Goal: Task Accomplishment & Management: Complete application form

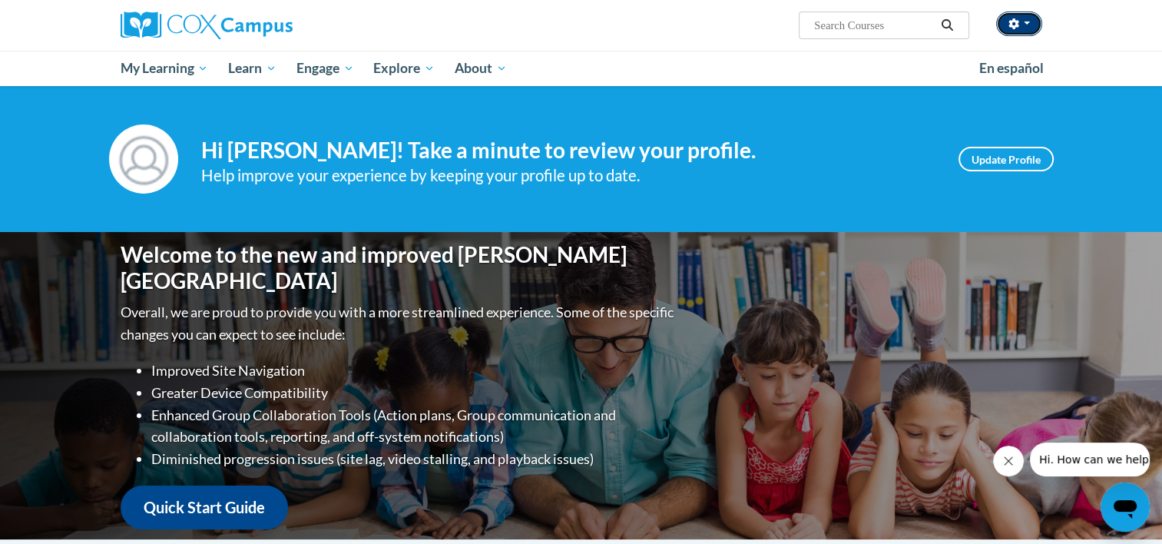
click at [1024, 25] on button "button" at bounding box center [1019, 24] width 46 height 25
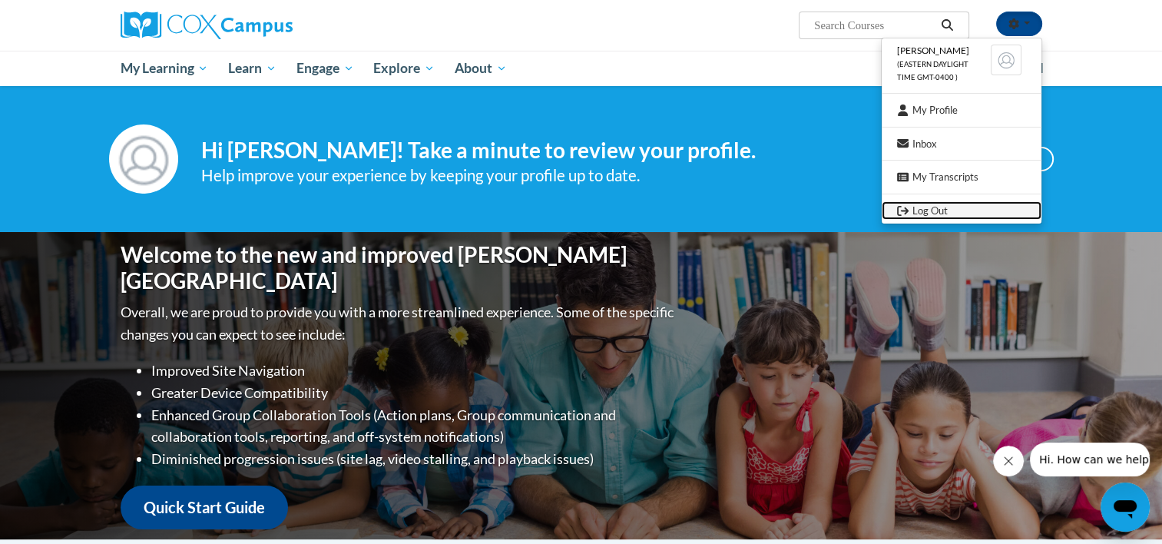
click at [940, 207] on link "Log Out" at bounding box center [961, 210] width 160 height 19
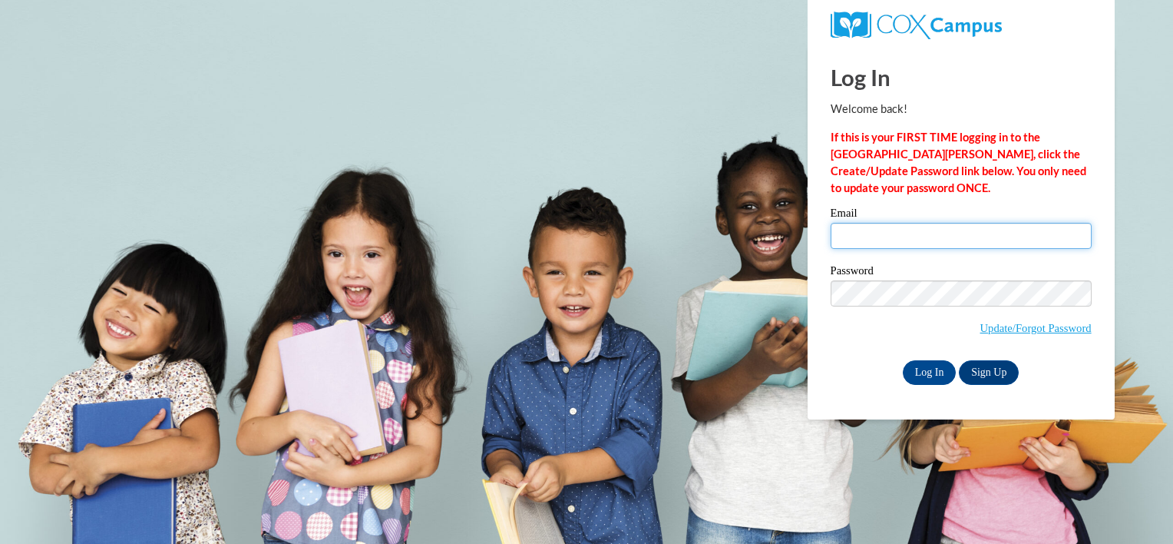
click at [1025, 228] on input "Email" at bounding box center [961, 236] width 261 height 26
type input "ansley"
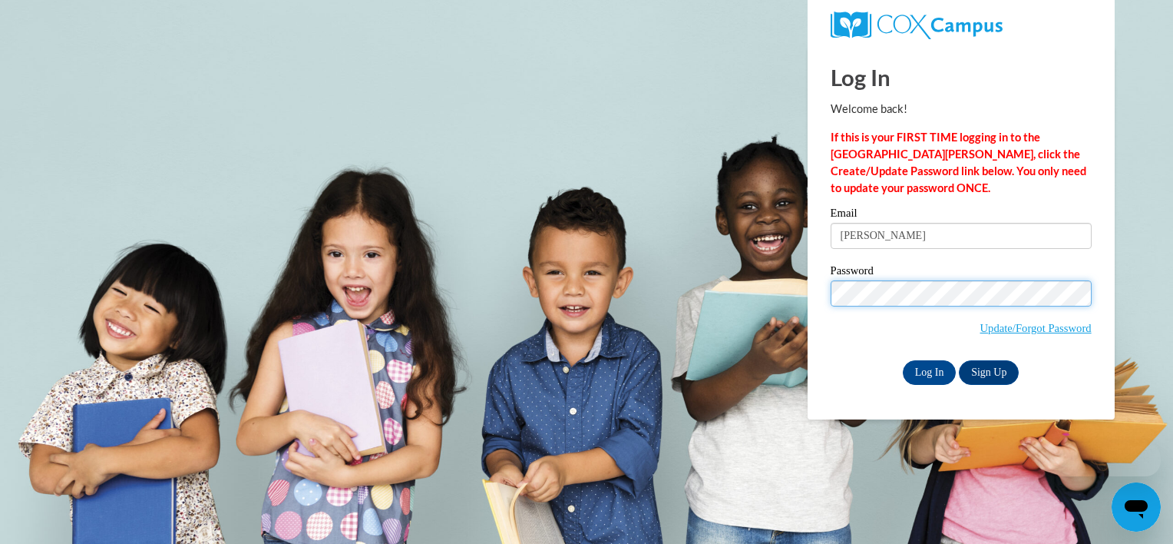
click at [903, 360] on input "Log In" at bounding box center [930, 372] width 54 height 25
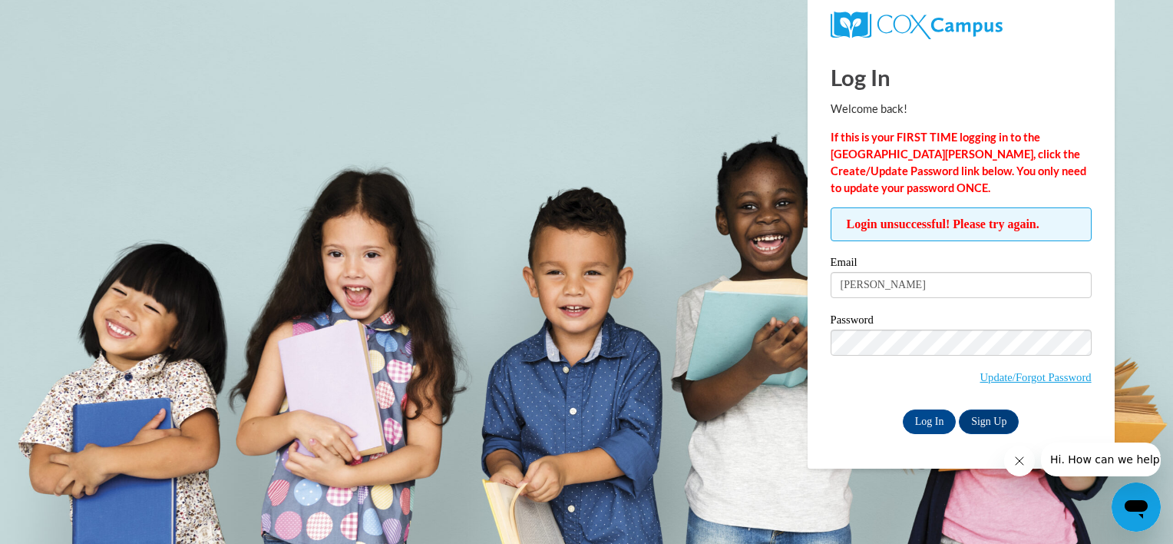
click at [904, 285] on input "ansley" at bounding box center [961, 285] width 261 height 26
click at [886, 283] on input "ansley" at bounding box center [961, 285] width 261 height 26
type input "[PERSON_NAME][EMAIL_ADDRESS][DOMAIN_NAME]"
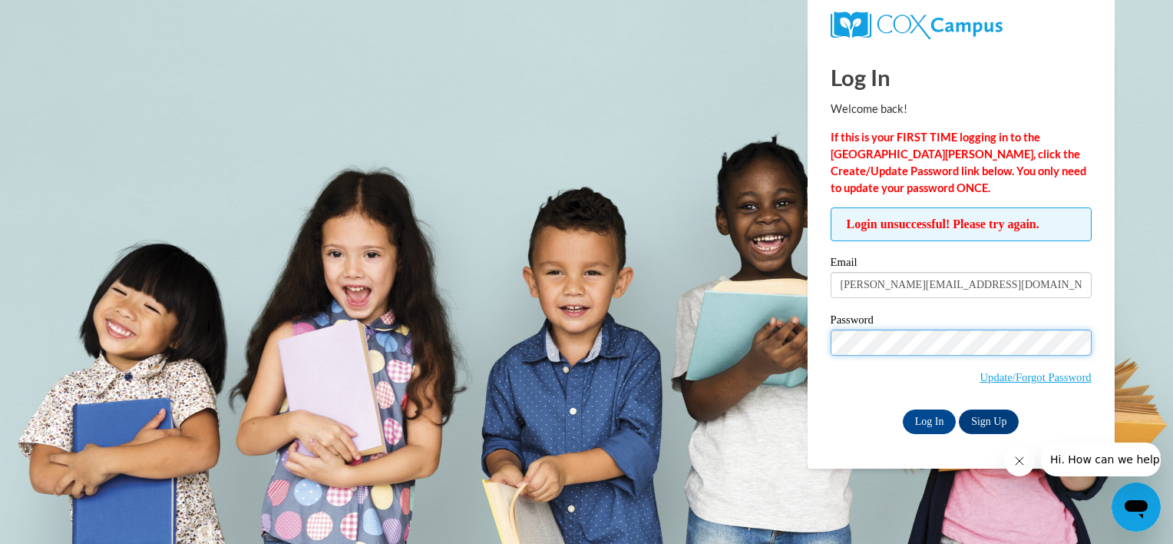
click at [903, 409] on input "Log In" at bounding box center [930, 421] width 54 height 25
click at [994, 416] on link "Sign Up" at bounding box center [989, 421] width 60 height 25
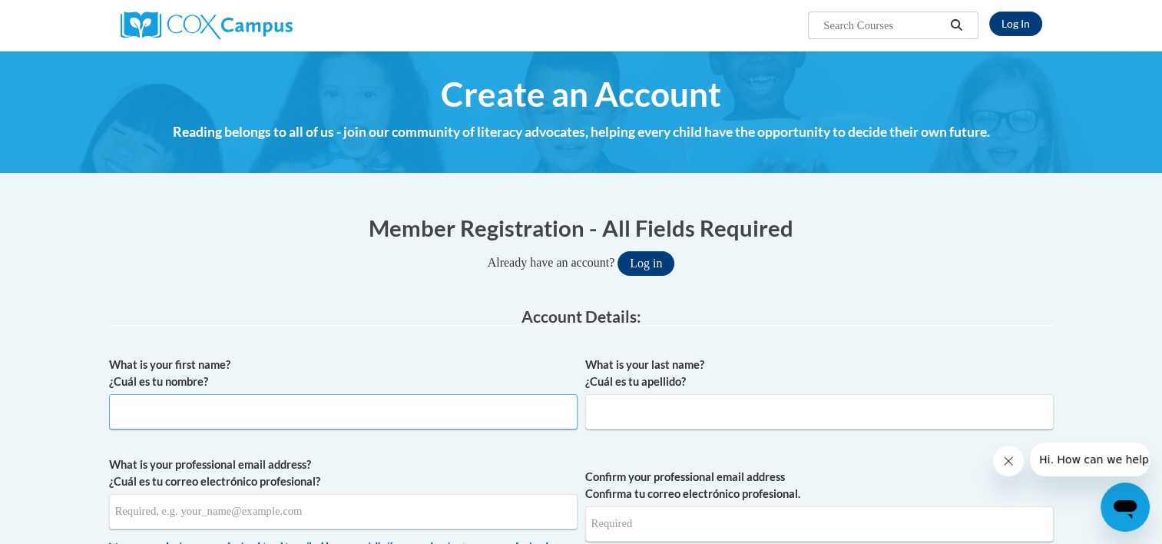
click at [190, 415] on input "What is your first name? ¿Cuál es tu nombre?" at bounding box center [343, 411] width 468 height 35
type input "Ansley"
type input "Farmer"
paste input "ansley.farmer22@gmail.com"
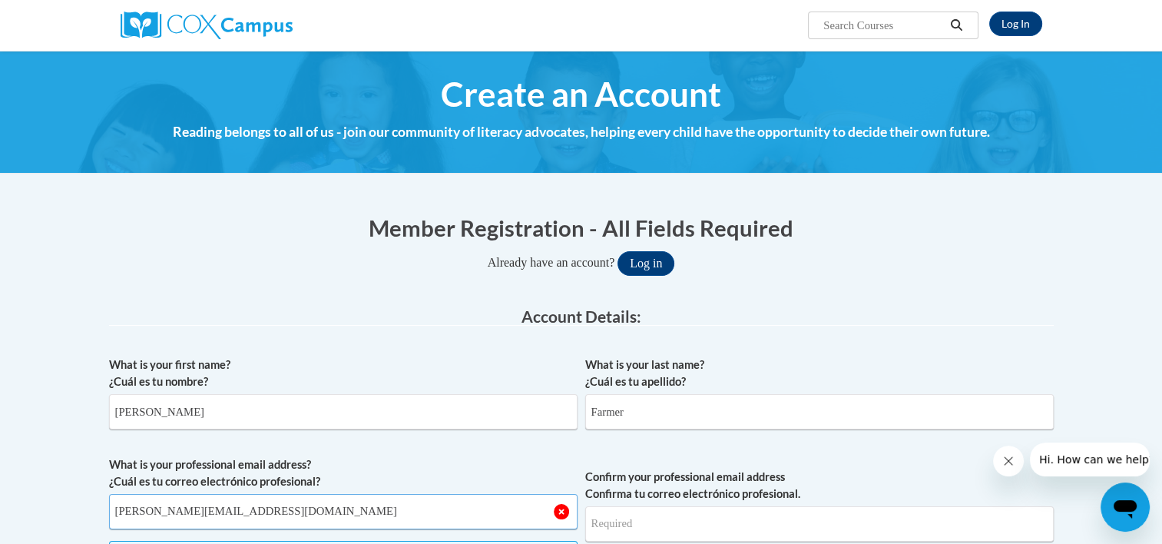
type input "ansley.farmer22@gmail.com"
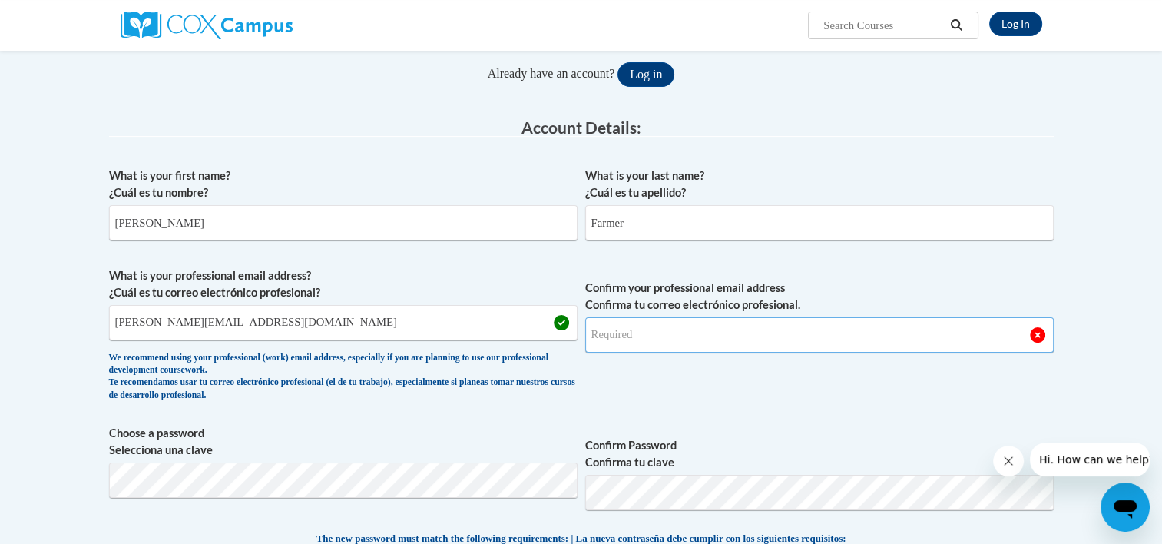
scroll to position [230, 0]
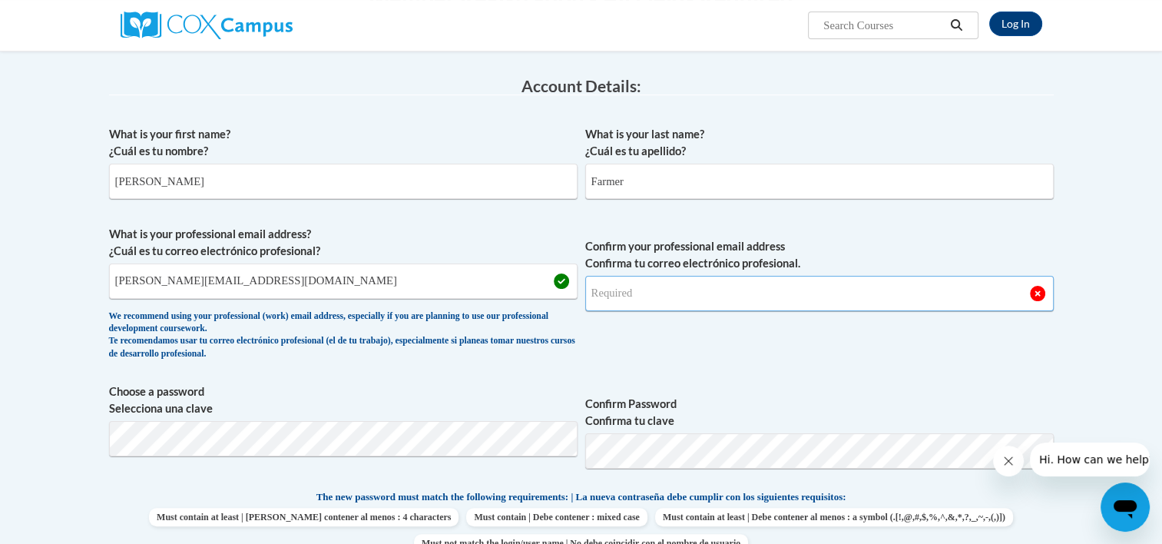
click at [628, 292] on input "Confirm your professional email address Confirma tu correo electrónico profesio…" at bounding box center [819, 293] width 468 height 35
type input "ansley.farmer22@gmail.com"
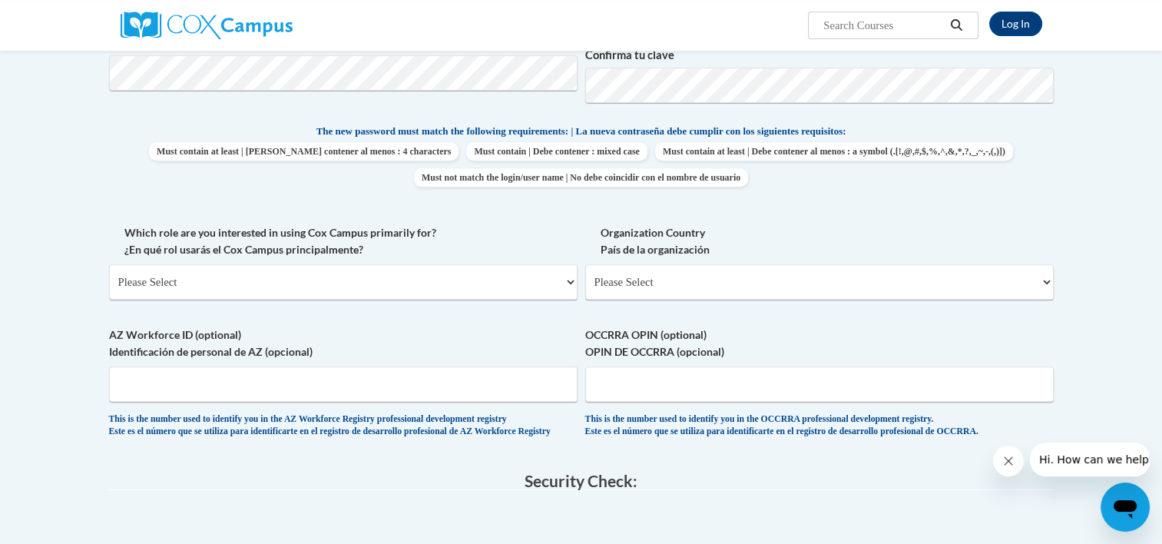
scroll to position [691, 0]
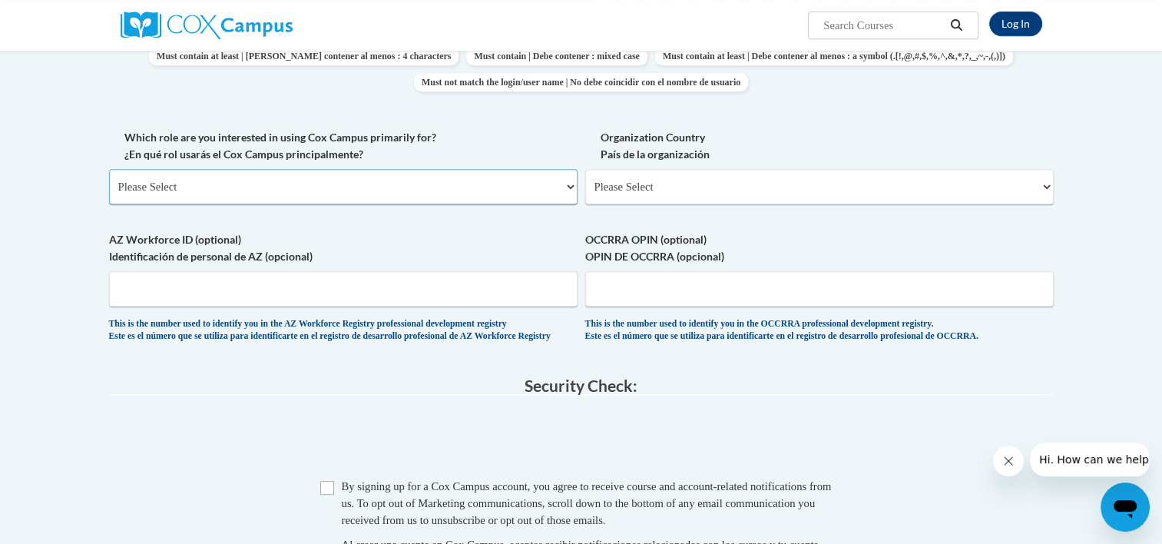
click at [408, 189] on select "Please Select College/University | Colegio/Universidad Community/Nonprofit Part…" at bounding box center [343, 186] width 468 height 35
select select "fbf2d438-af2f-41f8-98f1-81c410e29de3"
click at [109, 169] on select "Please Select College/University | Colegio/Universidad Community/Nonprofit Part…" at bounding box center [343, 186] width 468 height 35
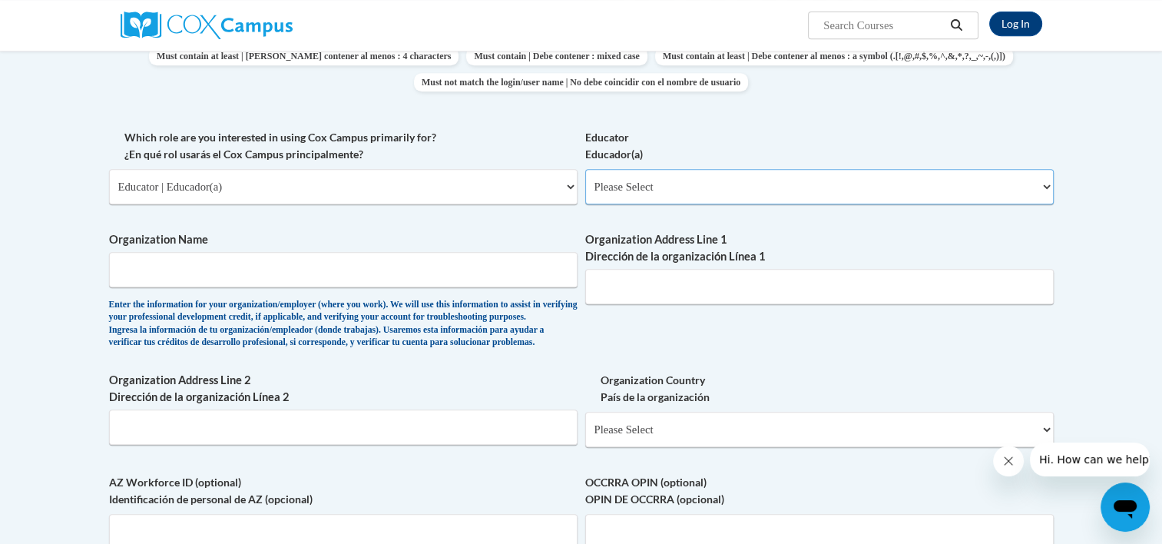
click at [650, 187] on select "Please Select Early Learning/Daycare Teacher/Family Home Care Provider | Maestr…" at bounding box center [819, 186] width 468 height 35
select select "5e2af403-4f2c-4e49-a02f-103e55d7b75b"
click at [585, 169] on select "Please Select Early Learning/Daycare Teacher/Family Home Care Provider | Maestr…" at bounding box center [819, 186] width 468 height 35
click at [157, 263] on input "Organization Name" at bounding box center [343, 269] width 468 height 35
type input "[GEOGRAPHIC_DATA]"
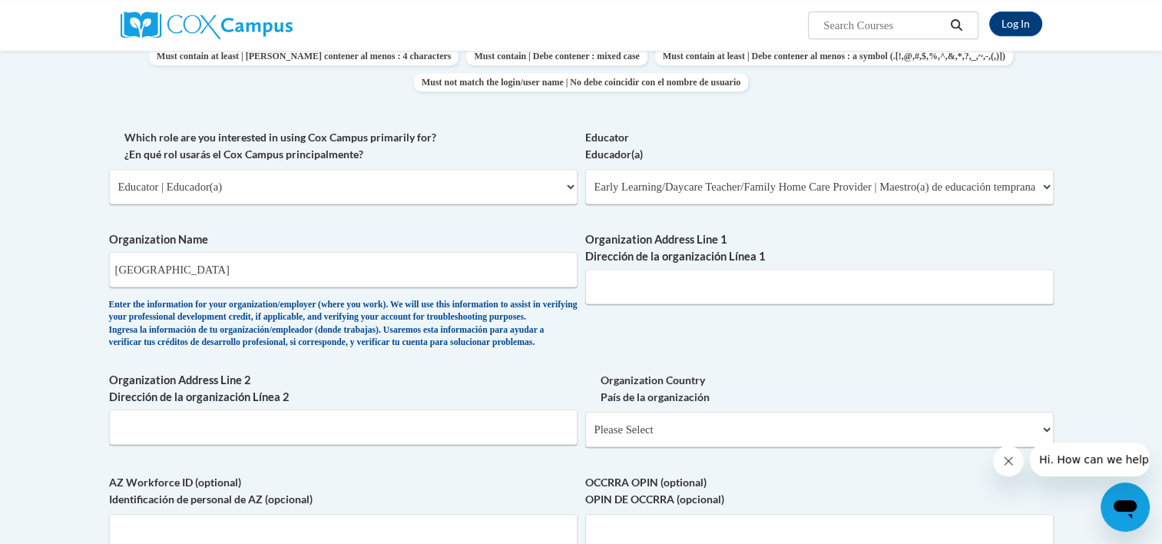
type input "11 Hamilton Blvd Nw"
select select "ad49bcad-a171-4b2e-b99c-48b446064914"
select select
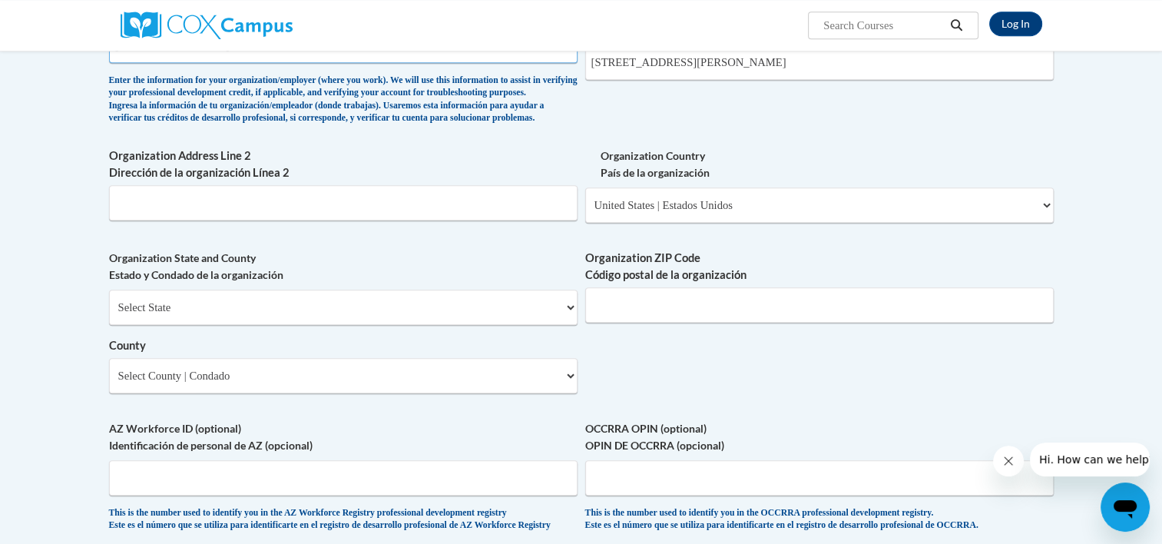
scroll to position [921, 0]
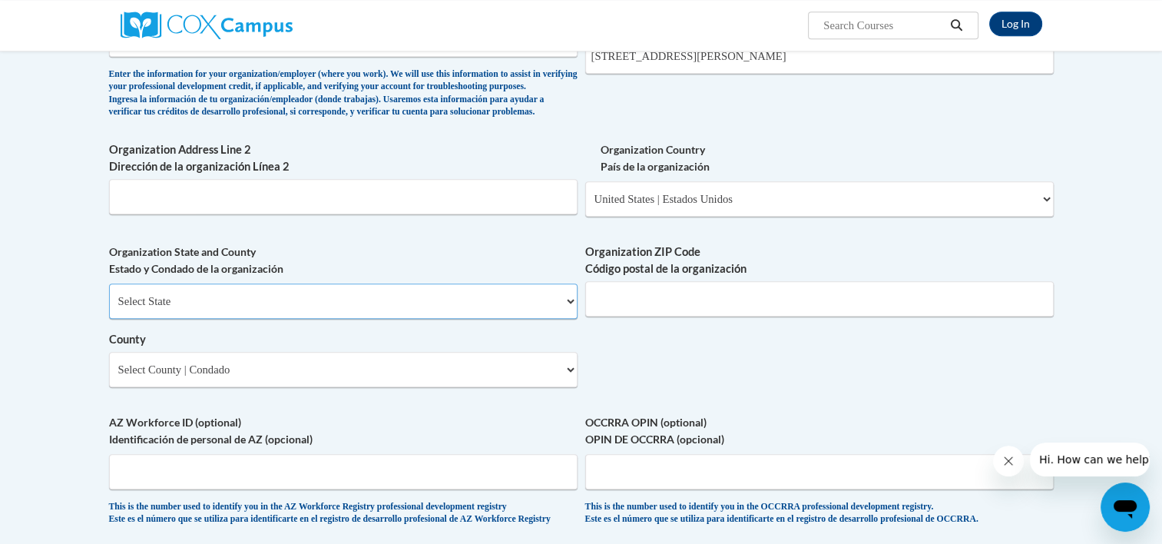
click at [496, 319] on select "Select State Alabama Alaska Arizona Arkansas California Colorado Connecticut De…" at bounding box center [343, 300] width 468 height 35
select select "Georgia"
click at [109, 309] on select "Select State Alabama Alaska Arizona Arkansas California Colorado Connecticut De…" at bounding box center [343, 300] width 468 height 35
click at [709, 316] on input "Organization ZIP Code Código postal de la organización" at bounding box center [819, 298] width 468 height 35
type input "30120"
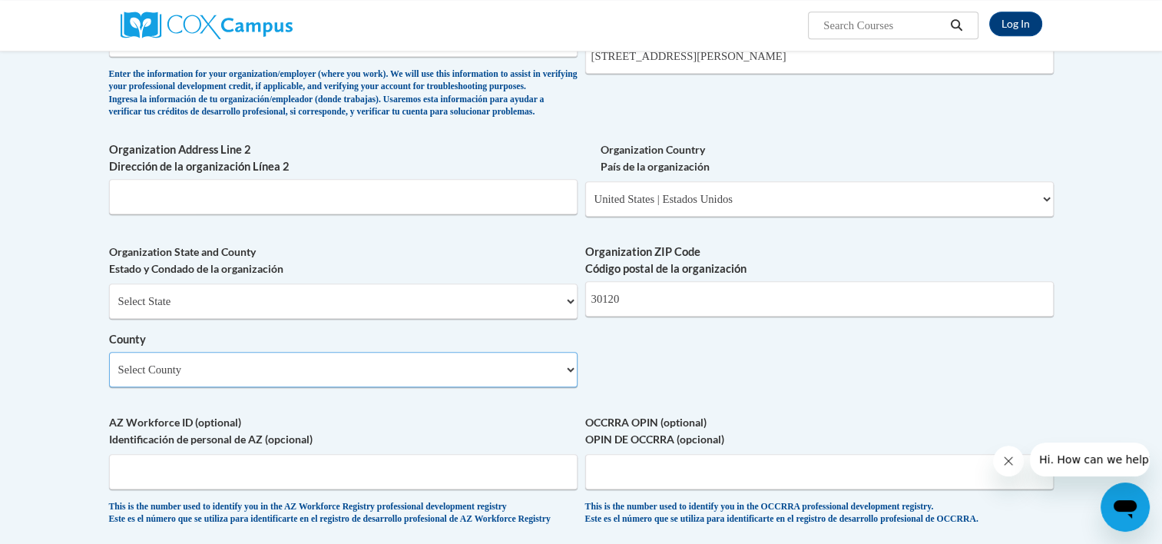
click at [420, 385] on select "Select County Appling Atkinson Bacon Baker Baldwin Banks Barrow Bartow Ben Hill…" at bounding box center [343, 369] width 468 height 35
select select "Bartow"
click at [109, 377] on select "Select County Appling Atkinson Bacon Baker Baldwin Banks Barrow Bartow Ben Hill…" at bounding box center [343, 369] width 468 height 35
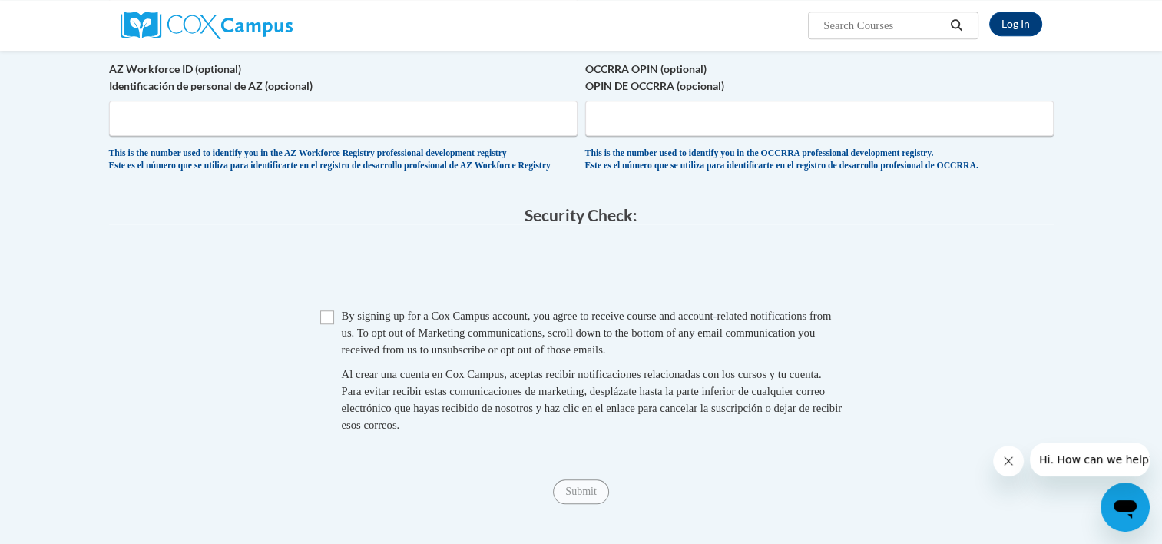
scroll to position [1382, 0]
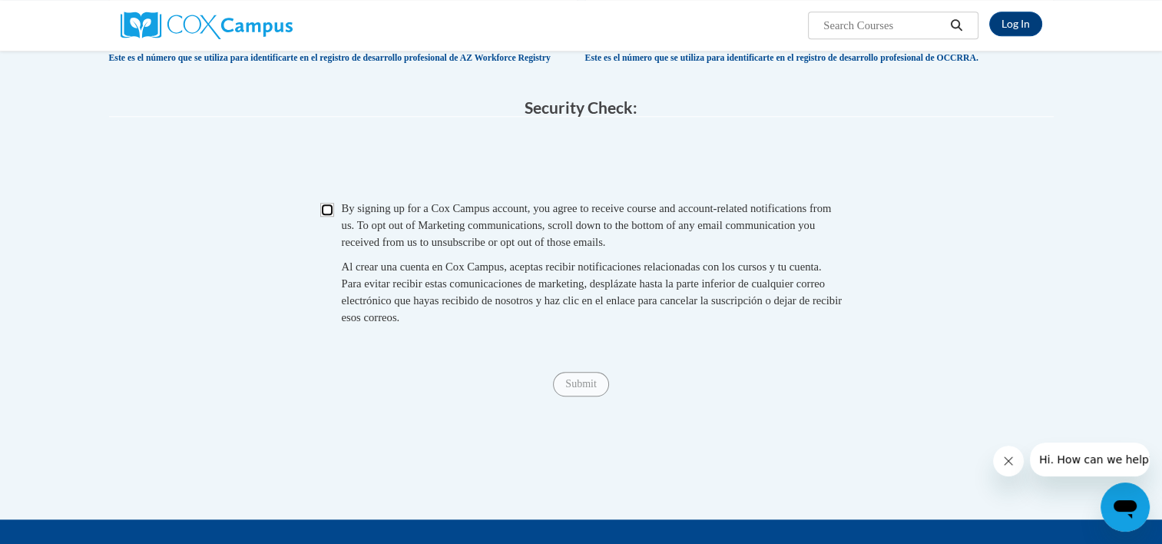
click at [325, 217] on input "Checkbox" at bounding box center [327, 210] width 14 height 14
checkbox input "true"
click at [588, 396] on input "Submit" at bounding box center [580, 384] width 55 height 25
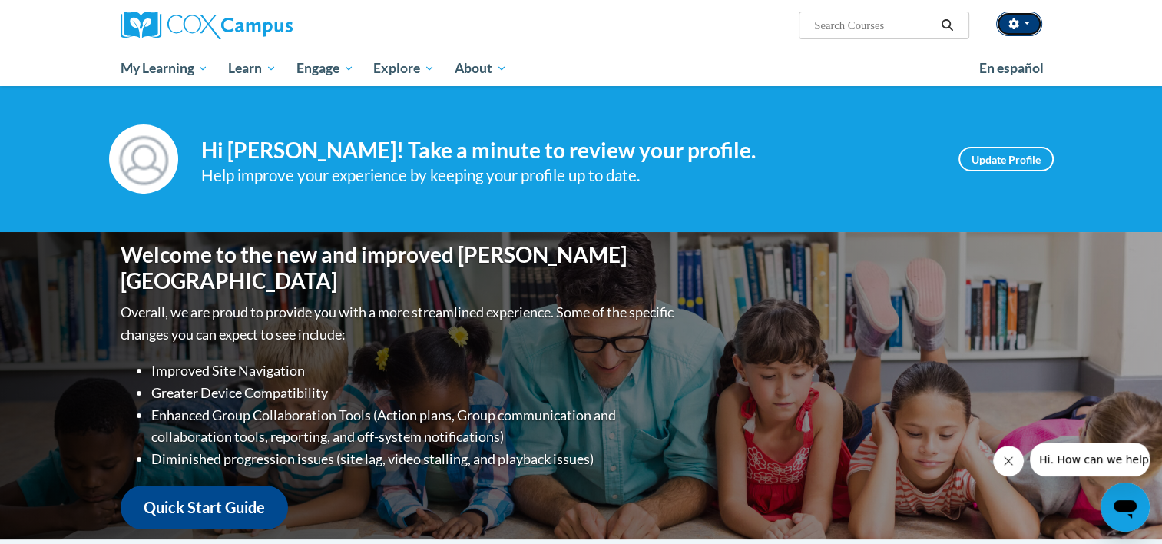
click at [1027, 25] on button "button" at bounding box center [1019, 24] width 46 height 25
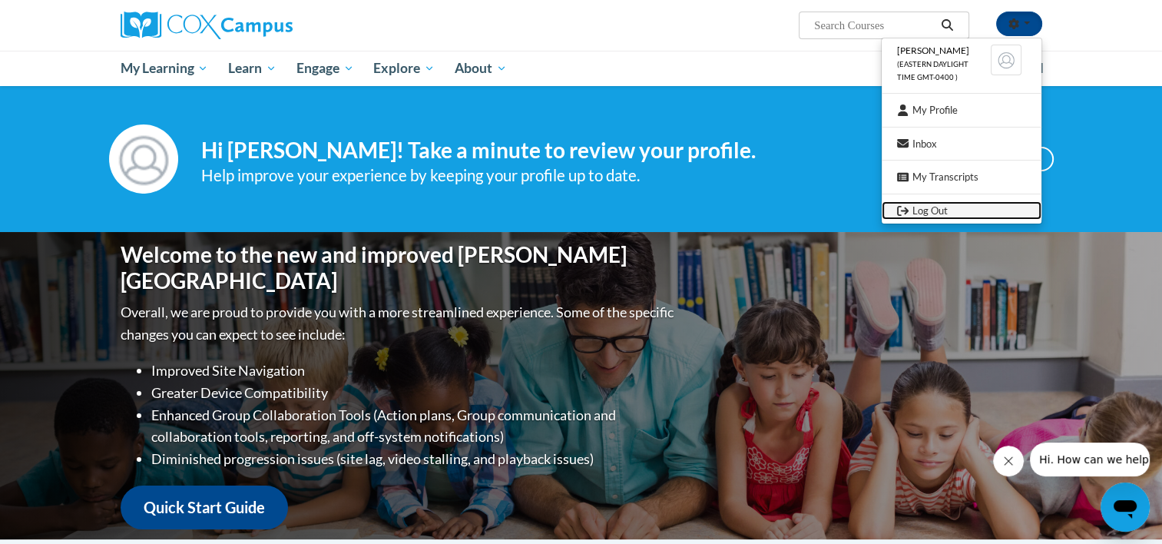
click at [937, 204] on link "Log Out" at bounding box center [961, 210] width 160 height 19
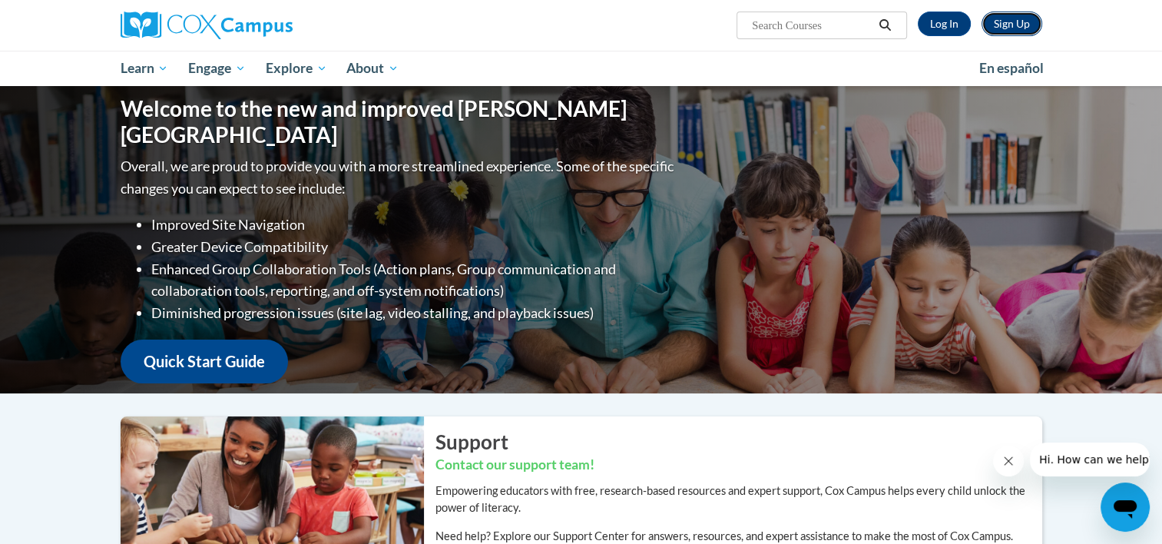
click at [1016, 29] on link "Sign Up" at bounding box center [1011, 24] width 61 height 25
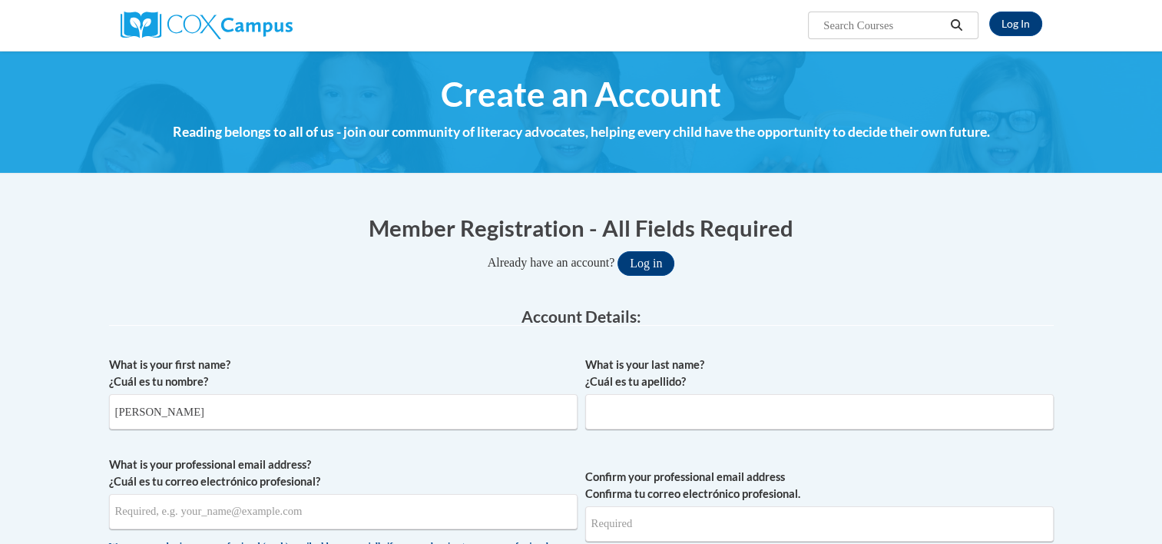
type input "graceli"
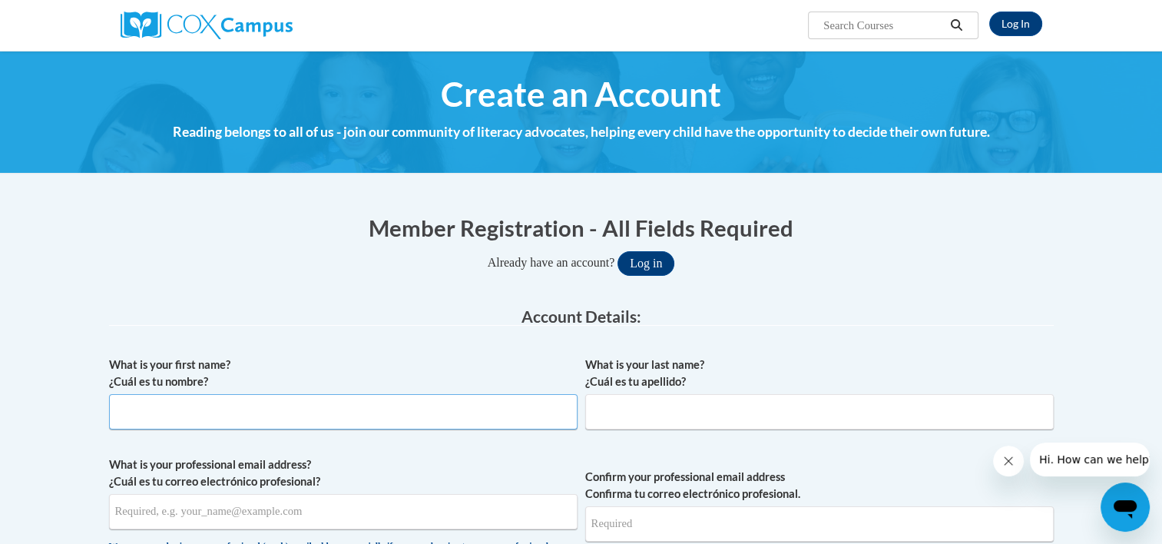
type input "H"
type input "Gracie"
type input "Gayton"
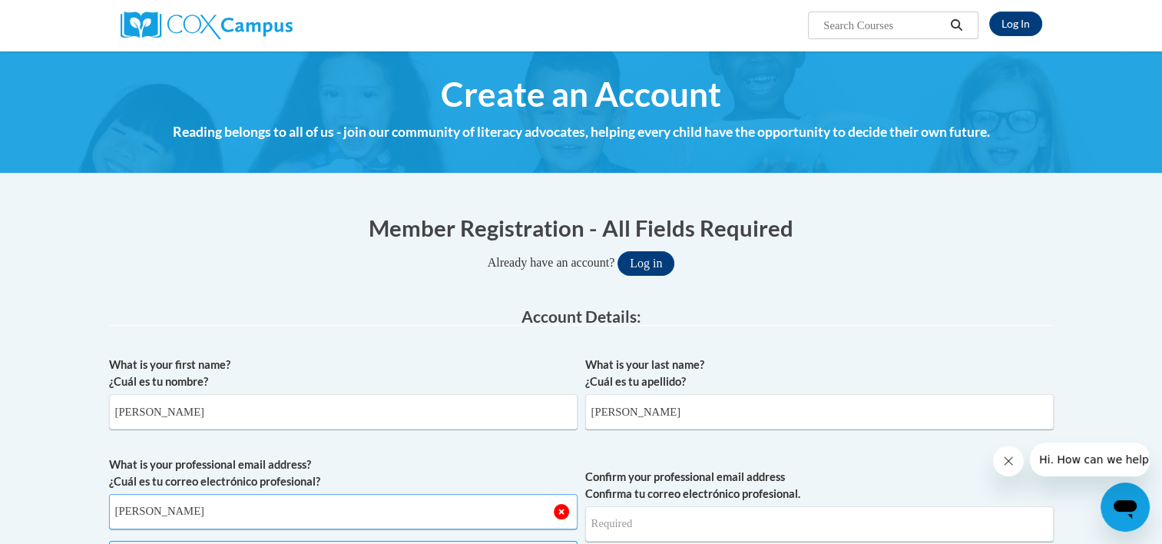
type input "graciegayton6@gmail.com"
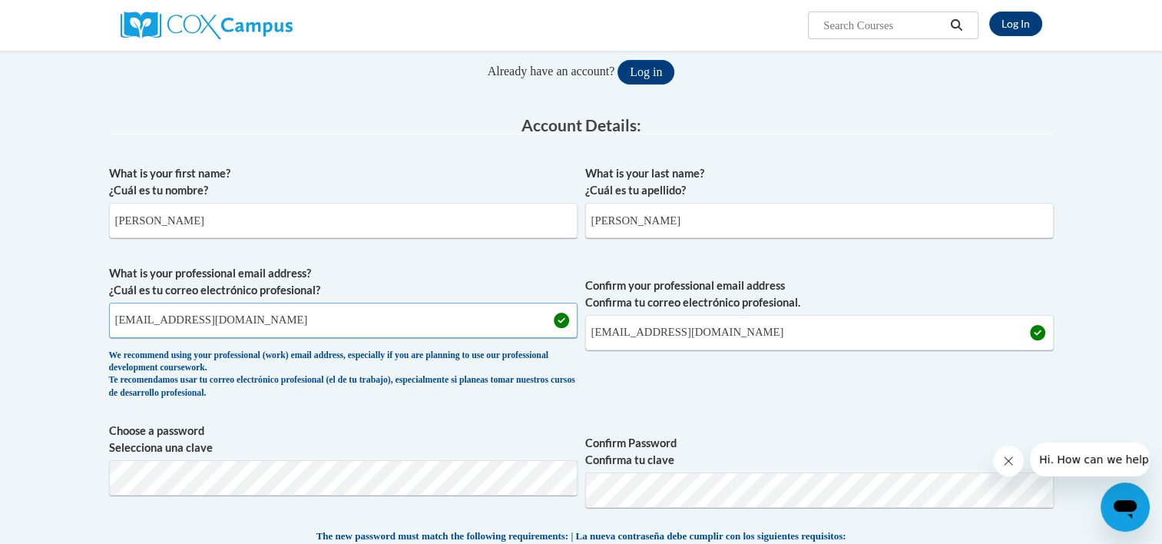
scroll to position [230, 0]
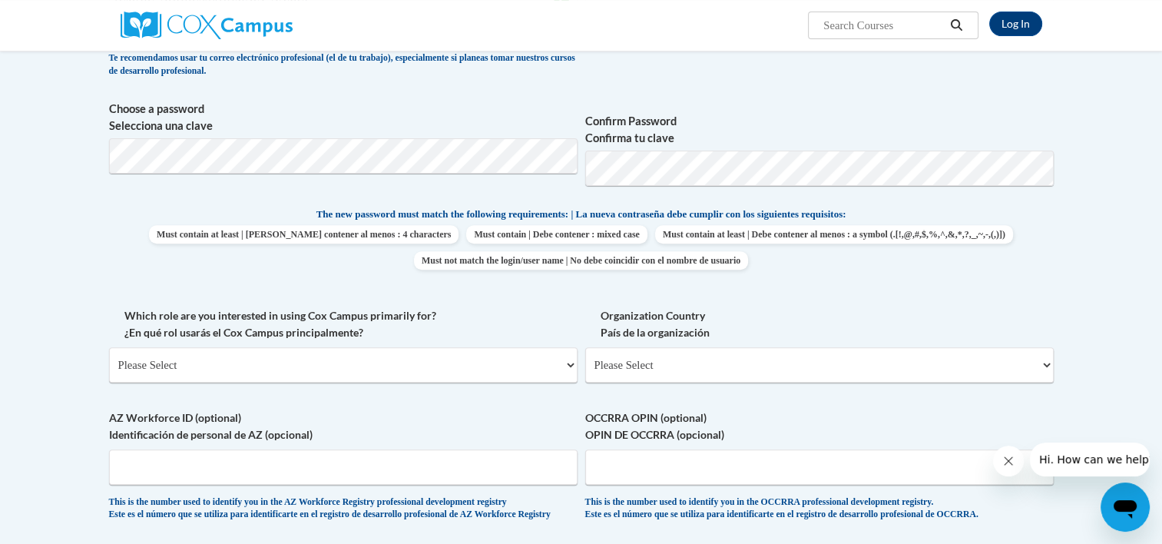
scroll to position [614, 0]
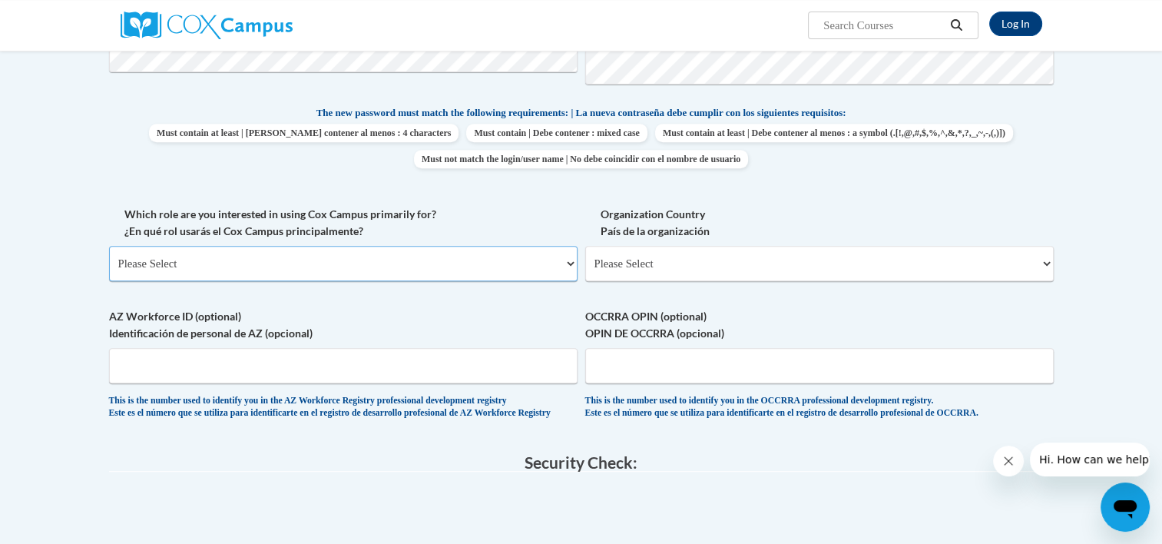
click at [400, 260] on select "Please Select College/University | Colegio/Universidad Community/Nonprofit Part…" at bounding box center [343, 263] width 468 height 35
select select "fbf2d438-af2f-41f8-98f1-81c410e29de3"
click at [109, 246] on select "Please Select College/University | Colegio/Universidad Community/Nonprofit Part…" at bounding box center [343, 263] width 468 height 35
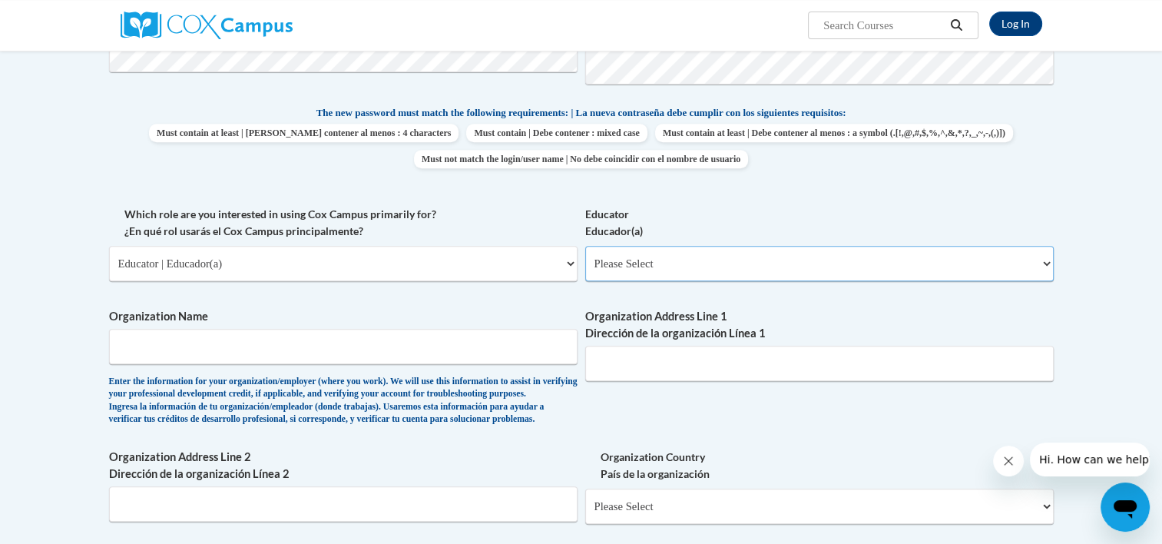
click at [746, 269] on select "Please Select Early Learning/Daycare Teacher/Family Home Care Provider | Maestr…" at bounding box center [819, 263] width 468 height 35
select select "5e2af403-4f2c-4e49-a02f-103e55d7b75b"
click at [585, 246] on select "Please Select Early Learning/Daycare Teacher/Family Home Care Provider | Maestr…" at bounding box center [819, 263] width 468 height 35
click at [401, 353] on input "Organization Name" at bounding box center [343, 346] width 468 height 35
type input "Bells Ferry Learning Center"
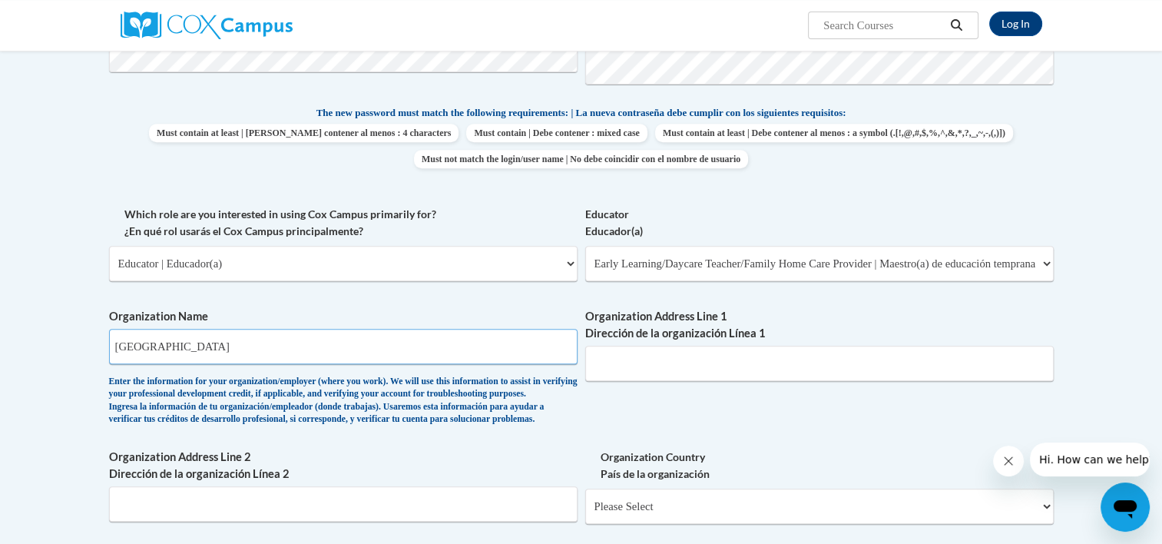
type input "11 Hamilton Blvd Nw"
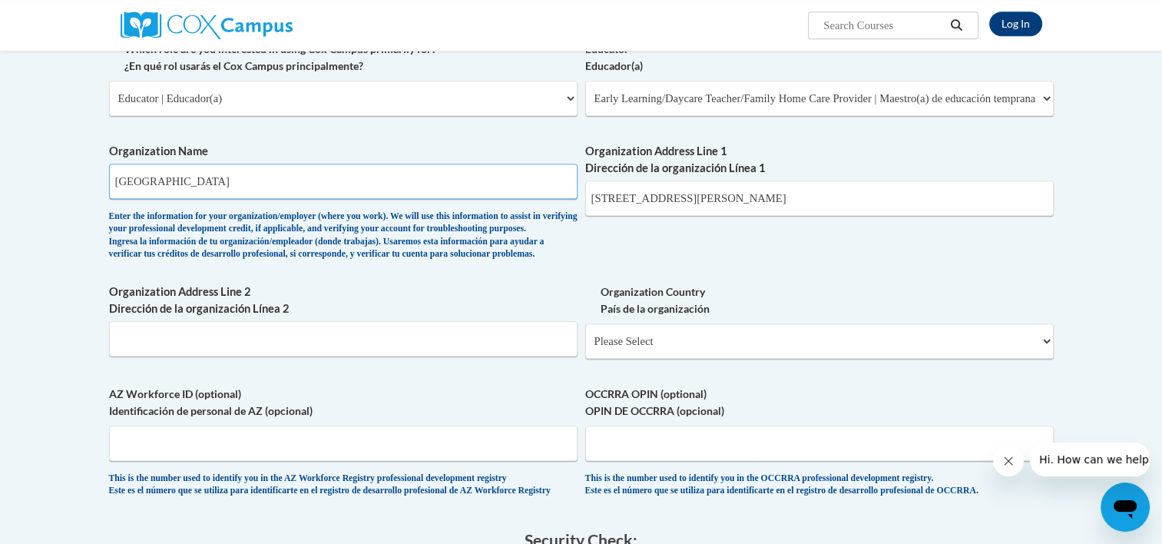
scroll to position [845, 0]
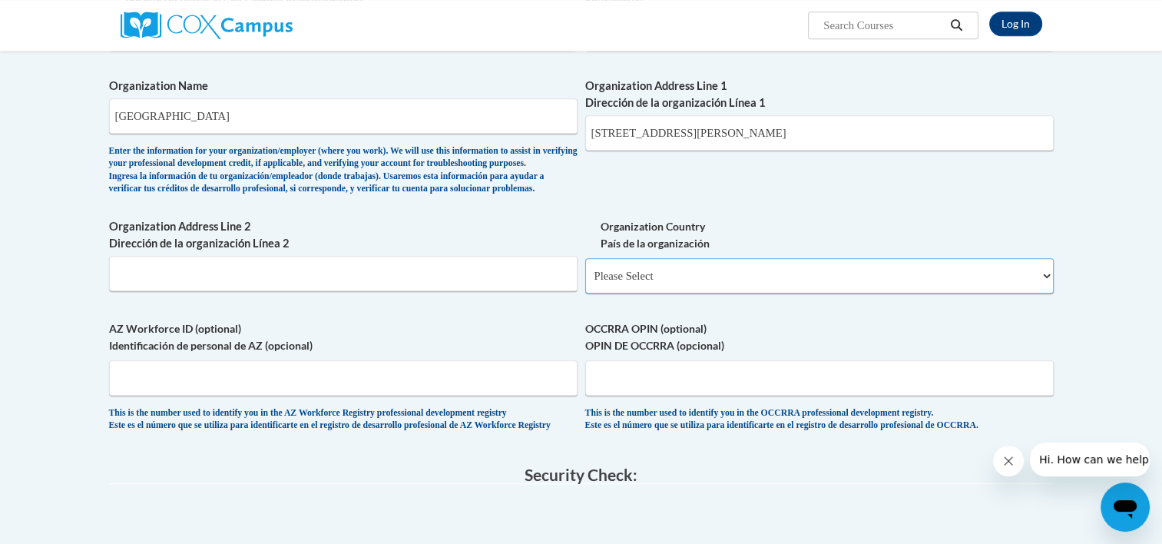
click at [667, 287] on select "Please Select United States | Estados Unidos Outside of the United States | Fue…" at bounding box center [819, 275] width 468 height 35
select select "ad49bcad-a171-4b2e-b99c-48b446064914"
click at [585, 283] on select "Please Select United States | Estados Unidos Outside of the United States | Fue…" at bounding box center [819, 275] width 468 height 35
select select
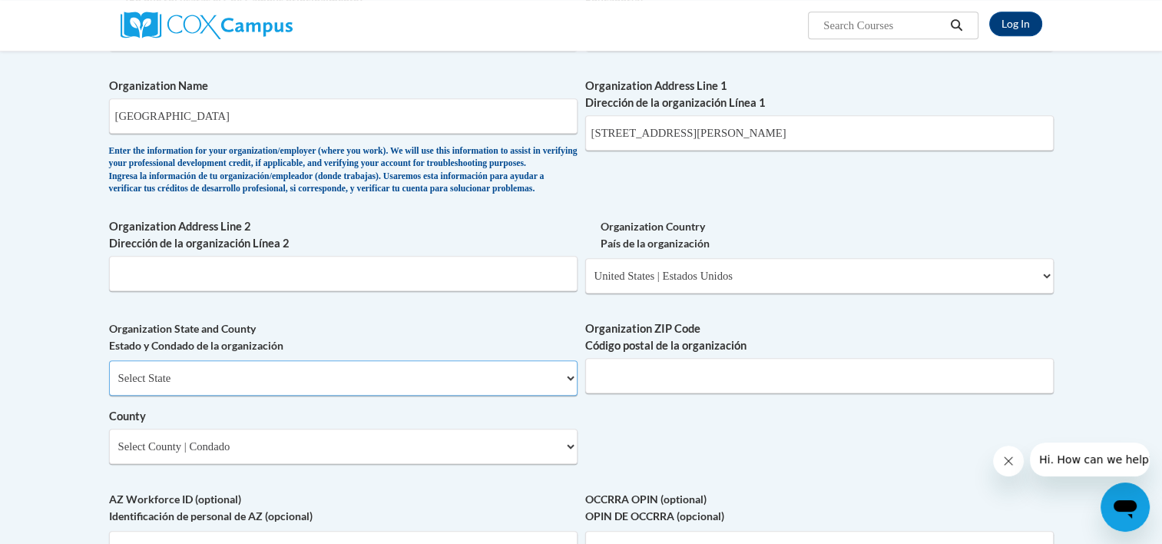
click at [283, 395] on select "Select State Alabama Alaska Arizona Arkansas California Colorado Connecticut De…" at bounding box center [343, 377] width 468 height 35
select select "Georgia"
click at [109, 385] on select "Select State Alabama Alaska Arizona Arkansas California Colorado Connecticut De…" at bounding box center [343, 377] width 468 height 35
click at [671, 393] on input "Organization ZIP Code Código postal de la organización" at bounding box center [819, 375] width 468 height 35
type input "30120"
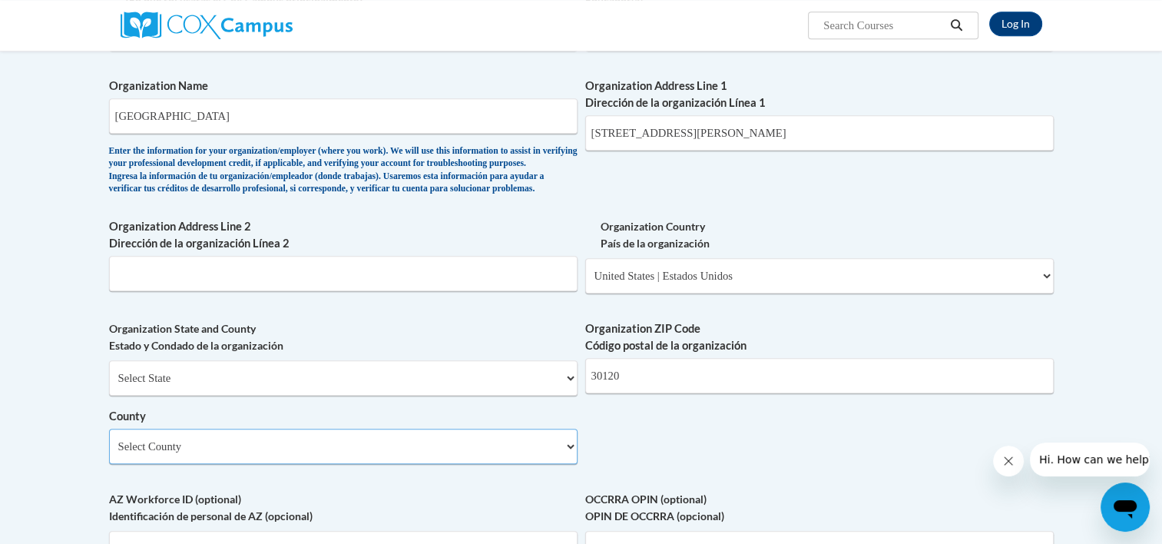
click at [445, 464] on select "Select County Appling Atkinson Bacon Baker Baldwin Banks Barrow Bartow Ben Hill…" at bounding box center [343, 445] width 468 height 35
select select "Bartow"
click at [109, 454] on select "Select County Appling Atkinson Bacon Baker Baldwin Banks Barrow Bartow Ben Hill…" at bounding box center [343, 445] width 468 height 35
click at [831, 476] on div "What is your first name? ¿Cuál es tu nombre? Gracie What is your last name? ¿Cu…" at bounding box center [581, 60] width 944 height 1113
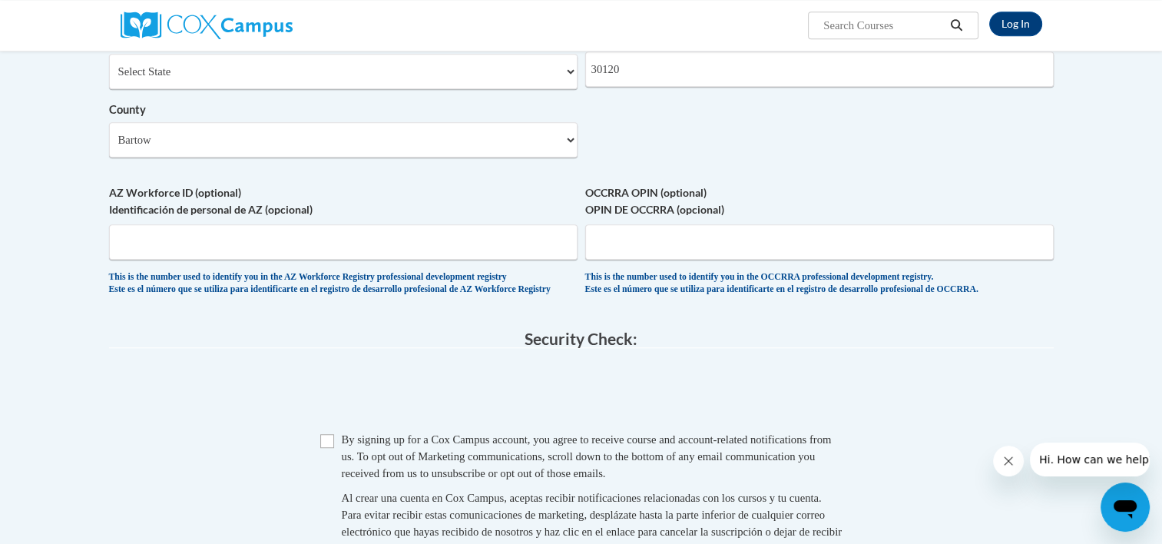
scroll to position [1228, 0]
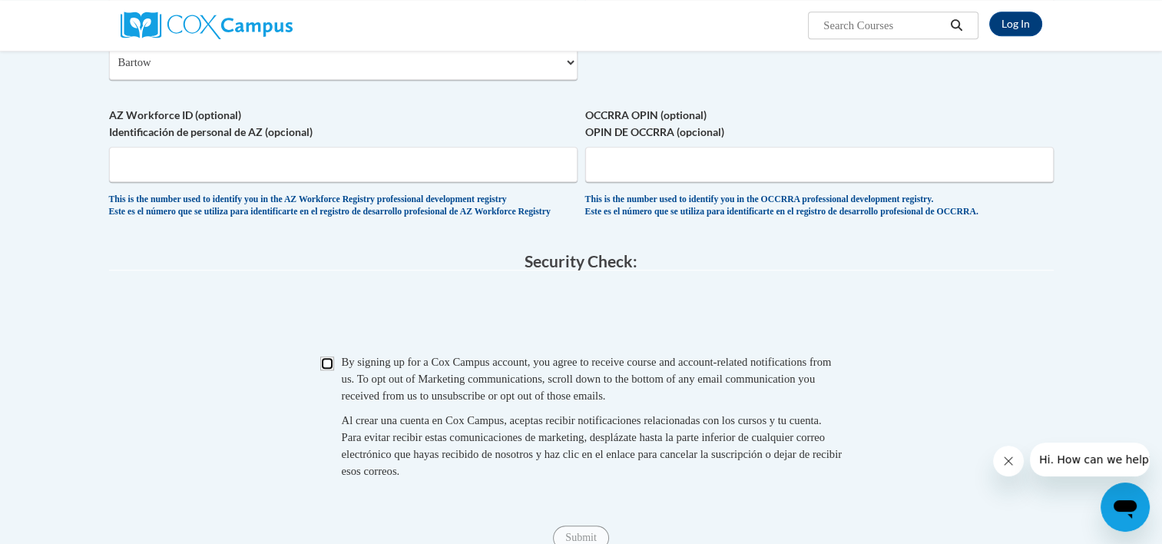
click at [326, 370] on input "Checkbox" at bounding box center [327, 363] width 14 height 14
checkbox input "true"
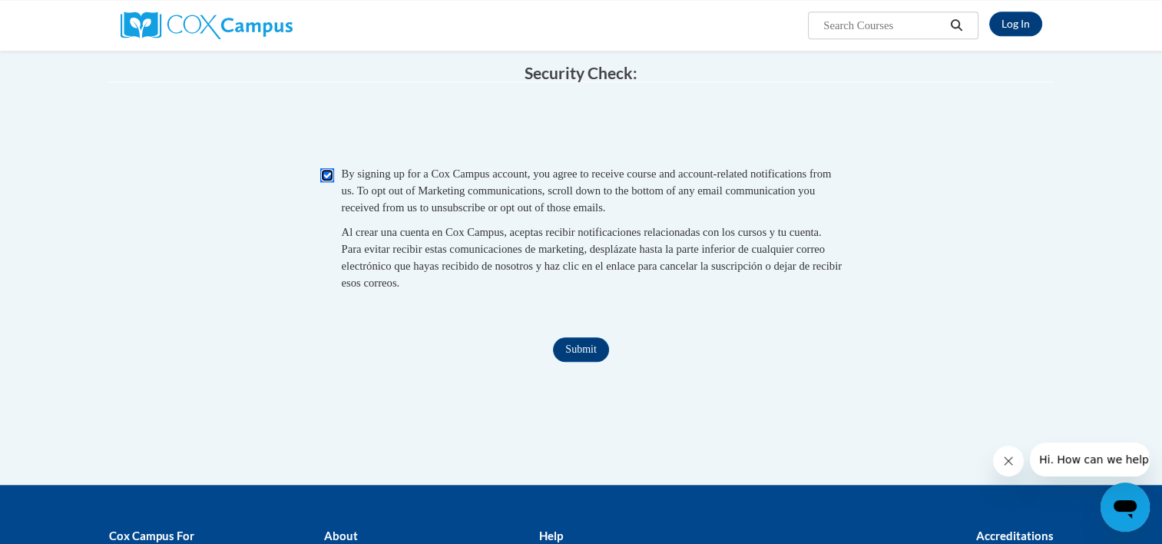
scroll to position [1536, 0]
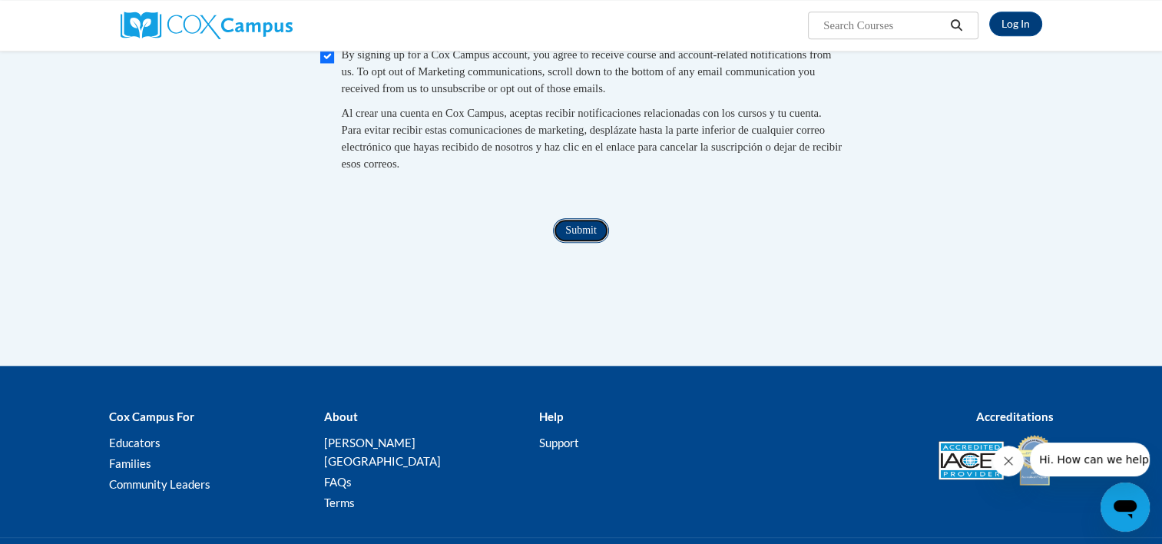
click at [594, 243] on input "Submit" at bounding box center [580, 230] width 55 height 25
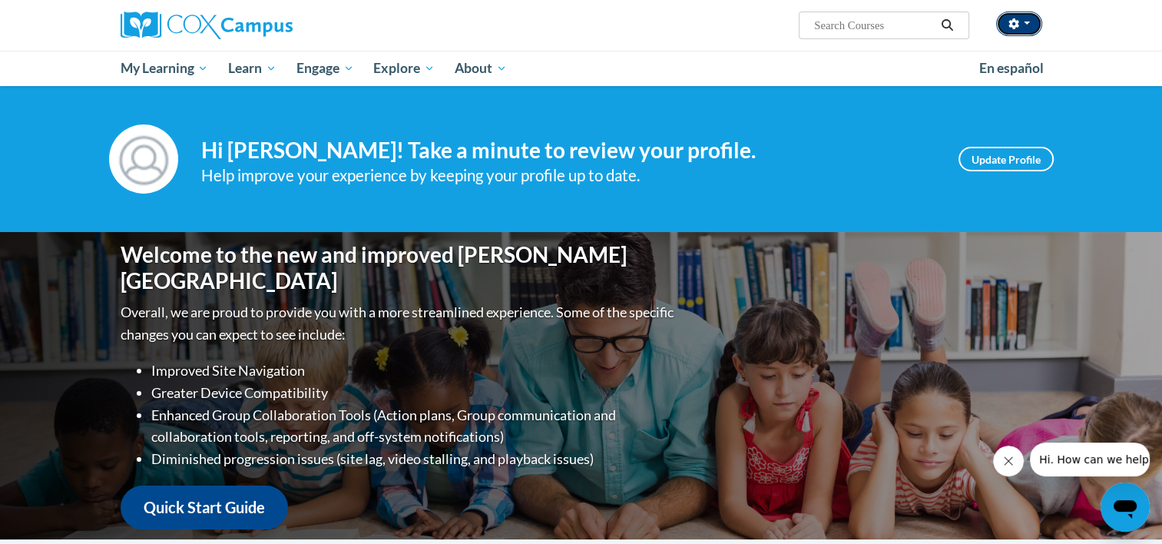
click at [1023, 24] on span "button" at bounding box center [1026, 22] width 6 height 3
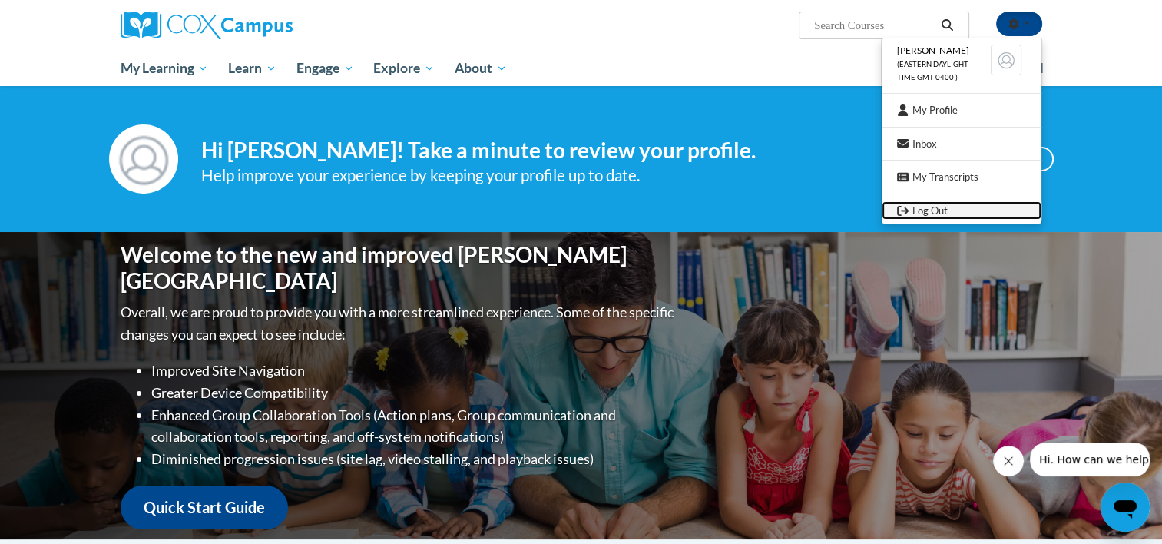
click at [970, 204] on link "Log Out" at bounding box center [961, 210] width 160 height 19
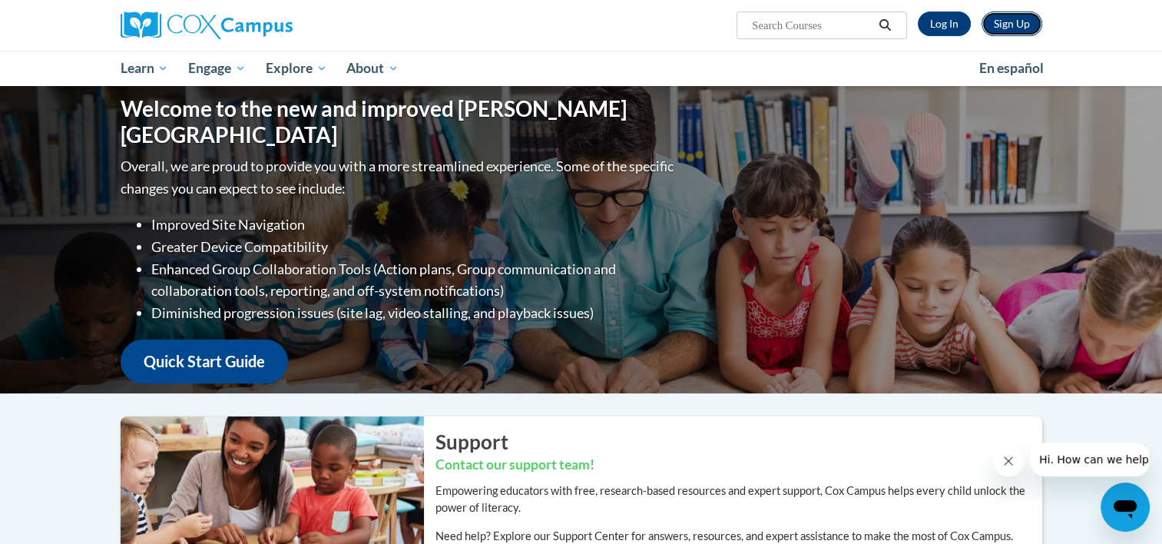
click at [1007, 28] on link "Sign Up" at bounding box center [1011, 24] width 61 height 25
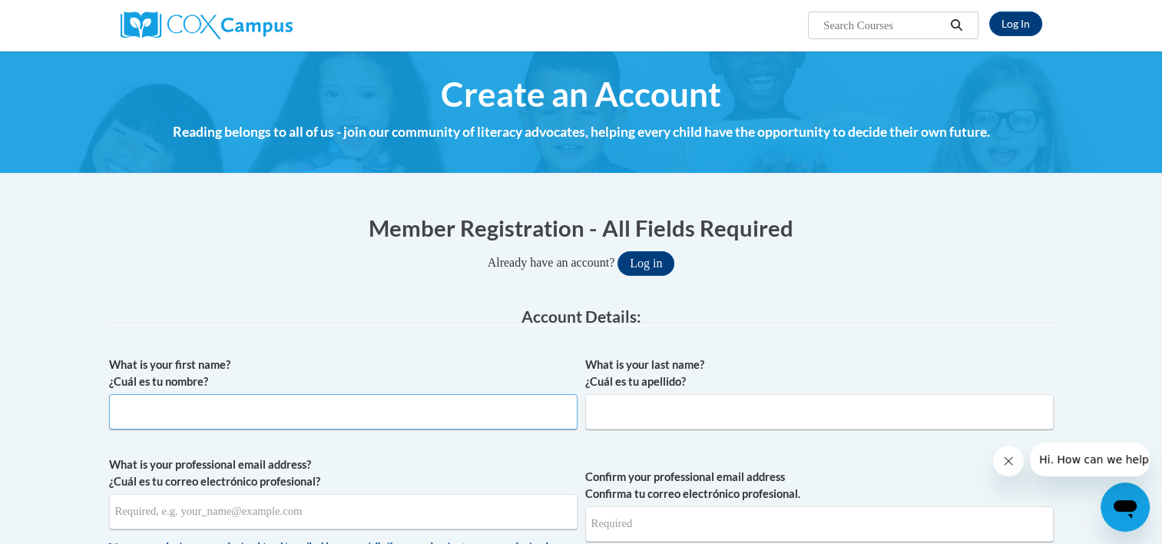
click at [361, 395] on input "What is your first name? ¿Cuál es tu nombre?" at bounding box center [343, 411] width 468 height 35
type input "[PERSON_NAME]"
type input "Jensen"
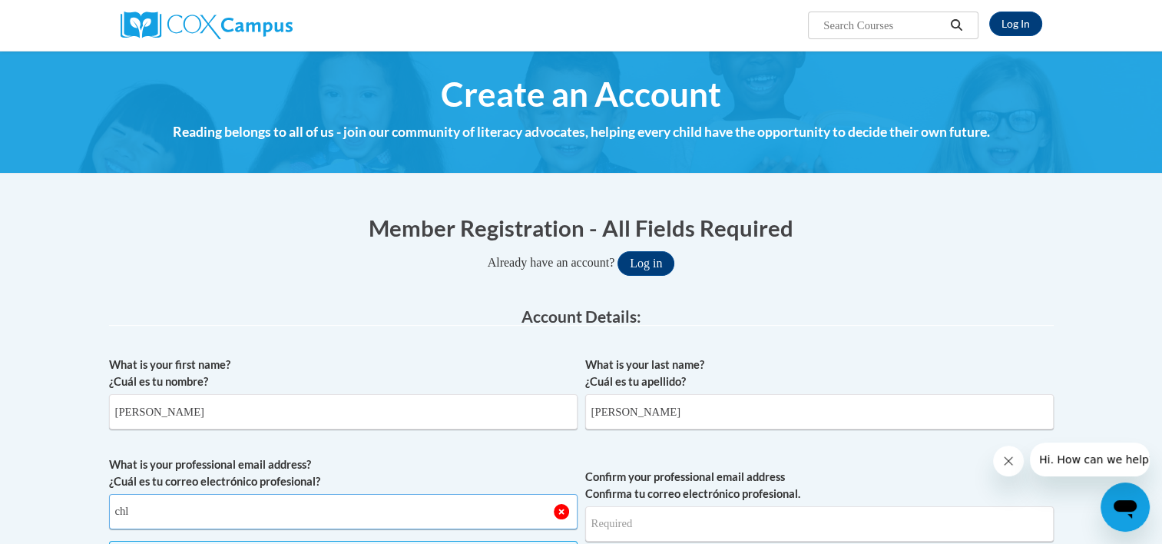
type input "chlojen711@gmail.com"
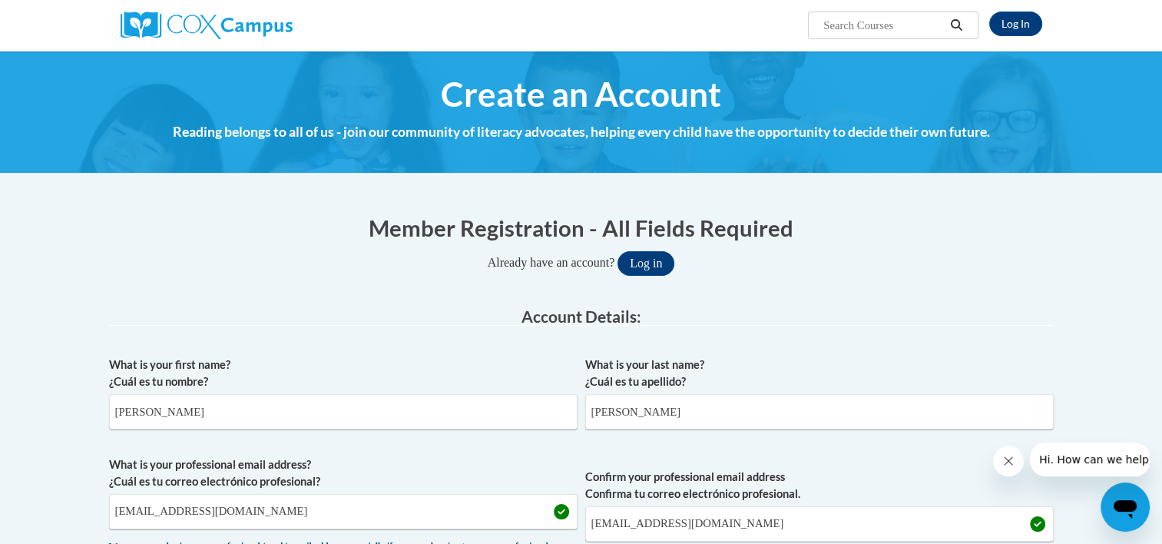
scroll to position [396, 0]
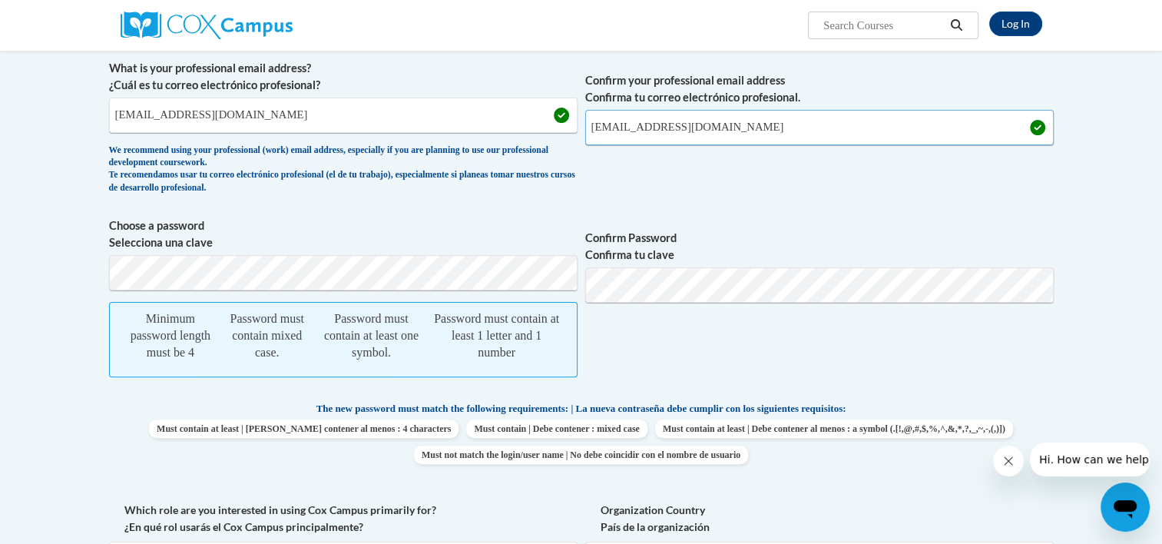
click at [747, 123] on input "chlojen711@gmail.com" at bounding box center [819, 127] width 468 height 35
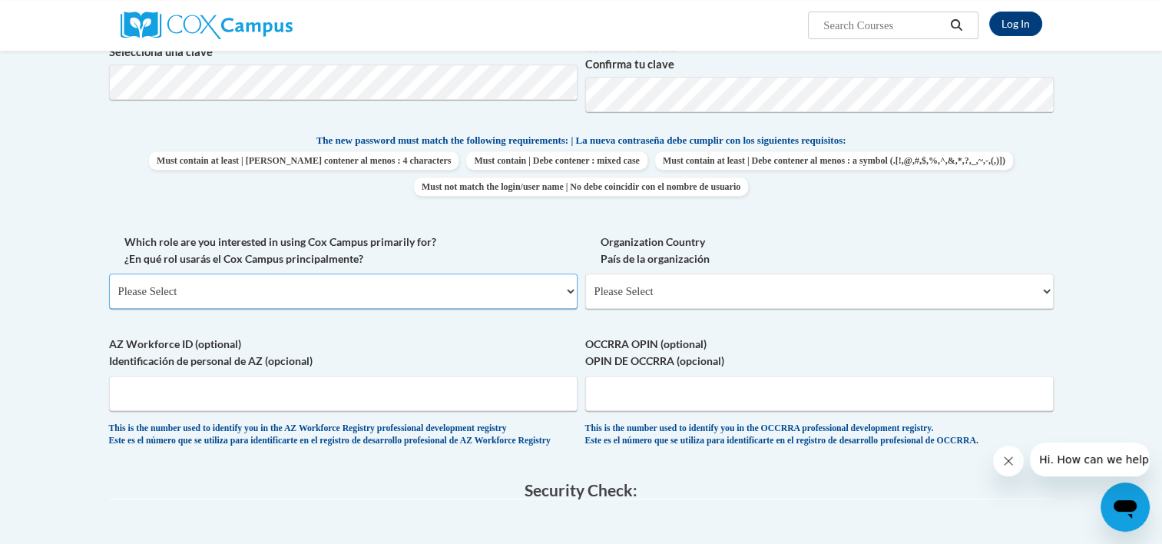
scroll to position [627, 0]
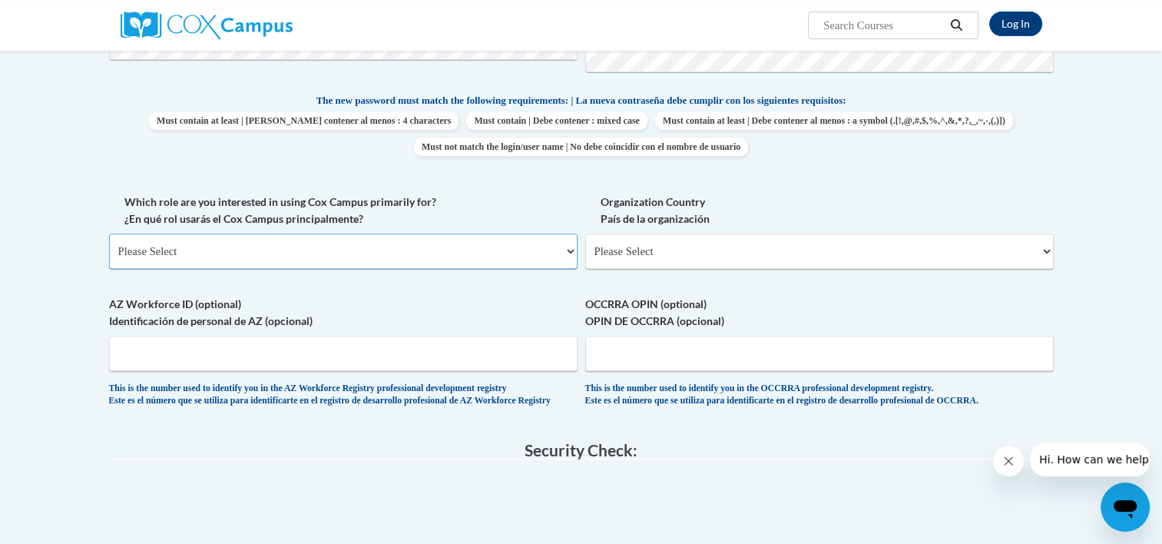
click at [326, 256] on select "Please Select College/University | Colegio/Universidad Community/Nonprofit Part…" at bounding box center [343, 250] width 468 height 35
select select "fbf2d438-af2f-41f8-98f1-81c410e29de3"
click at [109, 233] on select "Please Select College/University | Colegio/Universidad Community/Nonprofit Part…" at bounding box center [343, 250] width 468 height 35
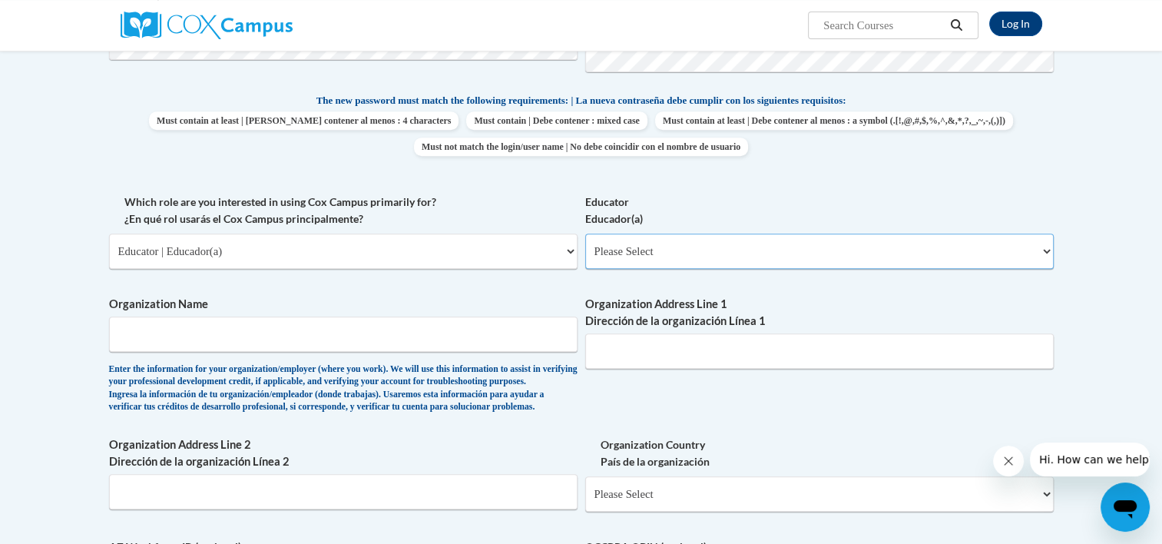
click at [648, 260] on select "Please Select Early Learning/Daycare Teacher/Family Home Care Provider | Maestr…" at bounding box center [819, 250] width 468 height 35
select select "5e2af403-4f2c-4e49-a02f-103e55d7b75b"
click at [585, 233] on select "Please Select Early Learning/Daycare Teacher/Family Home Care Provider | Maestr…" at bounding box center [819, 250] width 468 height 35
click at [224, 334] on input "Organization Name" at bounding box center [343, 333] width 468 height 35
type input "Bells Ferry Learning Center"
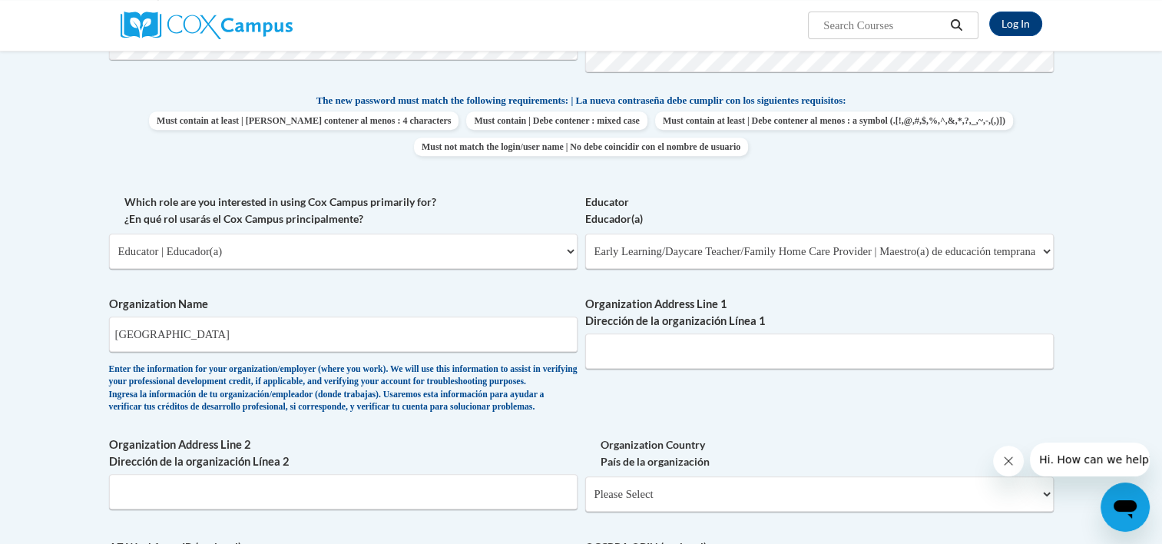
type input "11 Hamilton Blvd Nw"
select select "ad49bcad-a171-4b2e-b99c-48b446064914"
select select
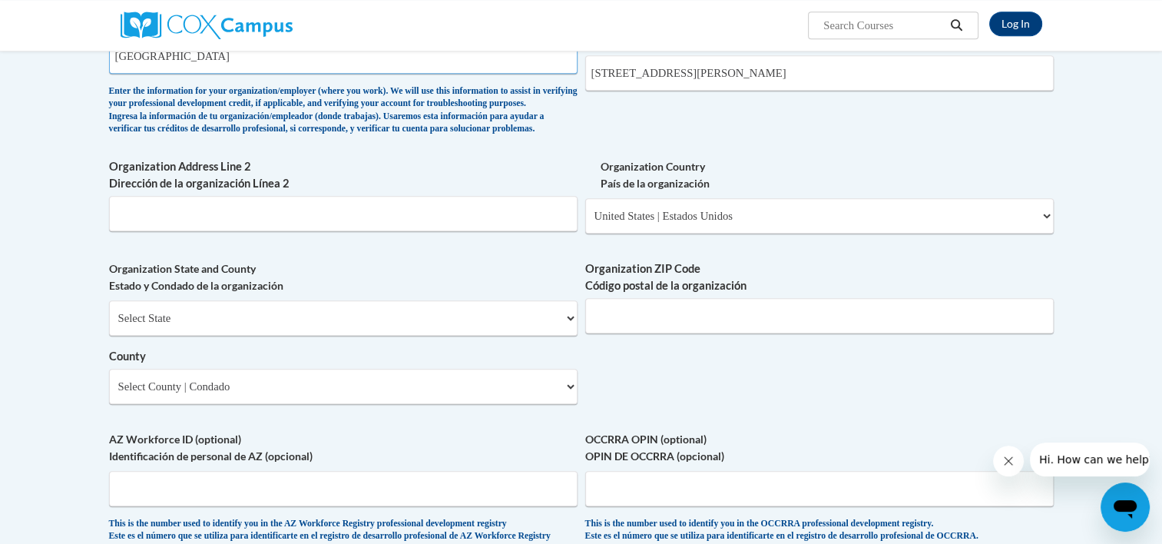
scroll to position [1010, 0]
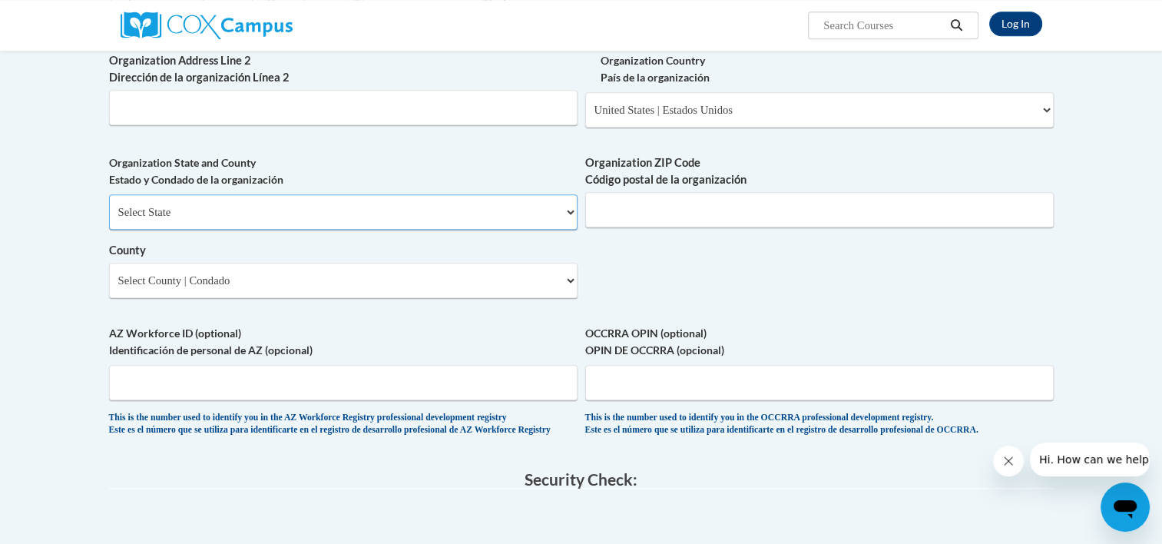
click at [186, 230] on select "Select State Alabama Alaska Arizona Arkansas California Colorado Connecticut De…" at bounding box center [343, 211] width 468 height 35
select select "Georgia"
click at [109, 219] on select "Select State Alabama Alaska Arizona Arkansas California Colorado Connecticut De…" at bounding box center [343, 211] width 468 height 35
click at [649, 227] on input "Organization ZIP Code Código postal de la organización" at bounding box center [819, 209] width 468 height 35
type input "30120"
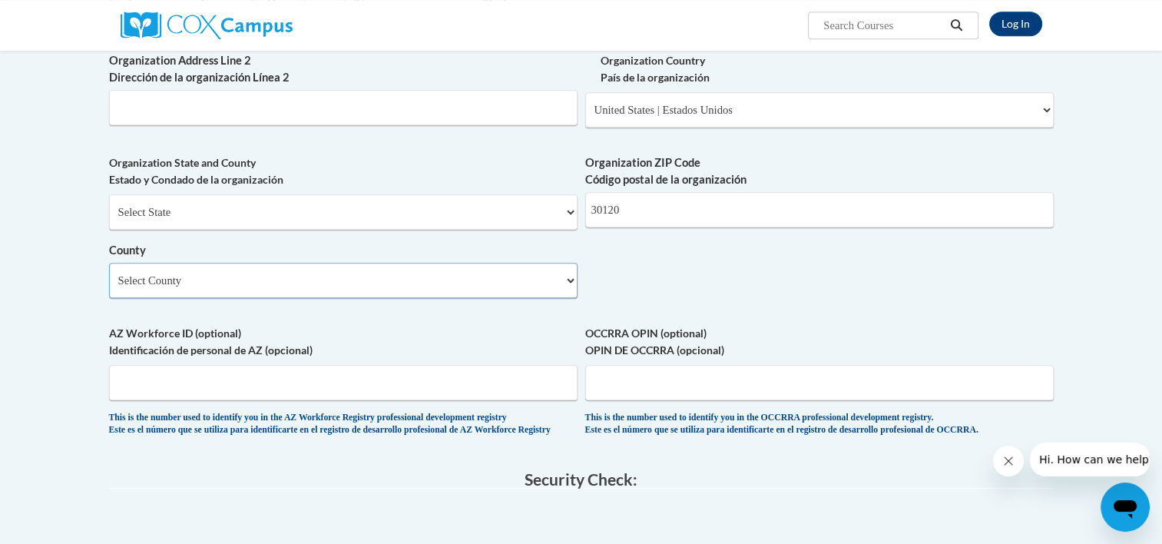
click at [395, 289] on select "Select County Appling Atkinson Bacon Baker Baldwin Banks Barrow Bartow Ben Hill…" at bounding box center [343, 280] width 468 height 35
select select "Bartow"
click at [109, 287] on select "Select County Appling Atkinson Bacon Baker Baldwin Banks Barrow Bartow Ben Hill…" at bounding box center [343, 280] width 468 height 35
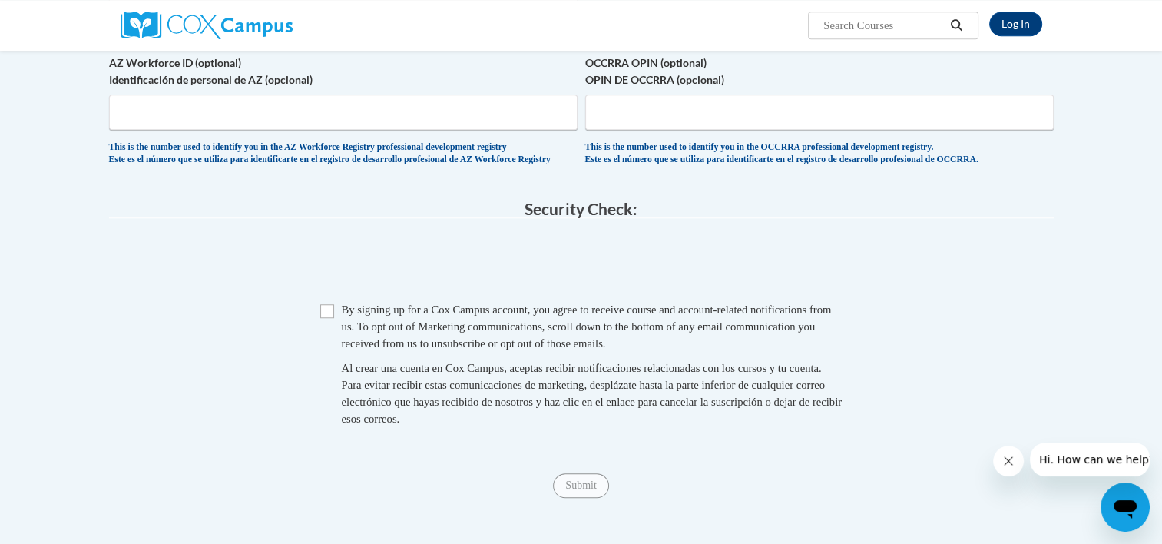
scroll to position [1318, 0]
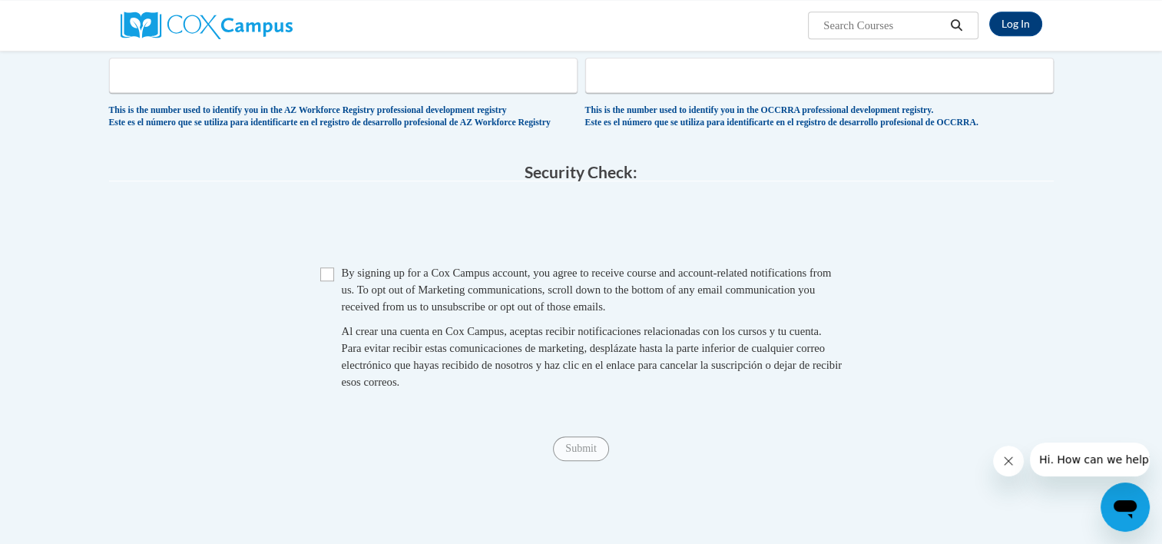
click at [336, 311] on span "Checkbox By signing up for a Cox Campus account, you agree to receive course an…" at bounding box center [581, 334] width 522 height 141
click at [330, 281] on input "Checkbox" at bounding box center [327, 274] width 14 height 14
checkbox input "true"
click at [607, 461] on input "Submit" at bounding box center [580, 448] width 55 height 25
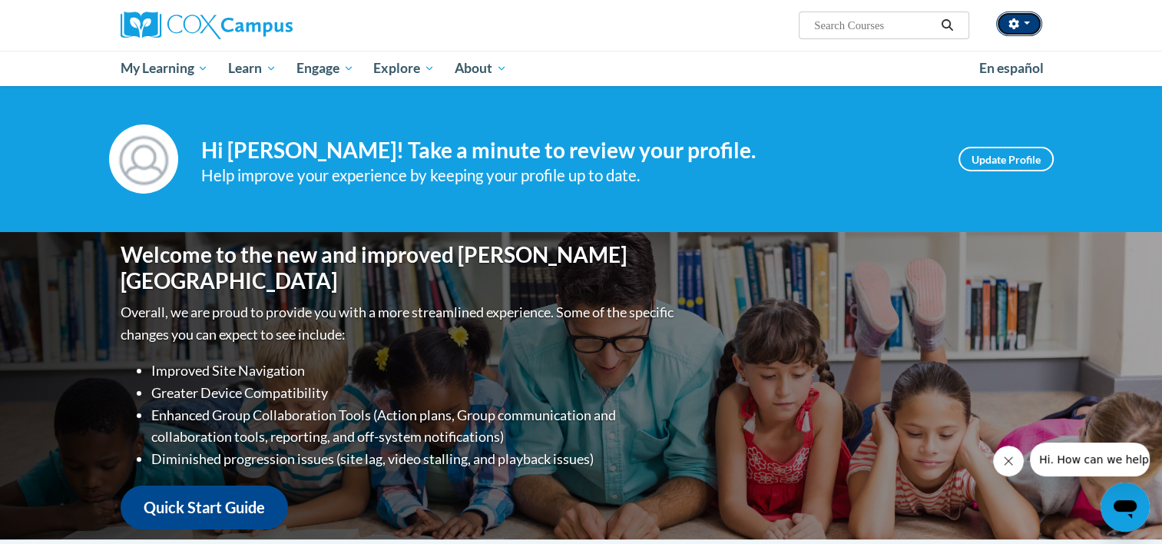
click at [1032, 27] on button "button" at bounding box center [1019, 24] width 46 height 25
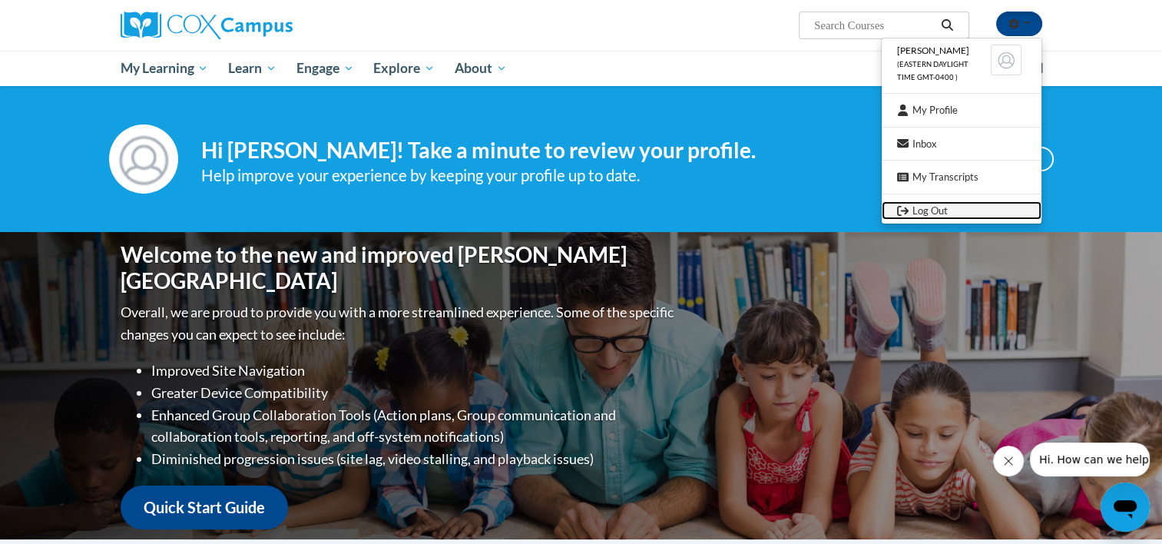
click at [987, 207] on link "Log Out" at bounding box center [961, 210] width 160 height 19
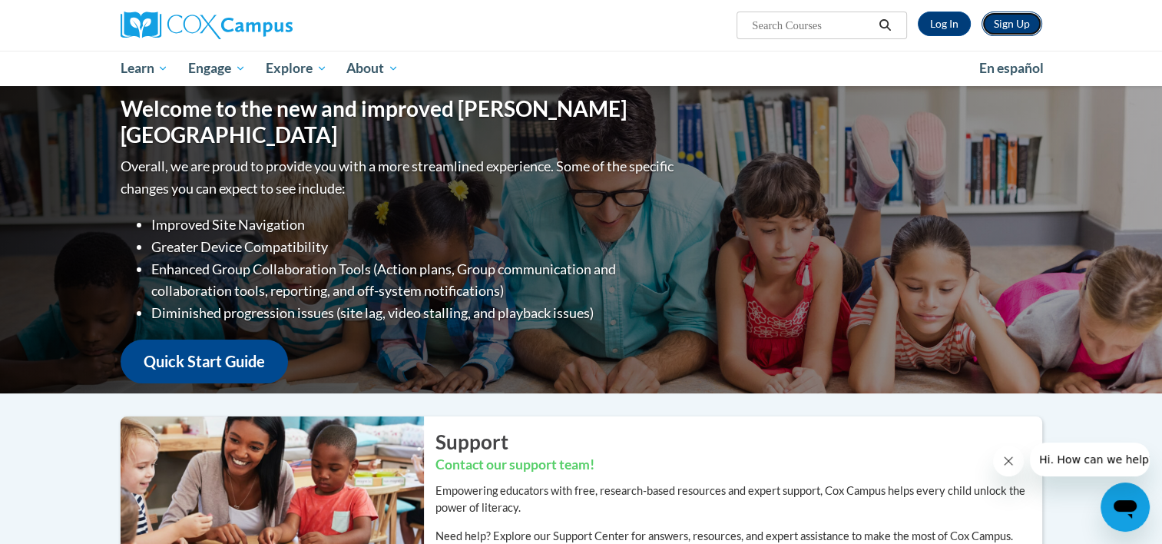
click at [1026, 21] on link "Sign Up" at bounding box center [1011, 24] width 61 height 25
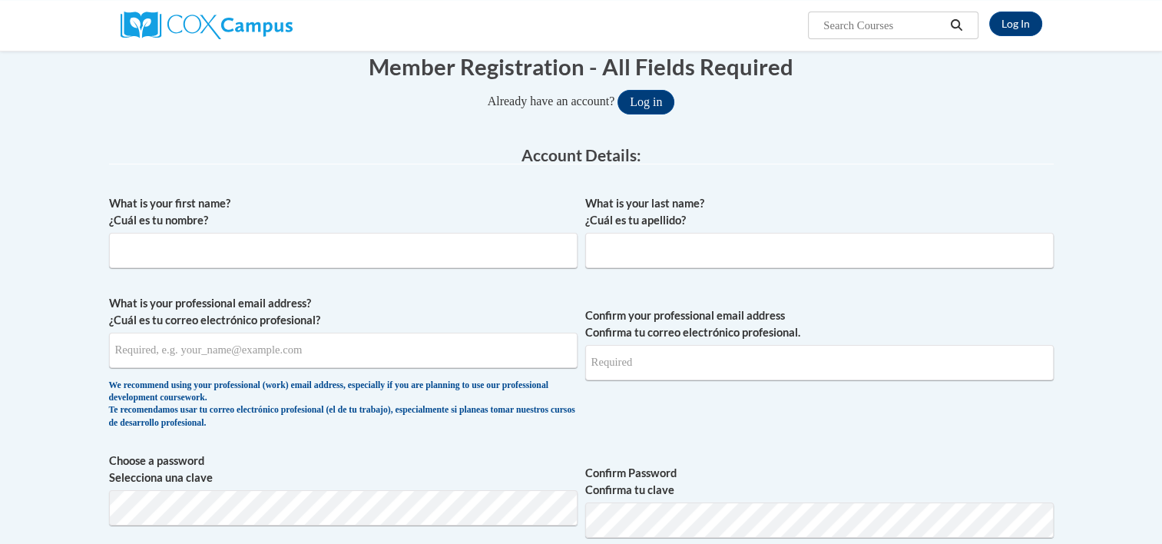
scroll to position [230, 0]
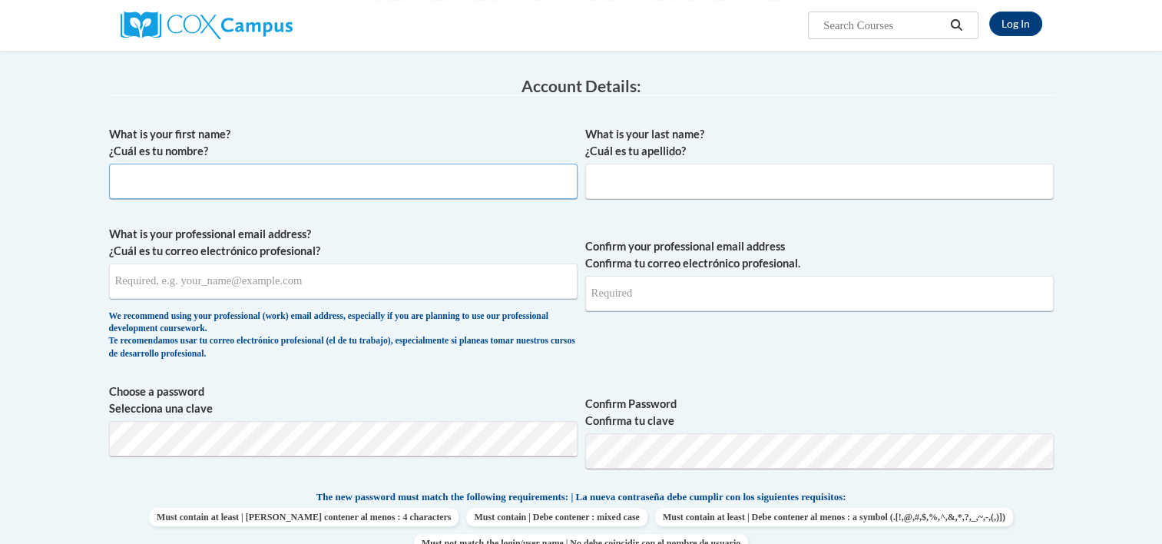
click at [375, 167] on input "What is your first name? ¿Cuál es tu nombre?" at bounding box center [343, 181] width 468 height 35
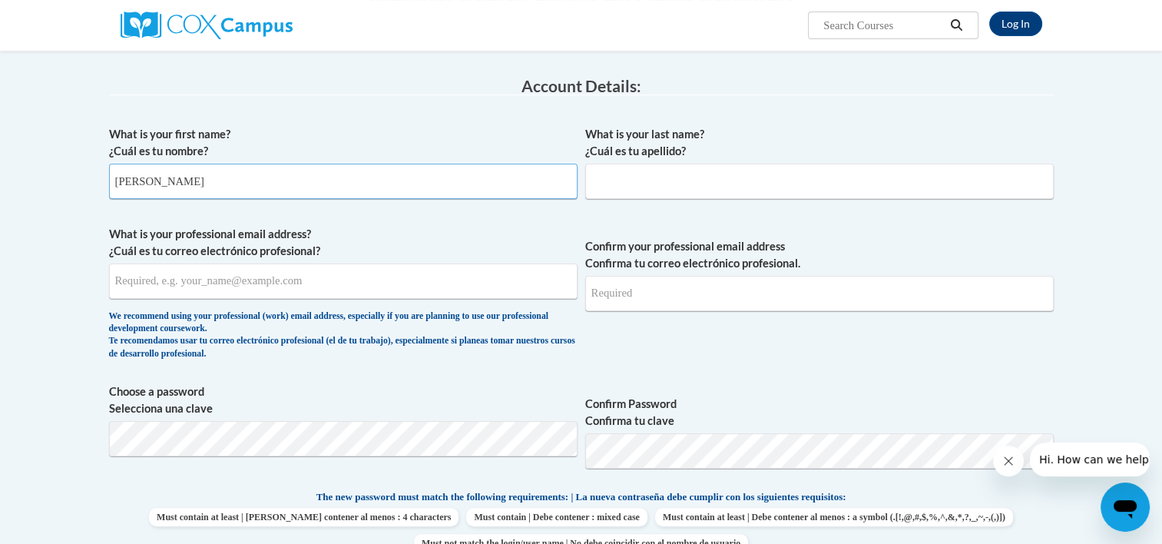
type input "Sarah"
type input "Lingerfelt"
type input "S"
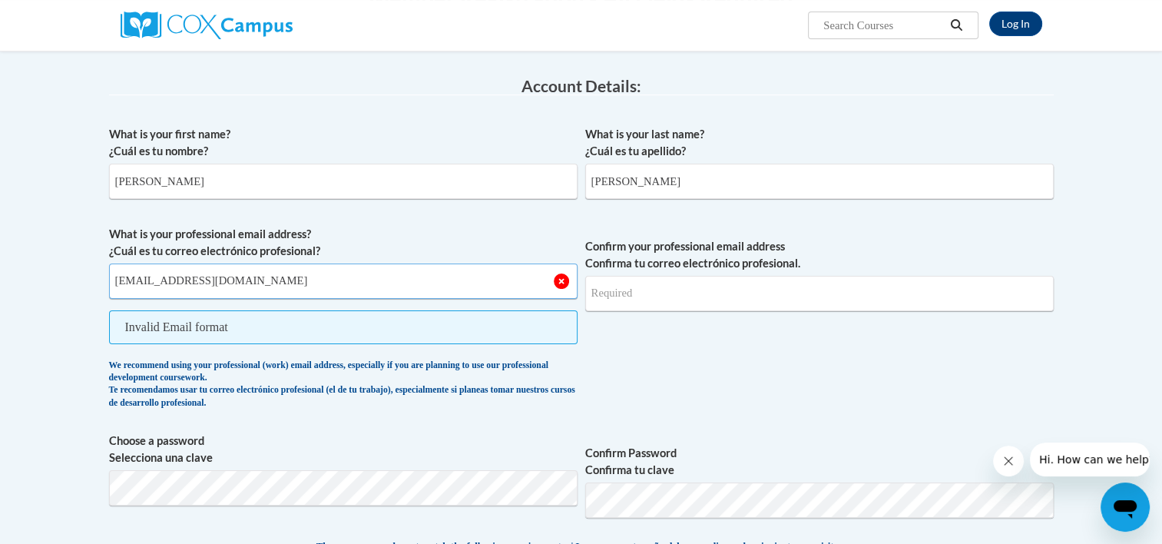
type input "sal_3ling@yahoo.com"
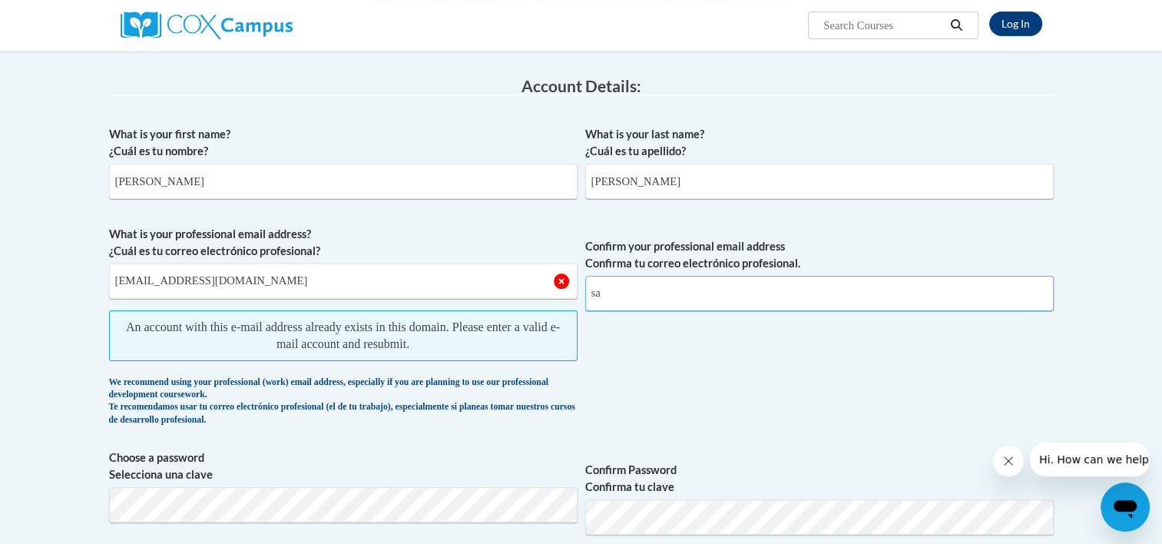
type input "s"
click at [209, 190] on input "Sarah" at bounding box center [343, 181] width 468 height 35
type input "Lily"
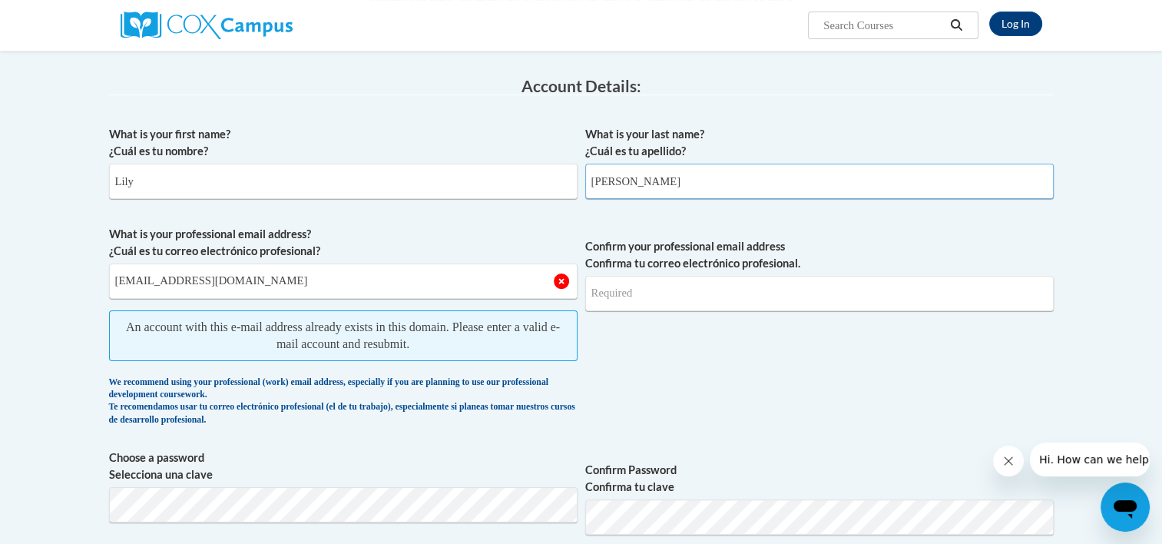
type input "Roberts"
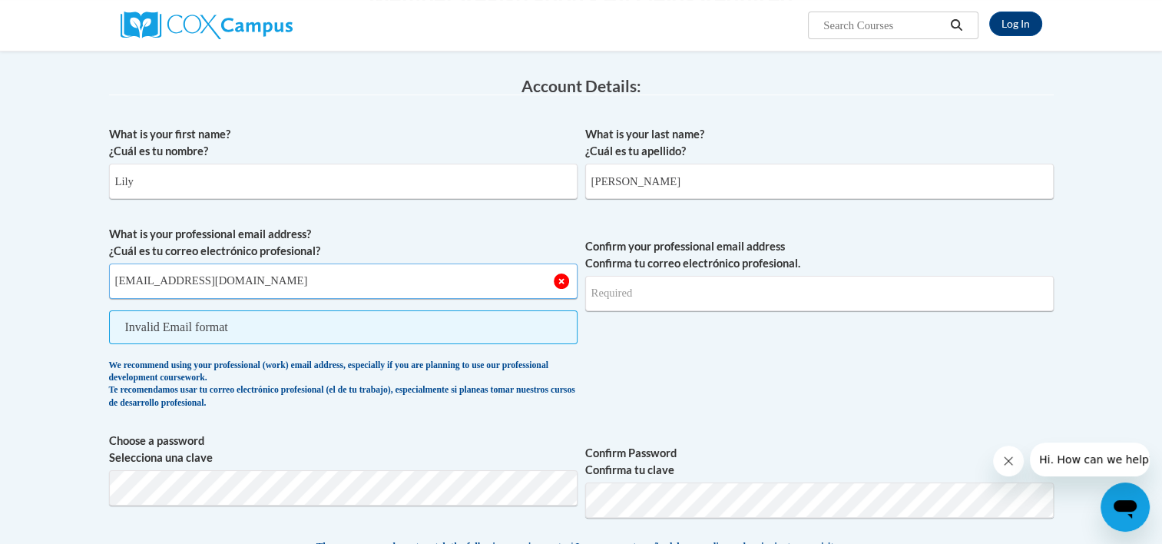
type input "lilyanner01@gmail.com"
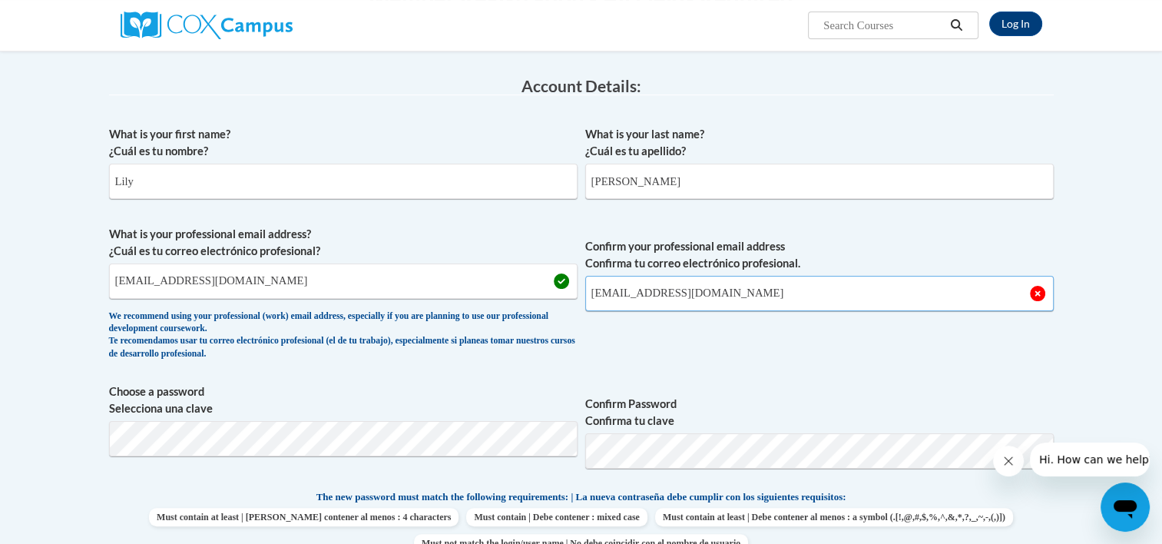
type input "lilyanner01@gmail.com"
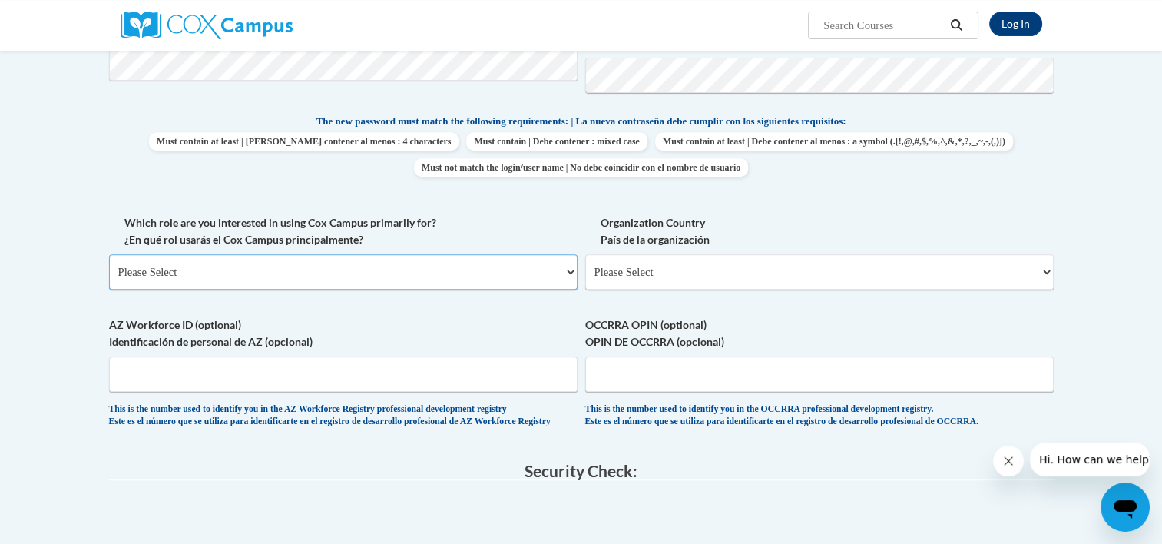
click at [255, 279] on select "Please Select College/University | Colegio/Universidad Community/Nonprofit Part…" at bounding box center [343, 271] width 468 height 35
select select "fbf2d438-af2f-41f8-98f1-81c410e29de3"
click at [109, 254] on select "Please Select College/University | Colegio/Universidad Community/Nonprofit Part…" at bounding box center [343, 271] width 468 height 35
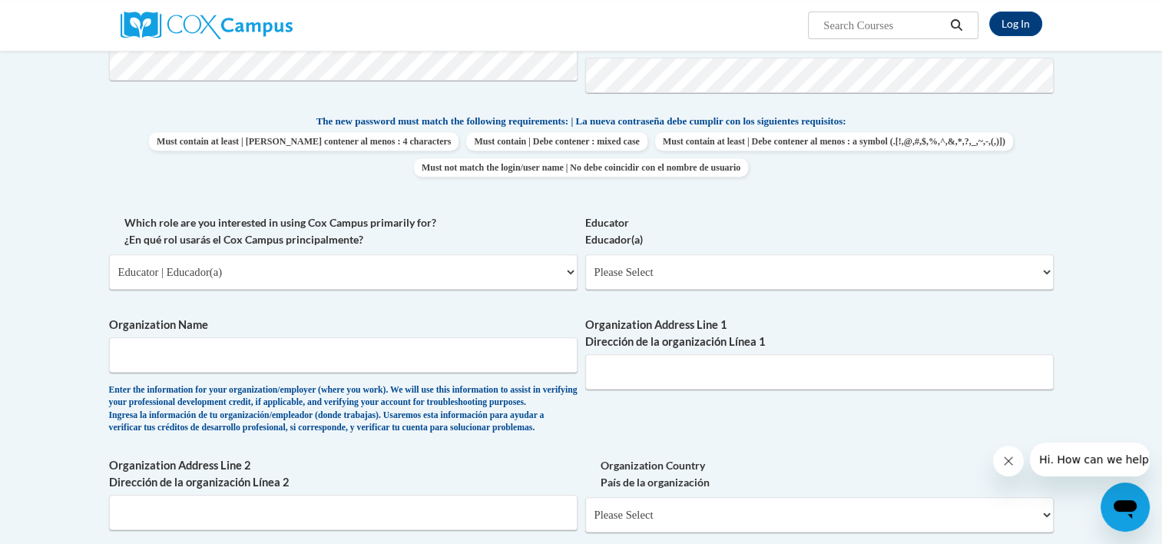
click at [663, 253] on span "Educator Educador(a) Please Select Early Learning/Daycare Teacher/Family Home C…" at bounding box center [819, 251] width 468 height 75
click at [663, 267] on select "Please Select Early Learning/Daycare Teacher/Family Home Care Provider | Maestr…" at bounding box center [819, 271] width 468 height 35
select select "5e2af403-4f2c-4e49-a02f-103e55d7b75b"
click at [585, 254] on select "Please Select Early Learning/Daycare Teacher/Family Home Care Provider | Maestr…" at bounding box center [819, 271] width 468 height 35
click at [226, 354] on input "Organization Name" at bounding box center [343, 354] width 468 height 35
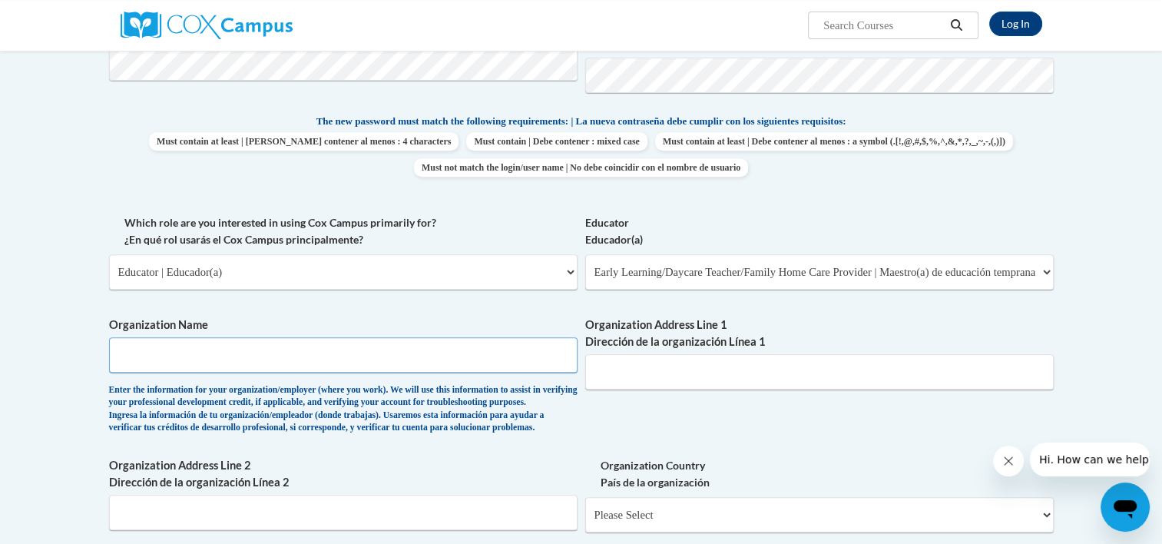
type input "Bells Ferry Learning Center"
type input "11 Hamilton Blvd Nw"
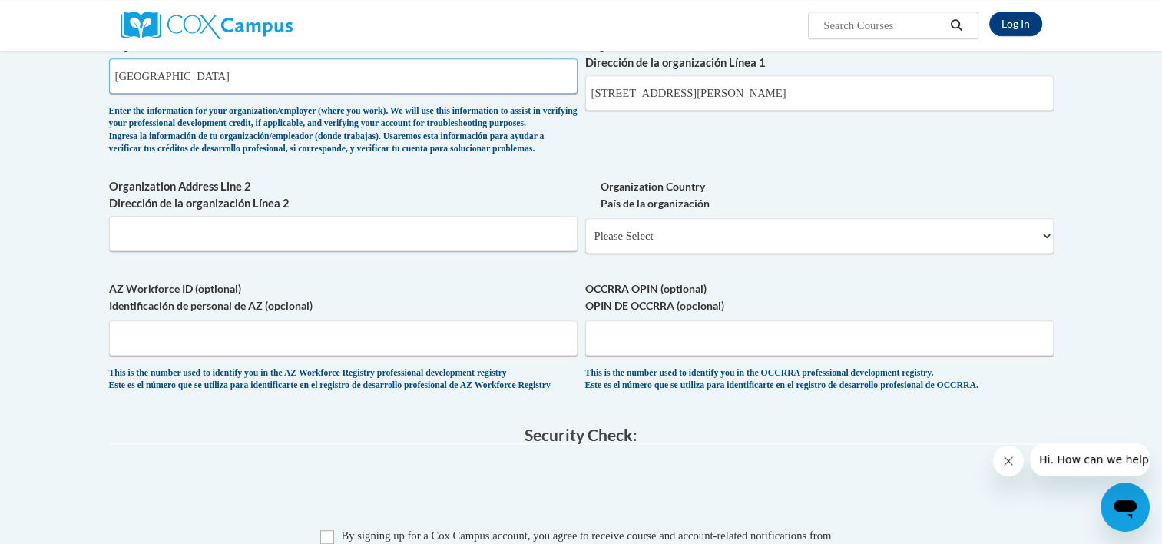
scroll to position [913, 0]
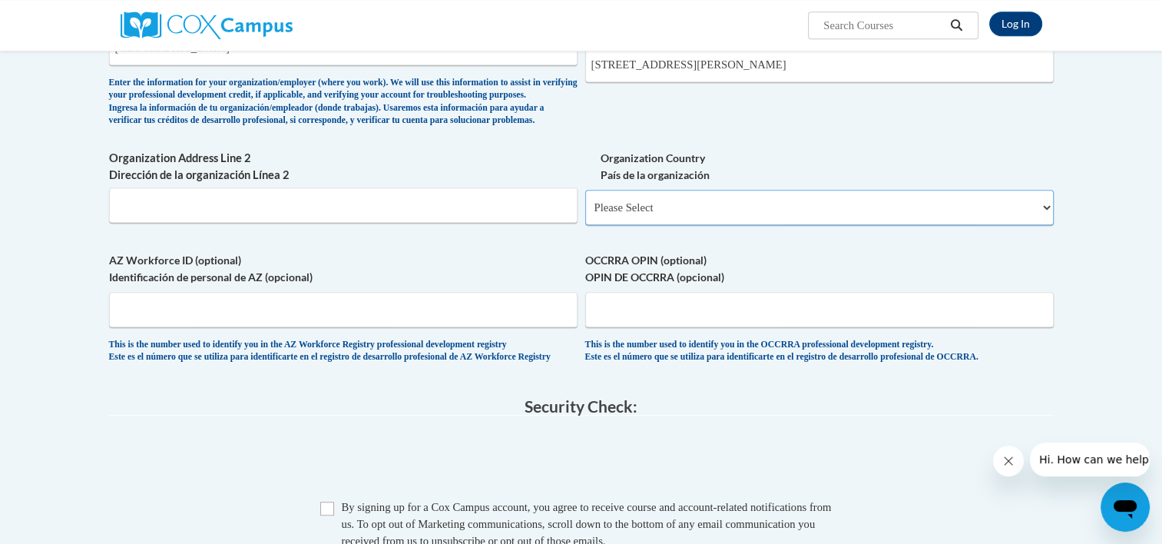
click at [633, 225] on select "Please Select United States | Estados Unidos Outside of the United States | Fue…" at bounding box center [819, 207] width 468 height 35
select select "ad49bcad-a171-4b2e-b99c-48b446064914"
click at [585, 214] on select "Please Select United States | Estados Unidos Outside of the United States | Fue…" at bounding box center [819, 207] width 468 height 35
select select
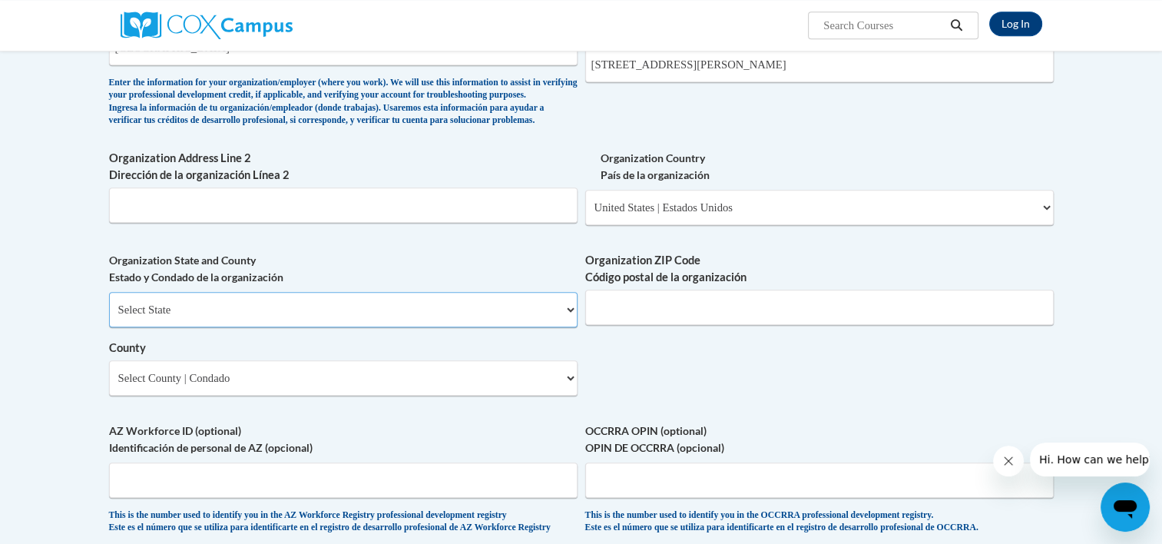
click at [264, 327] on select "Select State Alabama Alaska Arizona Arkansas California Colorado Connecticut De…" at bounding box center [343, 309] width 468 height 35
select select "Georgia"
click at [109, 316] on select "Select State Alabama Alaska Arizona Arkansas California Colorado Connecticut De…" at bounding box center [343, 309] width 468 height 35
click at [624, 325] on input "Organization ZIP Code Código postal de la organización" at bounding box center [819, 306] width 468 height 35
type input "30120"
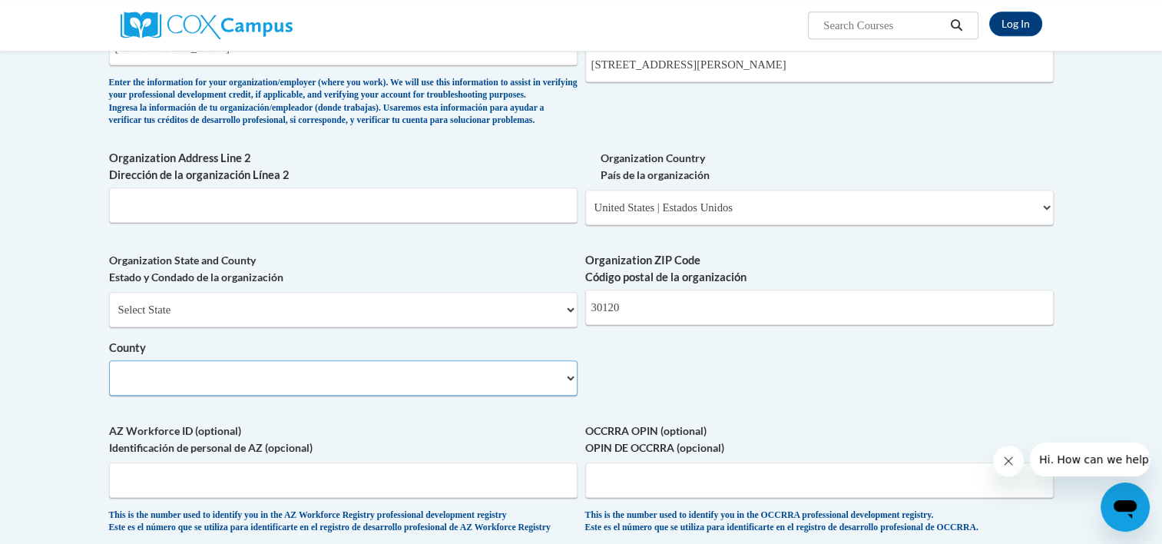
click at [229, 395] on select "Select County Appling Atkinson Bacon Baker Baldwin Banks Barrow Bartow Ben Hill…" at bounding box center [343, 377] width 468 height 35
select select "Bartow"
click at [109, 385] on select "Select County Appling Atkinson Bacon Baker Baldwin Banks Barrow Bartow Ben Hill…" at bounding box center [343, 377] width 468 height 35
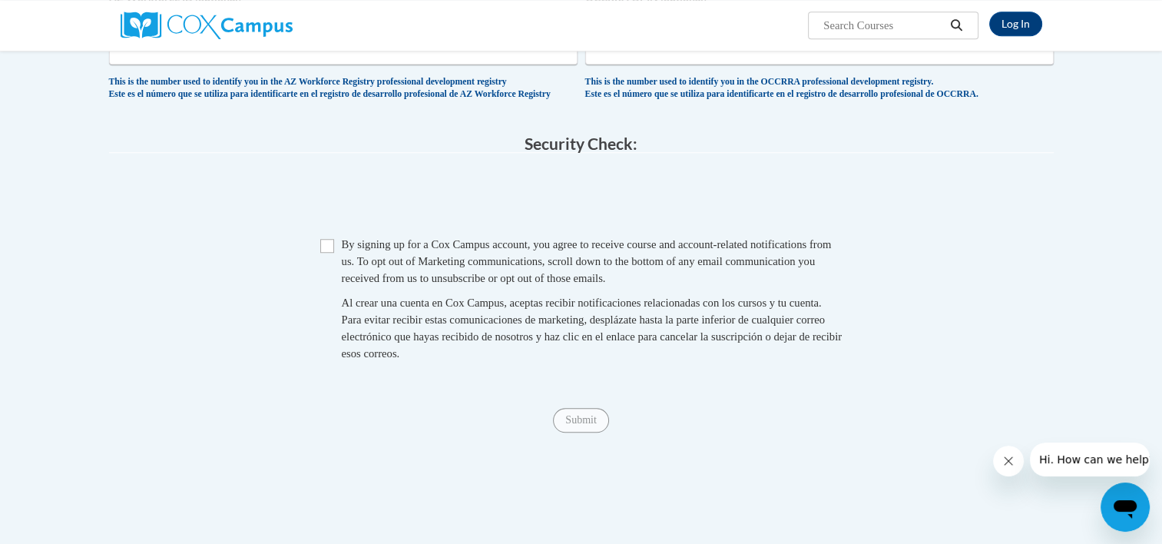
scroll to position [1374, 0]
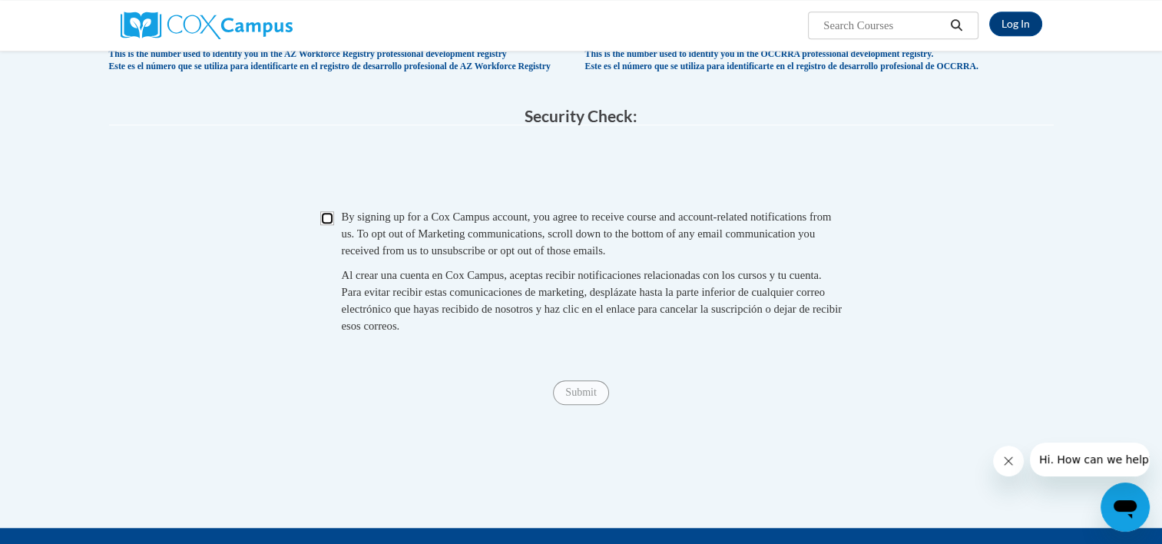
click at [329, 225] on input "Checkbox" at bounding box center [327, 218] width 14 height 14
checkbox input "true"
click at [575, 405] on input "Submit" at bounding box center [580, 392] width 55 height 25
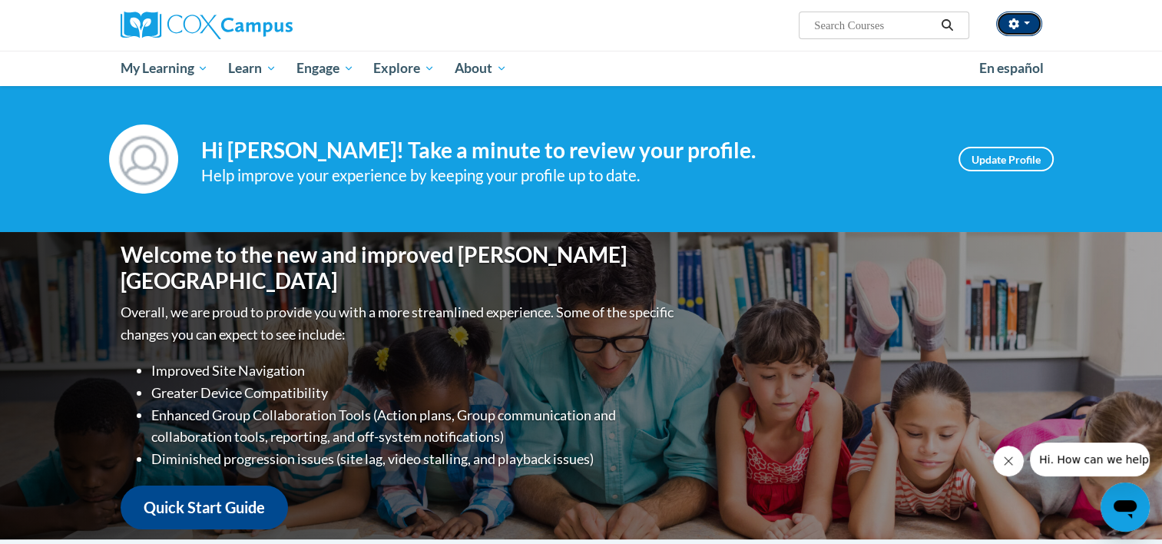
click at [1026, 25] on button "button" at bounding box center [1019, 24] width 46 height 25
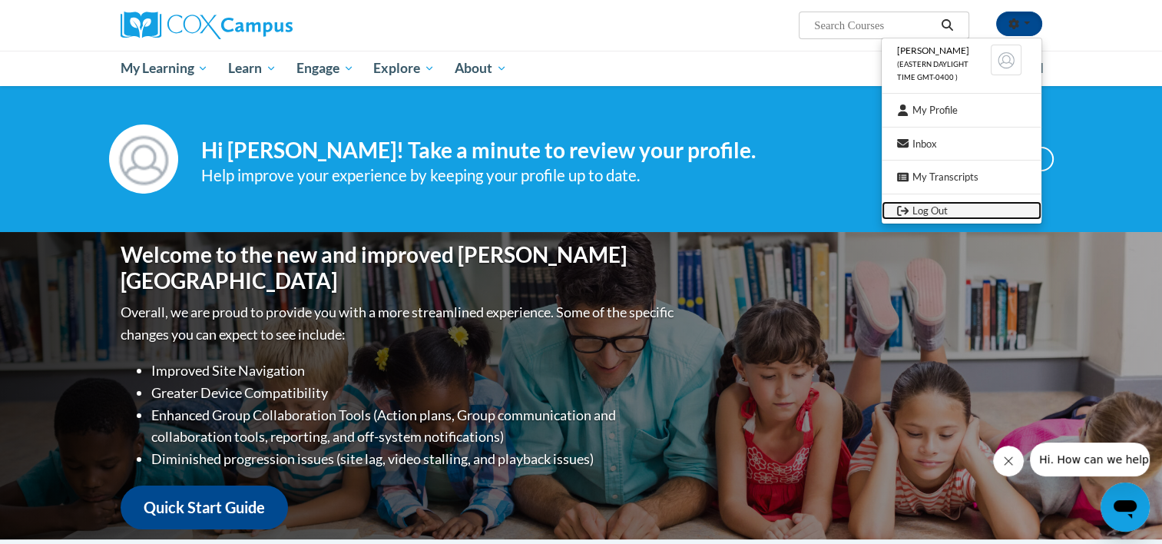
click at [961, 203] on link "Log Out" at bounding box center [961, 210] width 160 height 19
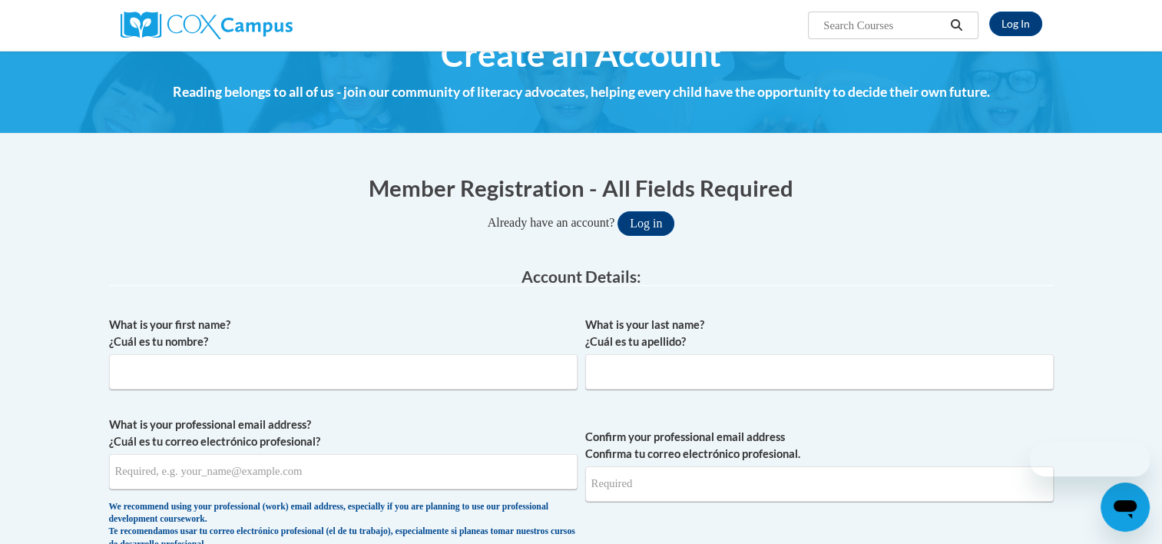
scroll to position [77, 0]
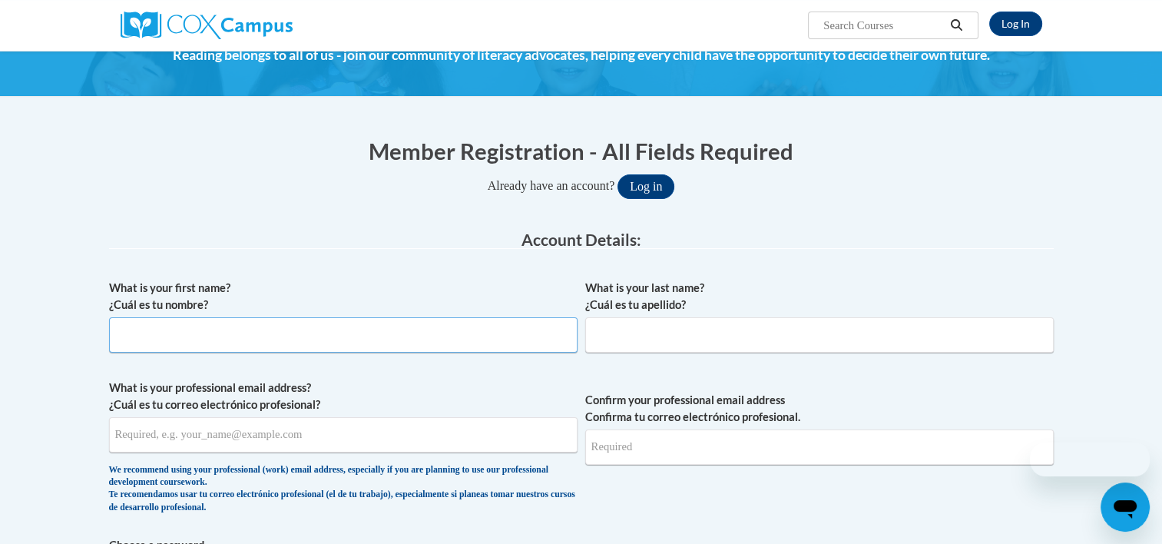
click at [373, 322] on input "What is your first name? ¿Cuál es tu nombre?" at bounding box center [343, 334] width 468 height 35
type input "Bethany"
type input "Simons"
type input "bethanysimons72@gmail.com"
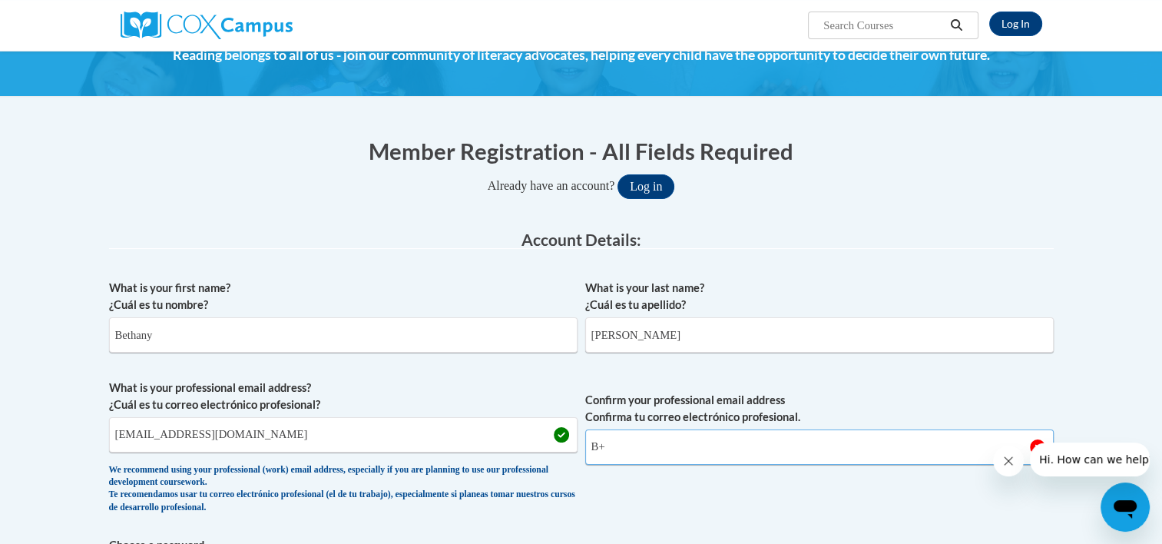
type input "B"
type input "bethanysimons72@gmail.com"
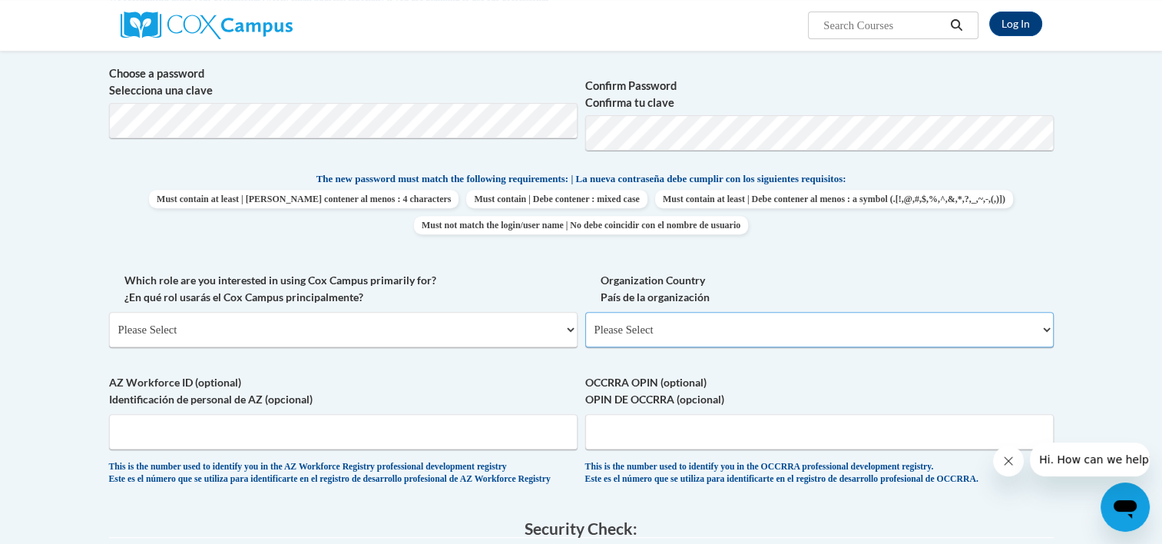
scroll to position [550, 0]
click at [381, 336] on select "Please Select College/University | Colegio/Universidad Community/Nonprofit Part…" at bounding box center [343, 327] width 468 height 35
select select "fbf2d438-af2f-41f8-98f1-81c410e29de3"
click at [109, 310] on select "Please Select College/University | Colegio/Universidad Community/Nonprofit Part…" at bounding box center [343, 327] width 468 height 35
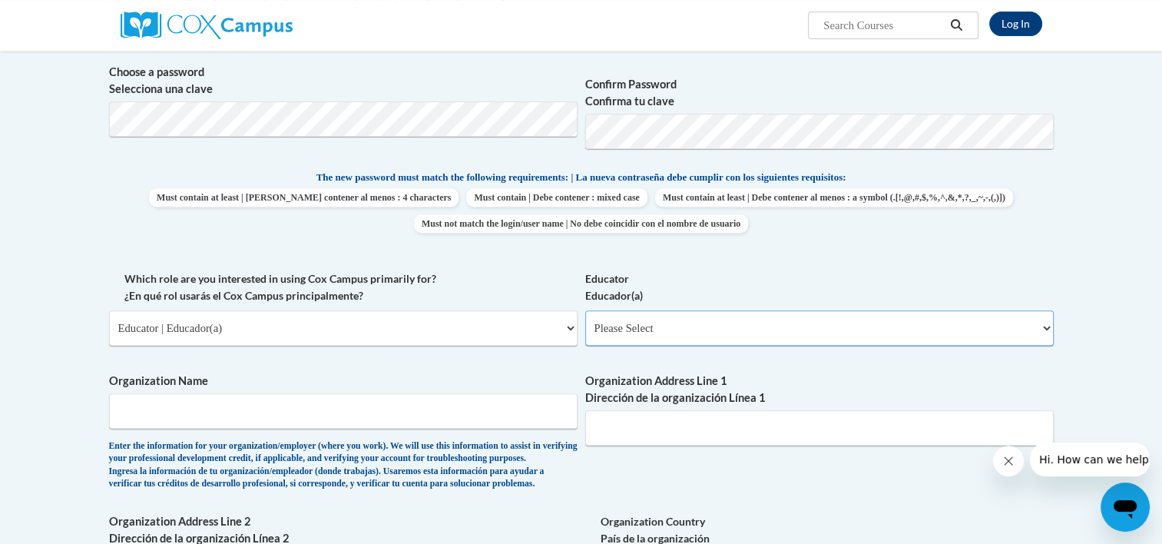
click at [652, 332] on select "Please Select Early Learning/Daycare Teacher/Family Home Care Provider | Maestr…" at bounding box center [819, 327] width 468 height 35
select select "5e2af403-4f2c-4e49-a02f-103e55d7b75b"
click at [585, 310] on select "Please Select Early Learning/Daycare Teacher/Family Home Care Provider | Maestr…" at bounding box center [819, 327] width 468 height 35
click at [359, 418] on input "Organization Name" at bounding box center [343, 410] width 468 height 35
type input "Bells Ferry Learning Center"
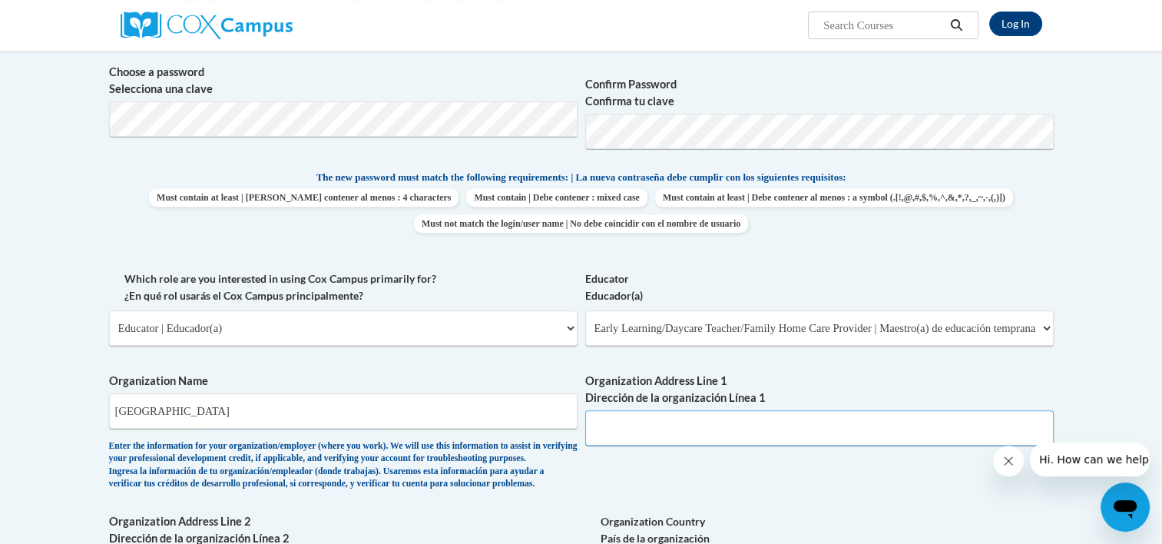
type input "11 Hamilton Blvd Nw"
select select "ad49bcad-a171-4b2e-b99c-48b446064914"
select select
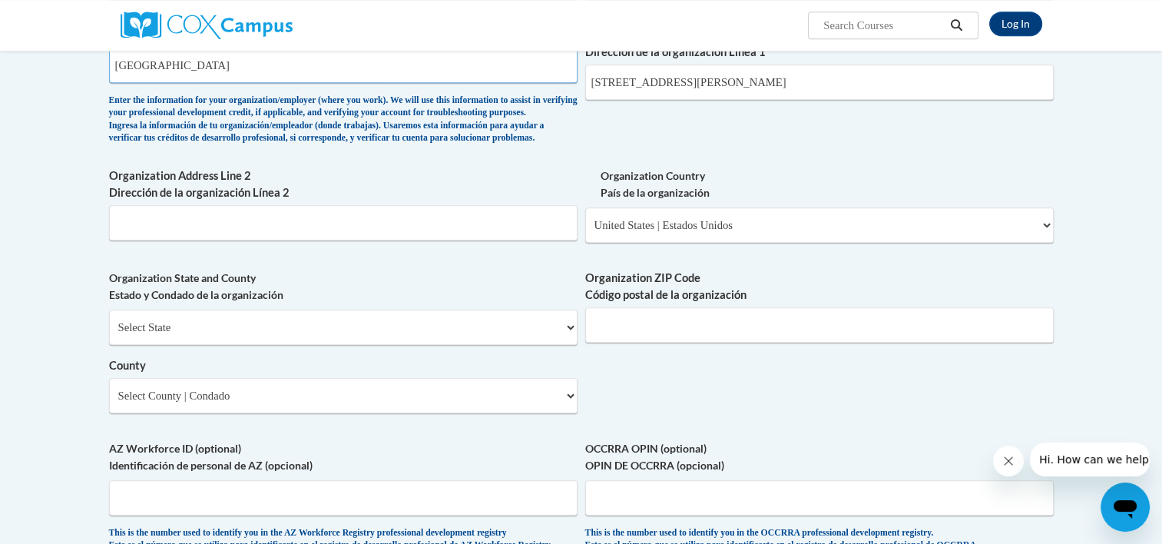
scroll to position [934, 0]
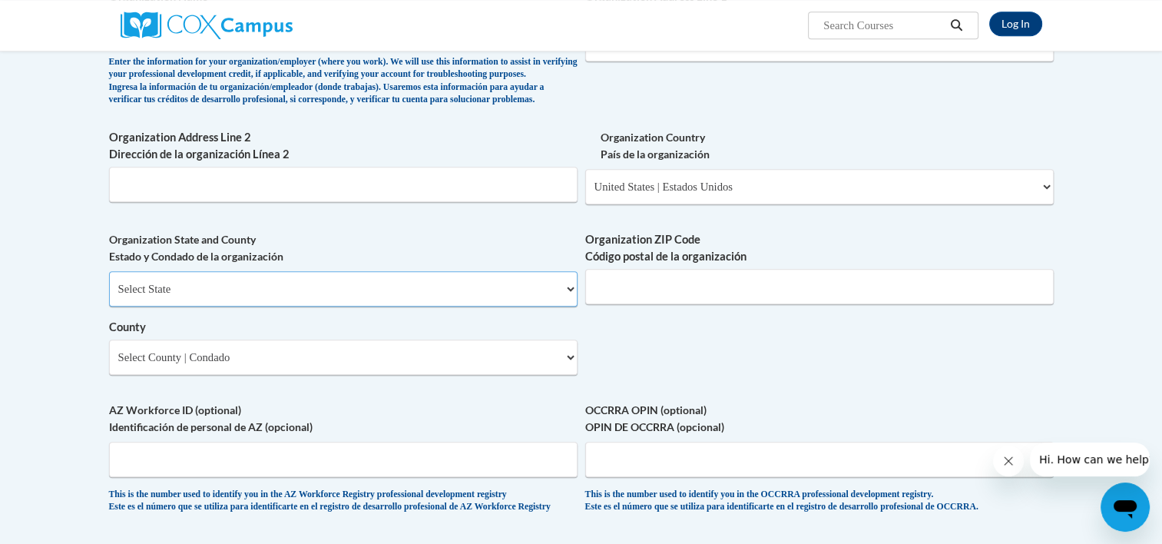
click at [327, 295] on select "Select State Alabama Alaska Arizona Arkansas California Colorado Connecticut De…" at bounding box center [343, 288] width 468 height 35
drag, startPoint x: 332, startPoint y: 306, endPoint x: 336, endPoint y: 318, distance: 12.7
click at [332, 306] on select "Select State Alabama Alaska Arizona Arkansas California Colorado Connecticut De…" at bounding box center [343, 288] width 468 height 35
select select "Georgia"
click at [109, 296] on select "Select State Alabama Alaska Arizona Arkansas California Colorado Connecticut De…" at bounding box center [343, 288] width 468 height 35
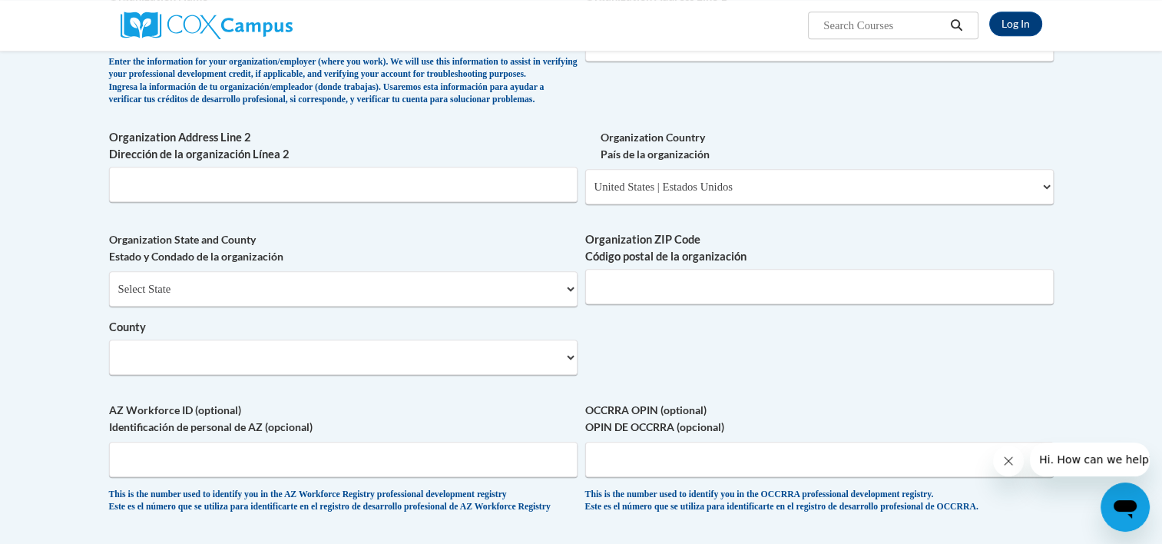
click at [614, 291] on span "Organization ZIP Code Código postal de la organización" at bounding box center [819, 267] width 468 height 73
click at [617, 304] on input "Organization ZIP Code Código postal de la organización" at bounding box center [819, 286] width 468 height 35
type input "30120"
click at [464, 375] on select "Select County Appling Atkinson Bacon Baker Baldwin Banks Barrow Bartow Ben Hill…" at bounding box center [343, 356] width 468 height 35
select select "Bartow"
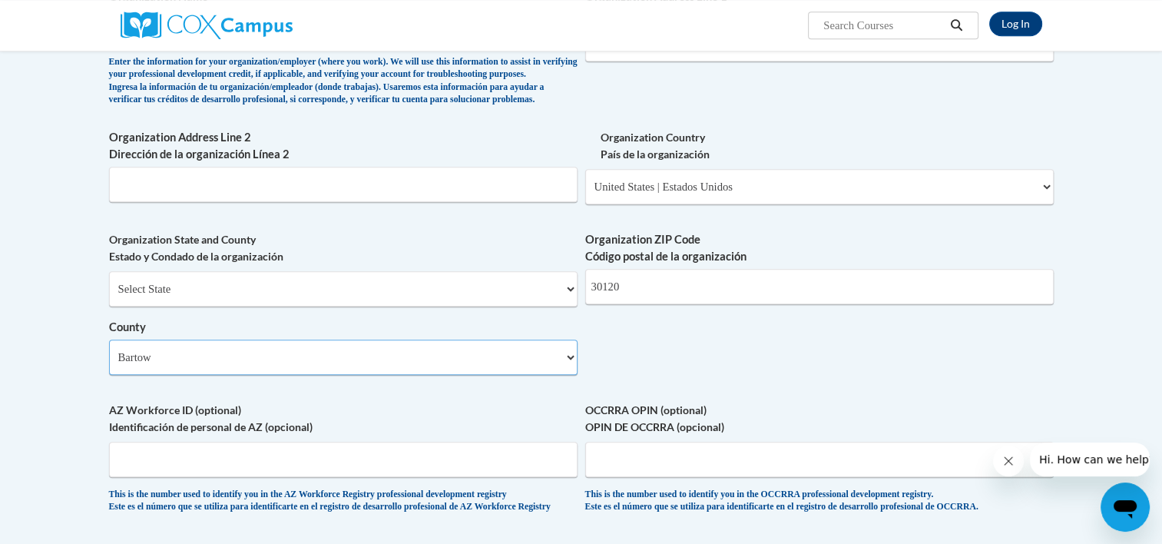
click at [109, 364] on select "Select County Appling Atkinson Bacon Baker Baldwin Banks Barrow Bartow Ben Hill…" at bounding box center [343, 356] width 468 height 35
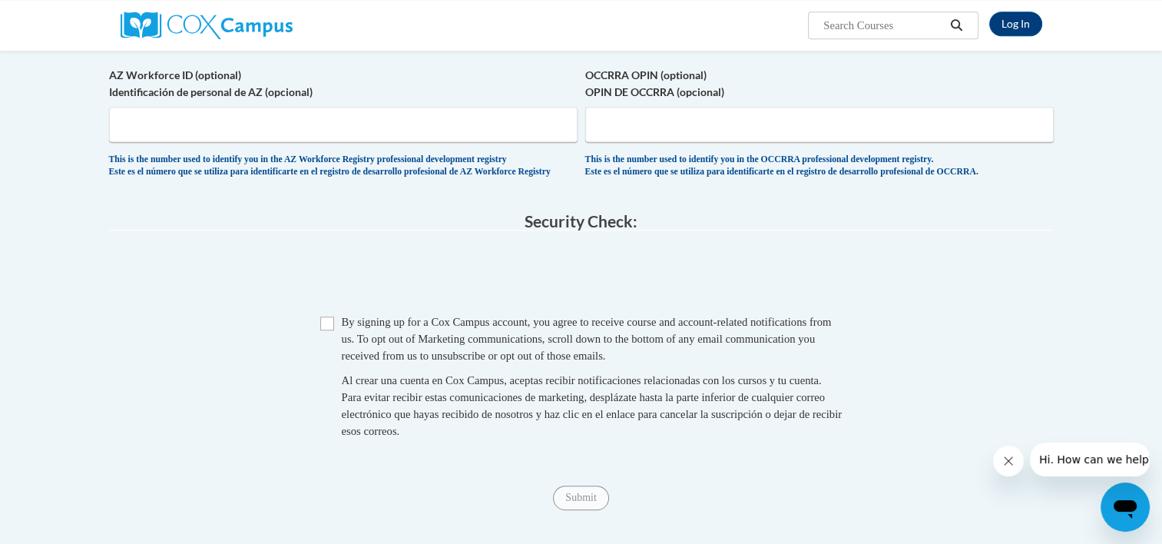
scroll to position [1318, 0]
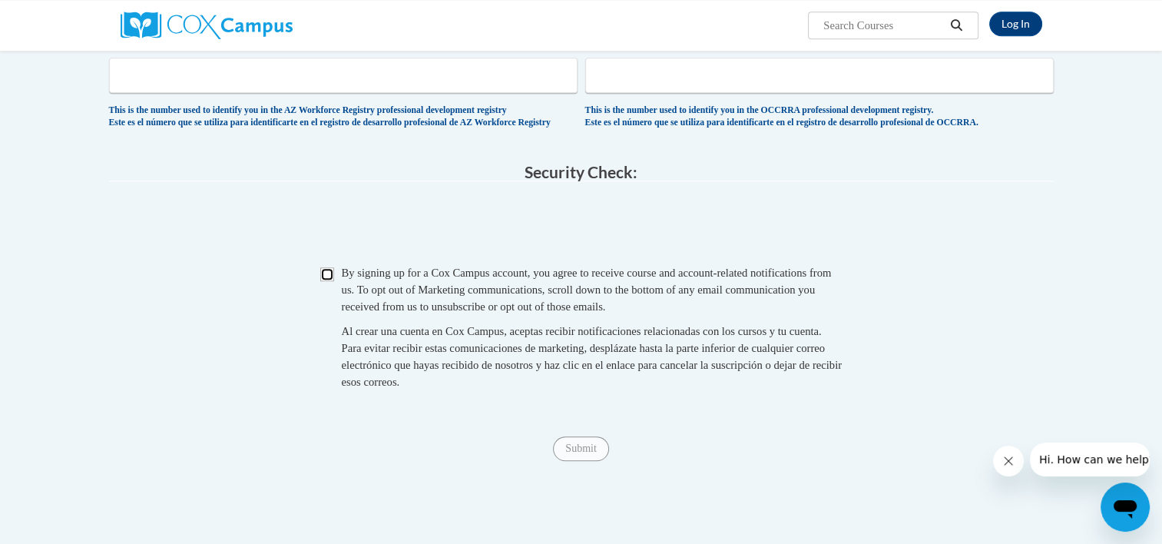
click at [326, 281] on input "Checkbox" at bounding box center [327, 274] width 14 height 14
checkbox input "true"
click at [598, 461] on input "Submit" at bounding box center [580, 448] width 55 height 25
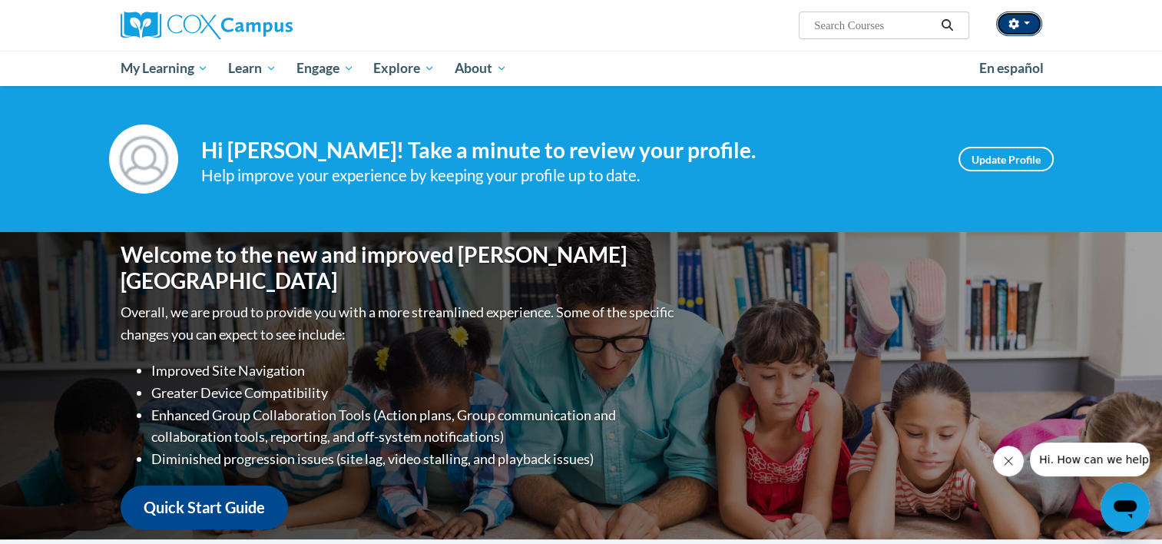
click at [1023, 21] on span "button" at bounding box center [1026, 22] width 6 height 3
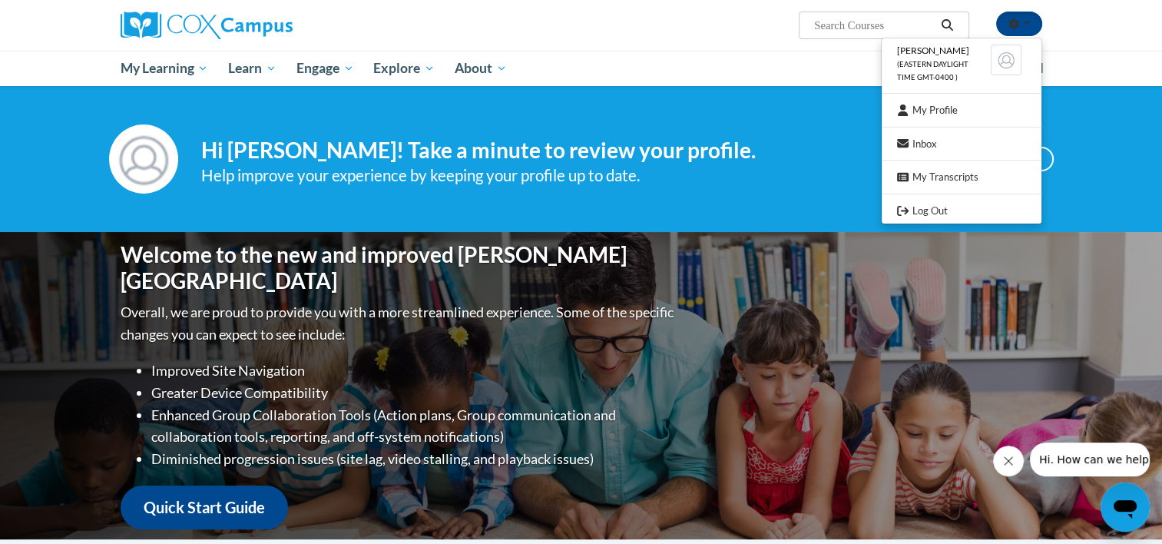
click at [910, 200] on ul "Bethany Simons (Eastern Daylight Time GMT-0400 ) My Profile Inbox My Transcript…" at bounding box center [961, 131] width 161 height 187
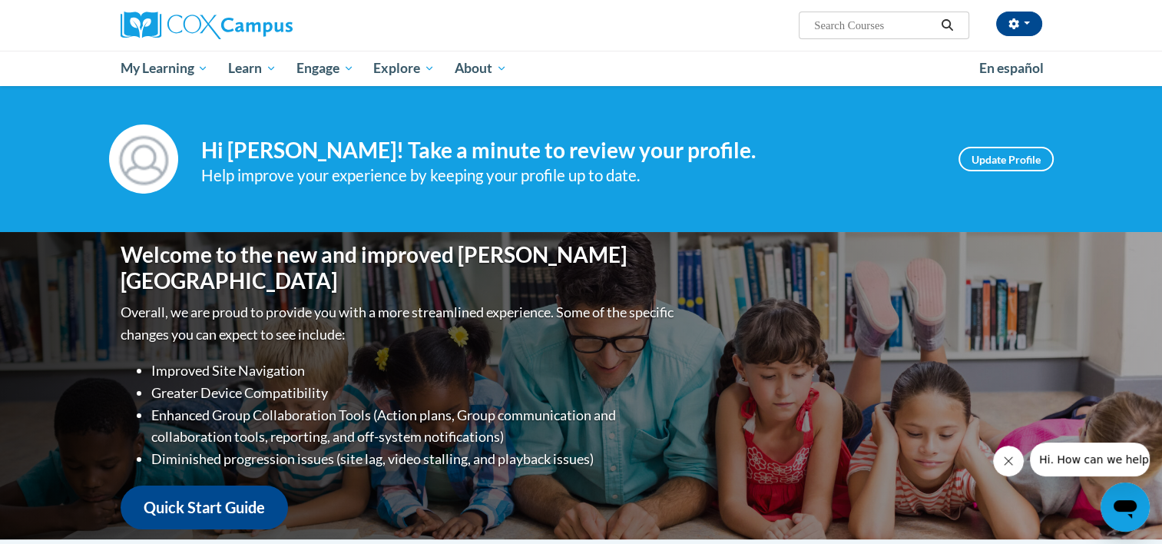
click at [914, 209] on div "Your profile Hi Bethany Simons! Take a minute to review your profile. Help impr…" at bounding box center [581, 159] width 1162 height 146
click at [1028, 12] on button "button" at bounding box center [1019, 24] width 46 height 25
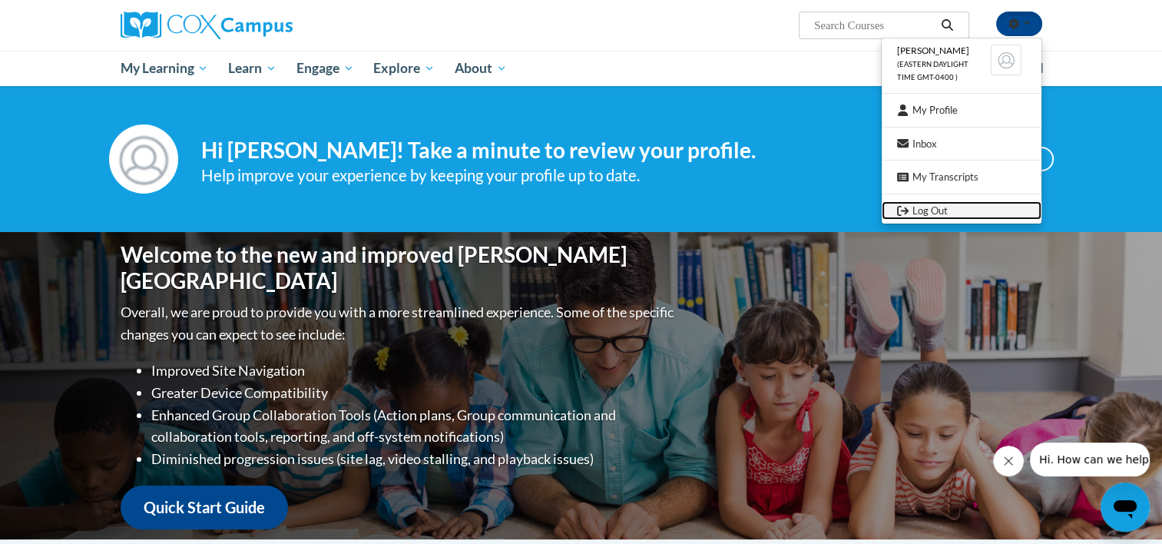
click at [933, 210] on link "Log Out" at bounding box center [961, 210] width 160 height 19
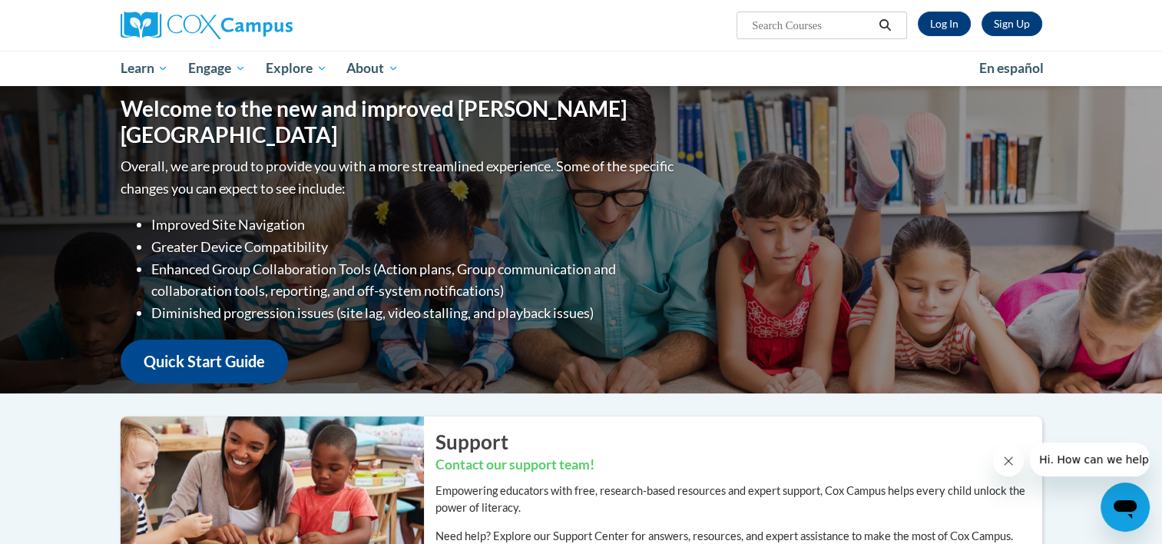
click at [974, 31] on div "Sign Up Log In" at bounding box center [974, 24] width 135 height 25
click at [1014, 23] on link "Sign Up" at bounding box center [1011, 24] width 61 height 25
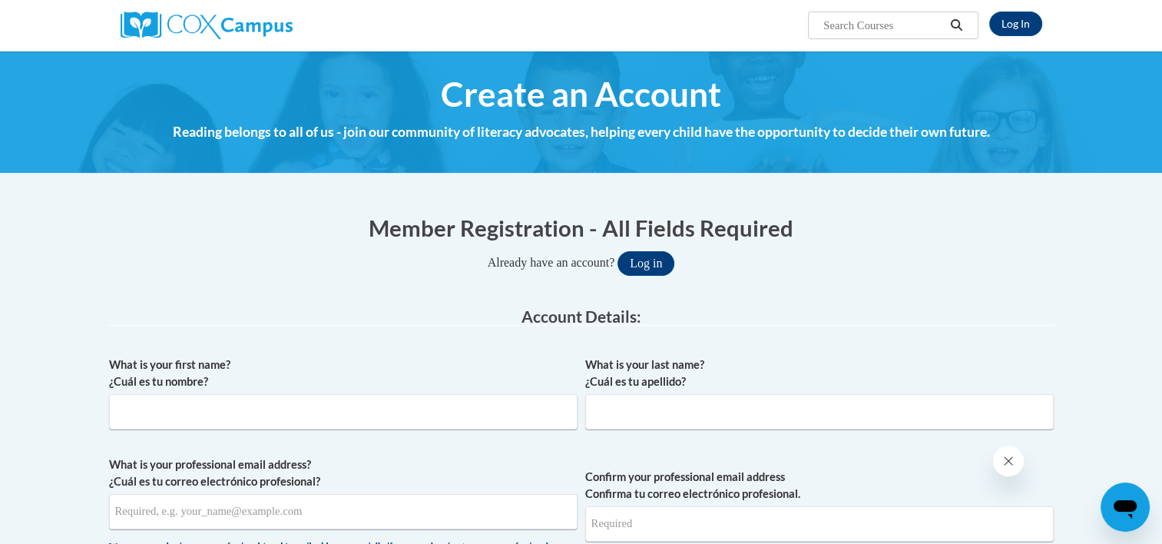
click at [375, 430] on div "What is your first name? ¿Cuál es tu nombre?" at bounding box center [343, 398] width 468 height 84
click at [379, 421] on input "What is your first name? ¿Cuál es tu nombre?" at bounding box center [343, 411] width 468 height 35
type input "Meghan"
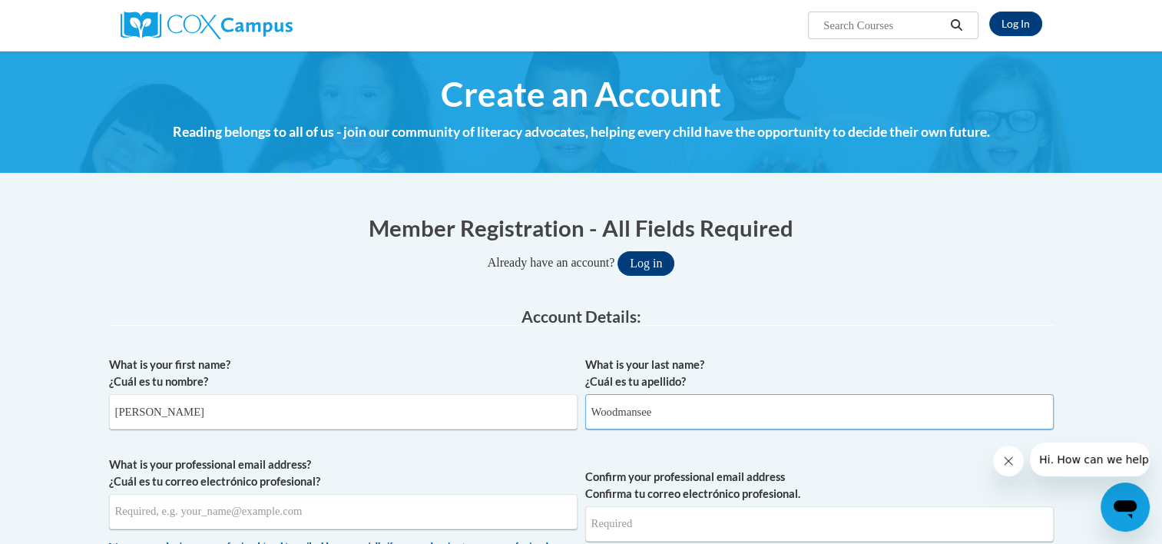
type input "Woodmansee"
type input "leannawoodmansee@gmail.com"
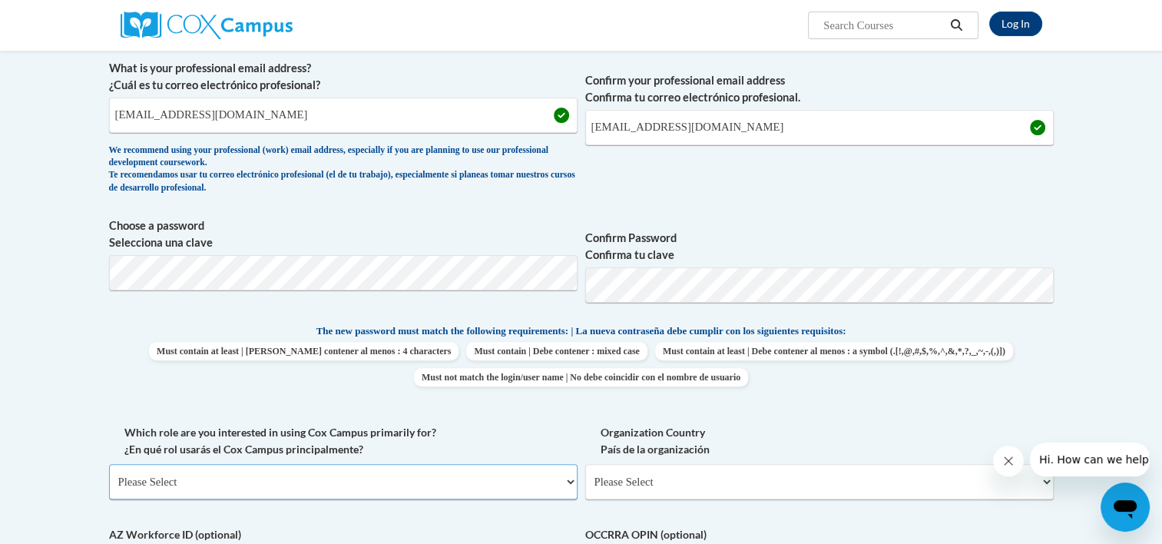
click at [485, 486] on select "Please Select College/University | Colegio/Universidad Community/Nonprofit Part…" at bounding box center [343, 481] width 468 height 35
select select "fbf2d438-af2f-41f8-98f1-81c410e29de3"
click at [109, 464] on select "Please Select College/University | Colegio/Universidad Community/Nonprofit Part…" at bounding box center [343, 481] width 468 height 35
click at [605, 488] on select "Please Select Early Learning/Daycare Teacher/Family Home Care Provider | Maestr…" at bounding box center [819, 481] width 468 height 35
select select "5e2af403-4f2c-4e49-a02f-103e55d7b75b"
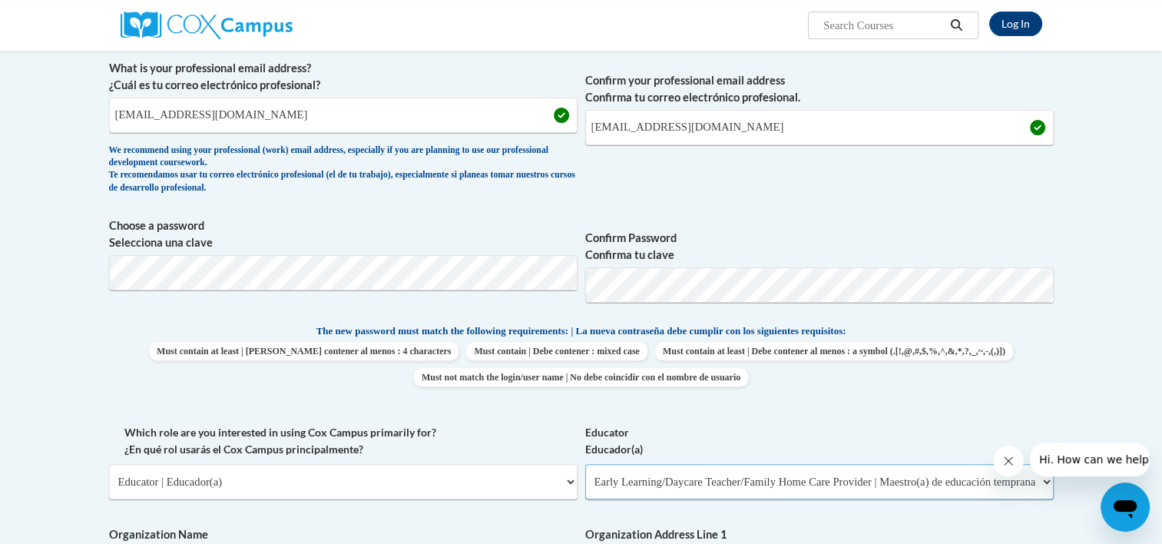
click at [585, 464] on select "Please Select Early Learning/Daycare Teacher/Family Home Care Provider | Maestr…" at bounding box center [819, 481] width 468 height 35
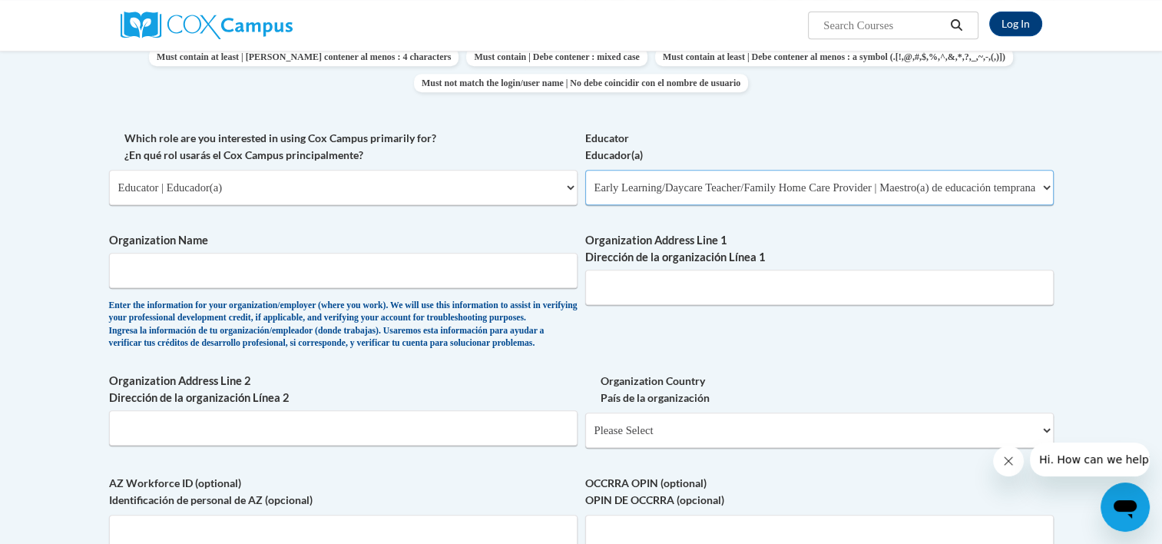
scroll to position [703, 0]
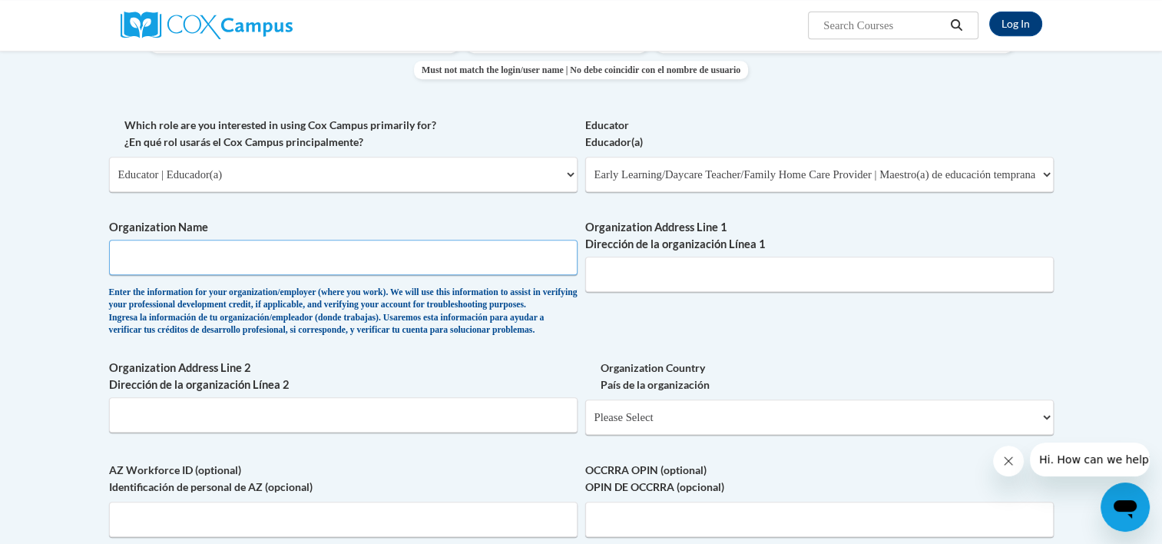
click at [333, 250] on input "Organization Name" at bounding box center [343, 257] width 468 height 35
type input "Bells Ferry Learning Center"
type input "11 Hamilton Blvd Nw"
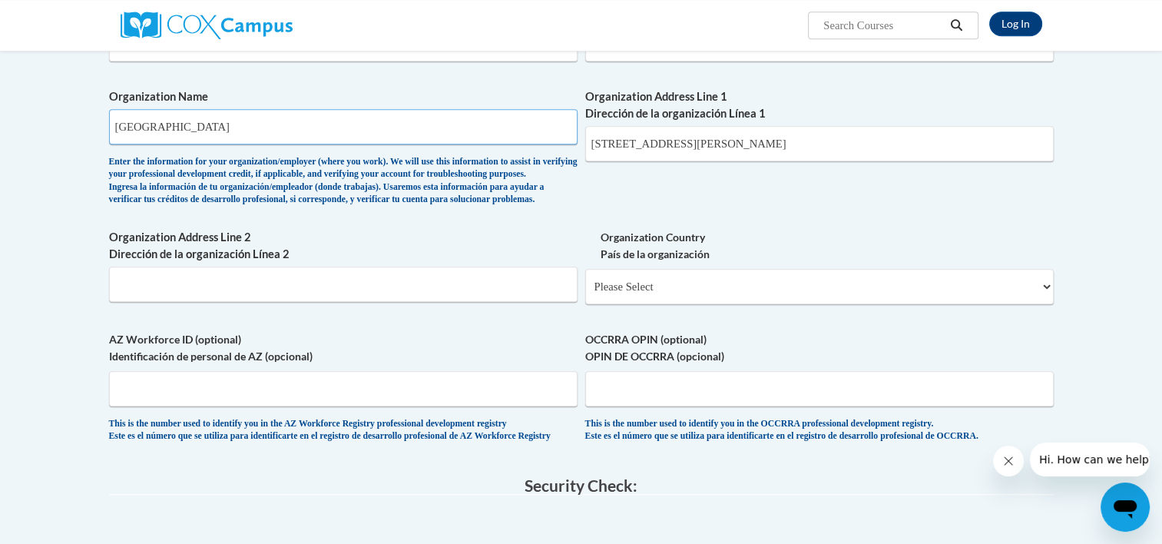
scroll to position [857, 0]
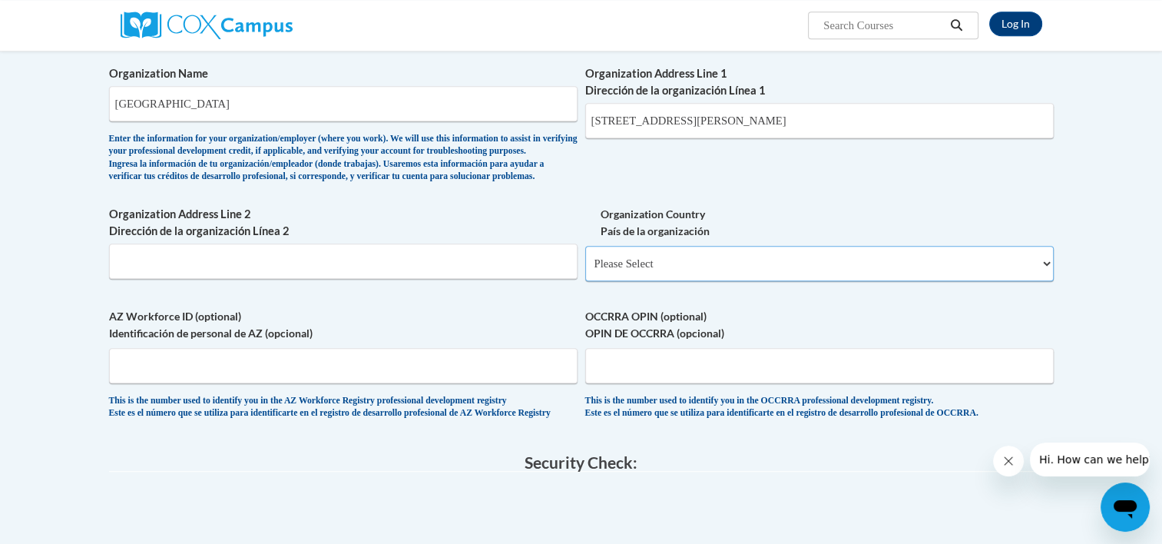
click at [651, 281] on select "Please Select United States | Estados Unidos Outside of the United States | Fue…" at bounding box center [819, 263] width 468 height 35
select select "ad49bcad-a171-4b2e-b99c-48b446064914"
click at [585, 270] on select "Please Select United States | Estados Unidos Outside of the United States | Fue…" at bounding box center [819, 263] width 468 height 35
select select
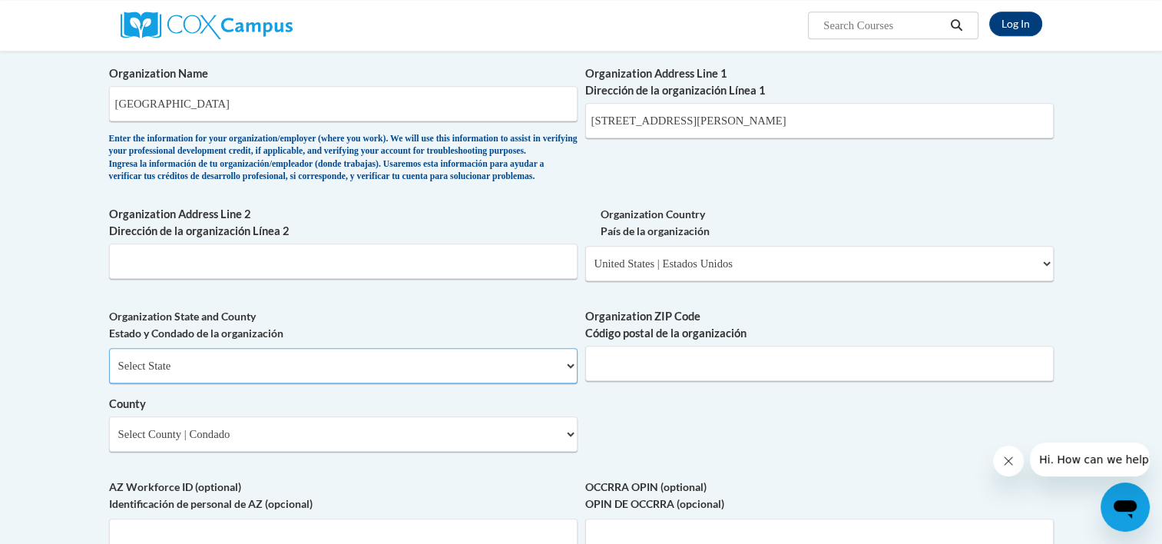
drag, startPoint x: 313, startPoint y: 402, endPoint x: 279, endPoint y: 404, distance: 33.8
click at [313, 383] on select "Select State Alabama Alaska Arizona Arkansas California Colorado Connecticut De…" at bounding box center [343, 365] width 468 height 35
select select "Georgia"
click at [109, 372] on select "Select State Alabama Alaska Arizona Arkansas California Colorado Connecticut De…" at bounding box center [343, 365] width 468 height 35
click at [682, 381] on input "Organization ZIP Code Código postal de la organización" at bounding box center [819, 363] width 468 height 35
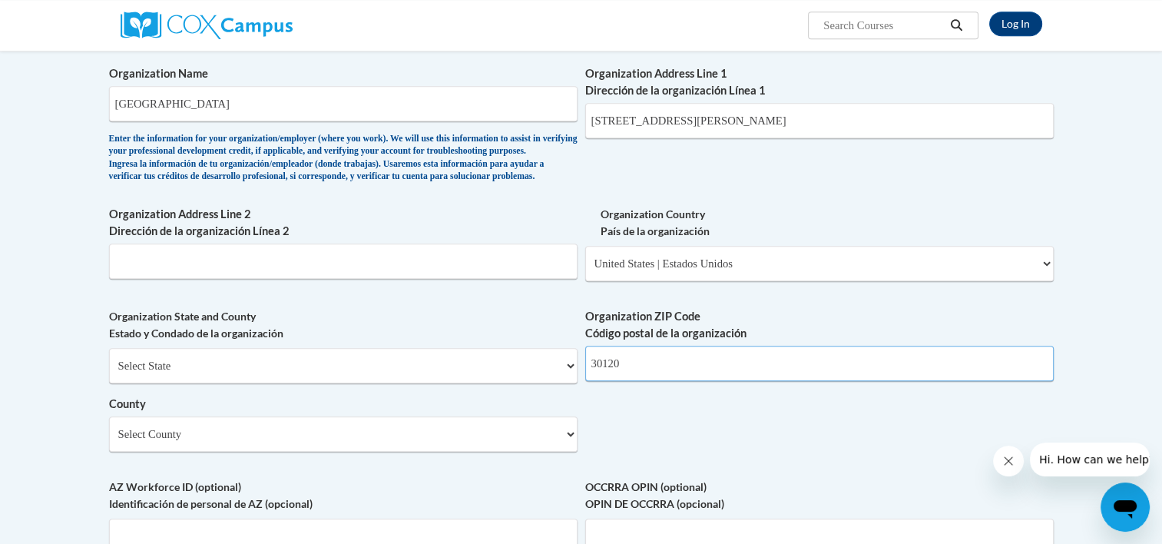
type input "30120"
click at [327, 451] on select "Select County Appling Atkinson Bacon Baker Baldwin Banks Barrow Bartow Ben Hill…" at bounding box center [343, 433] width 468 height 35
select select "Bartow"
click at [109, 441] on select "Select County Appling Atkinson Bacon Baker Baldwin Banks Barrow Bartow Ben Hill…" at bounding box center [343, 433] width 468 height 35
click at [706, 458] on div "What is your first name? ¿Cuál es tu nombre? Meghan What is your last name? ¿Cu…" at bounding box center [581, 48] width 944 height 1113
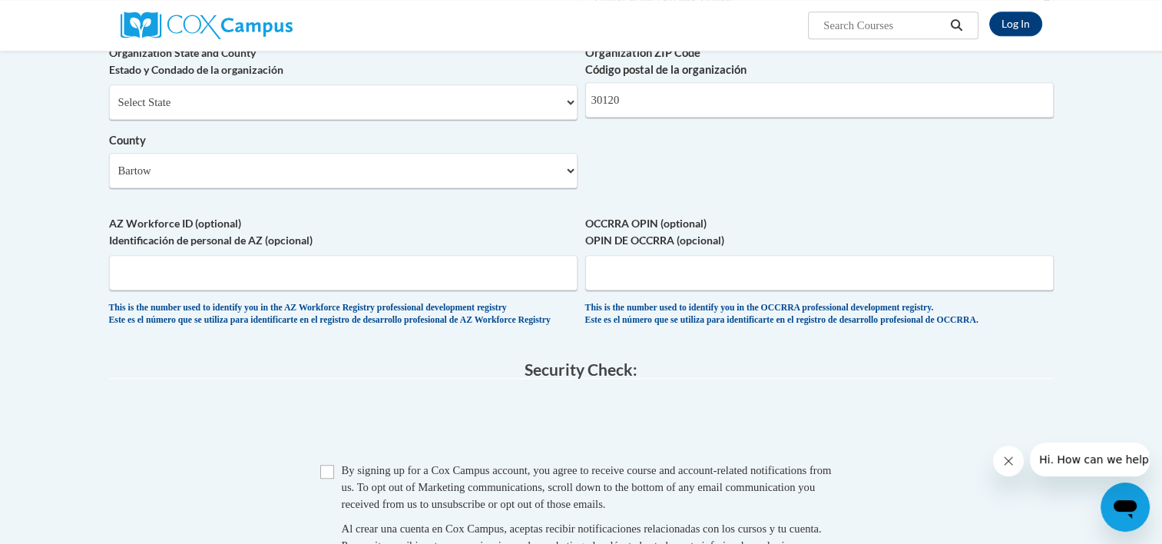
scroll to position [1164, 0]
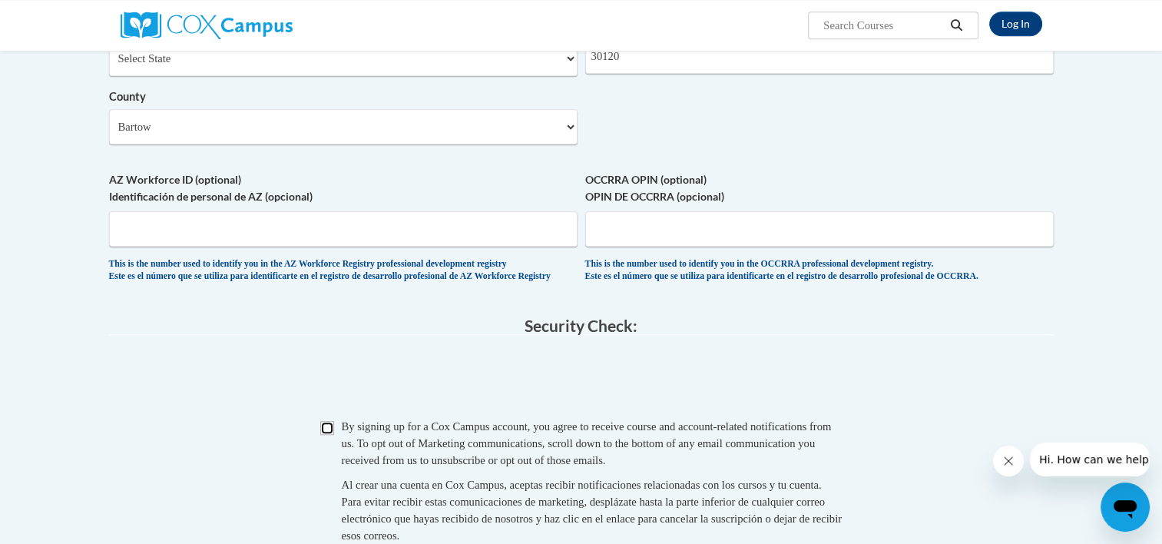
click at [326, 435] on input "Checkbox" at bounding box center [327, 428] width 14 height 14
checkbox input "true"
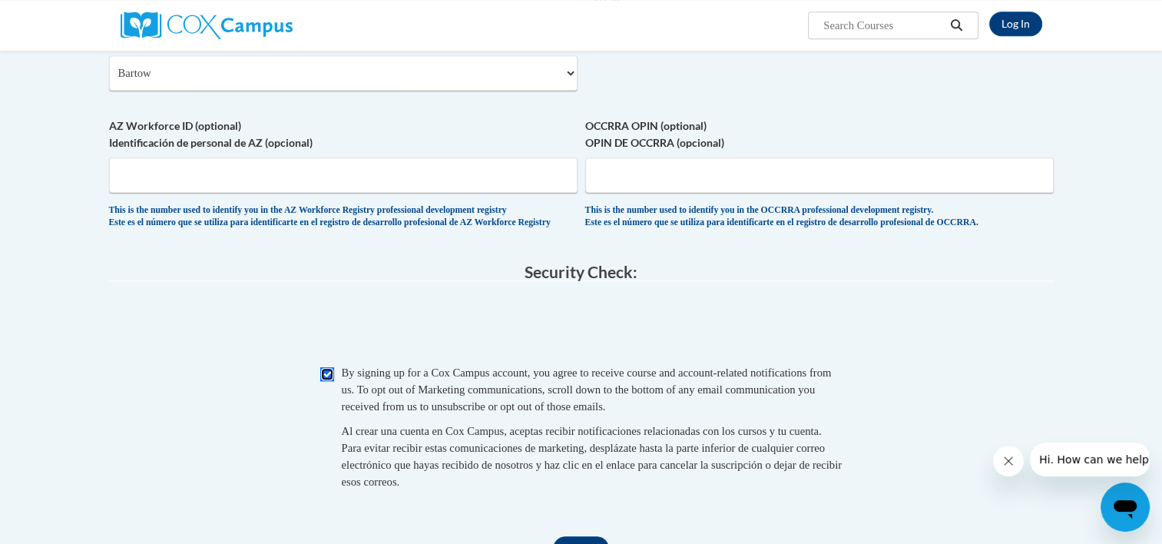
scroll to position [1318, 0]
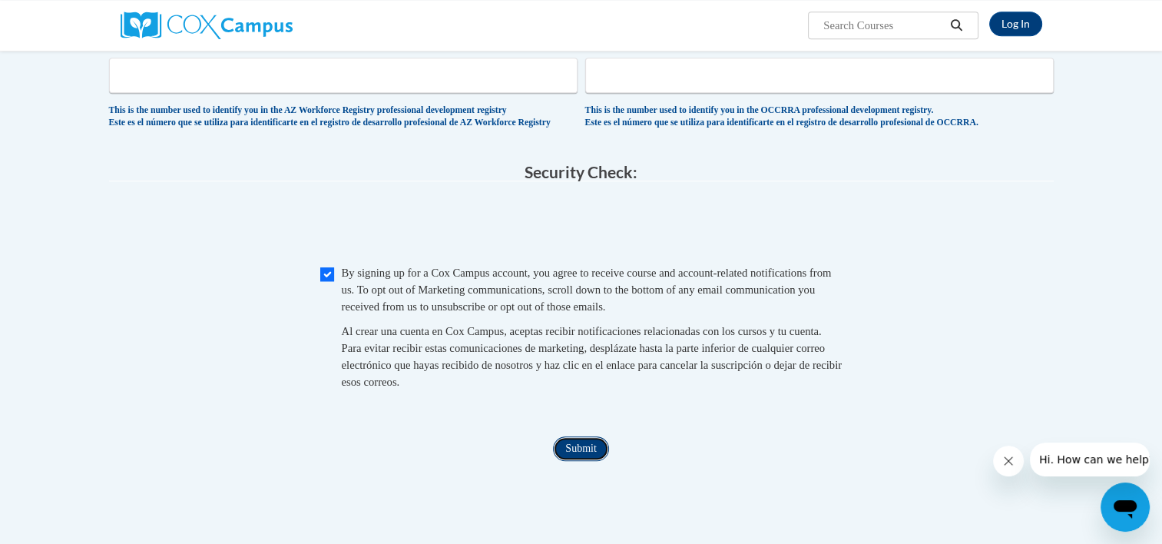
click at [595, 461] on input "Submit" at bounding box center [580, 448] width 55 height 25
